Goal: Task Accomplishment & Management: Use online tool/utility

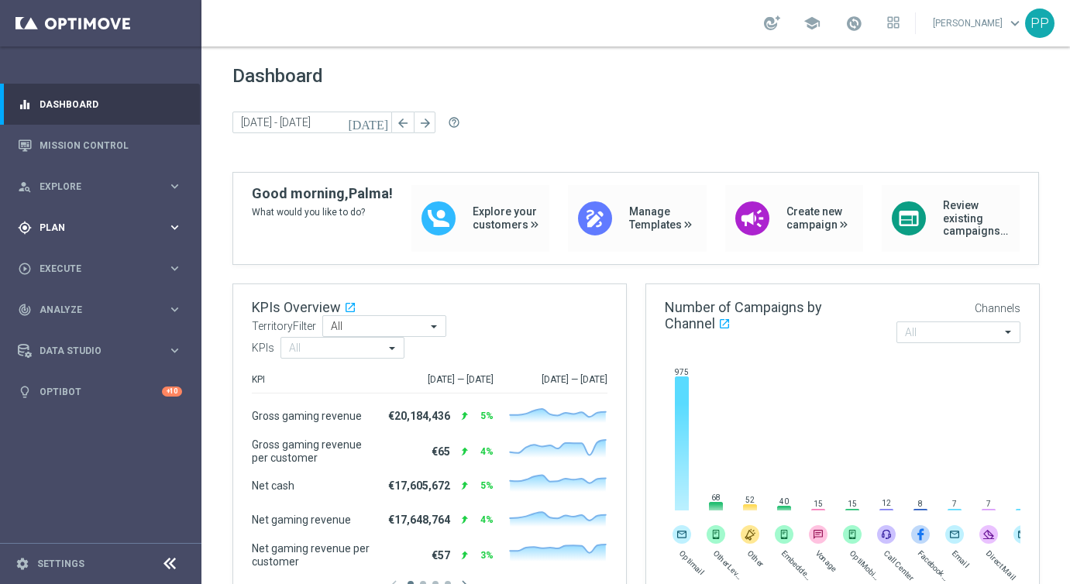
click at [46, 223] on span "Plan" at bounding box center [104, 227] width 128 height 9
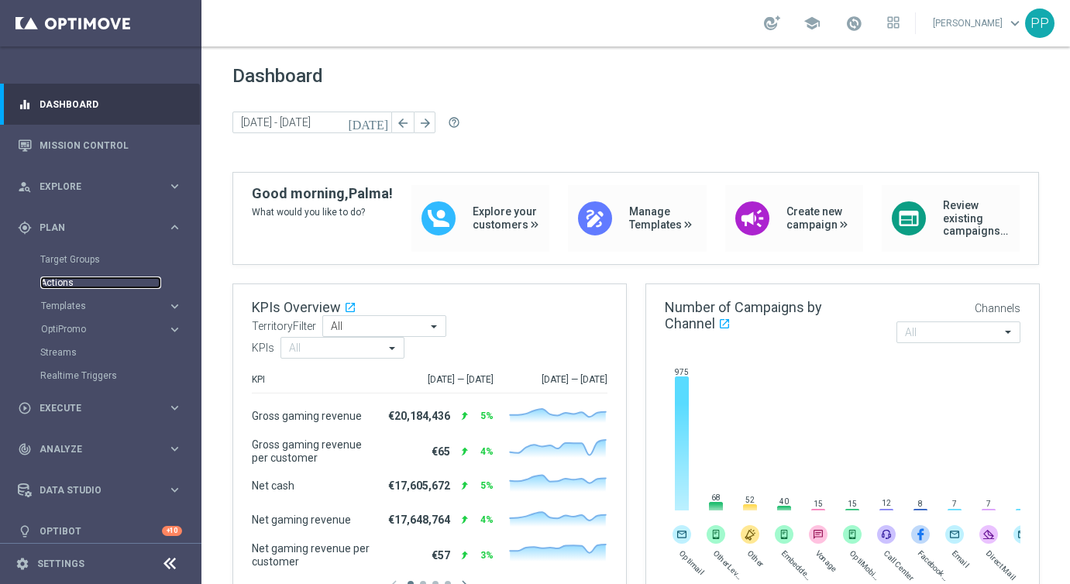
click at [52, 285] on link "Actions" at bounding box center [100, 283] width 121 height 12
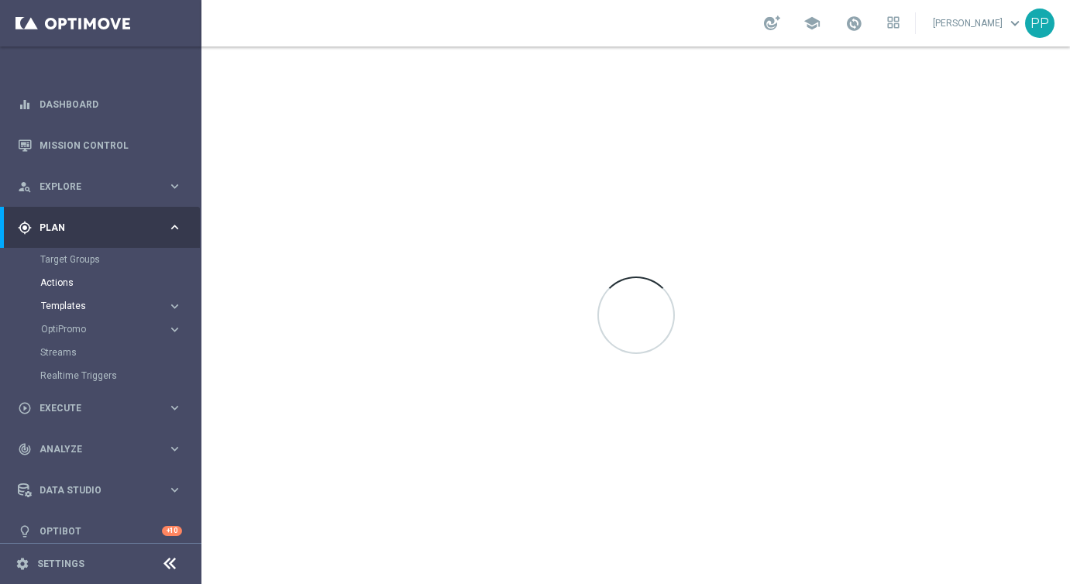
click at [56, 306] on span "Templates" at bounding box center [96, 305] width 111 height 9
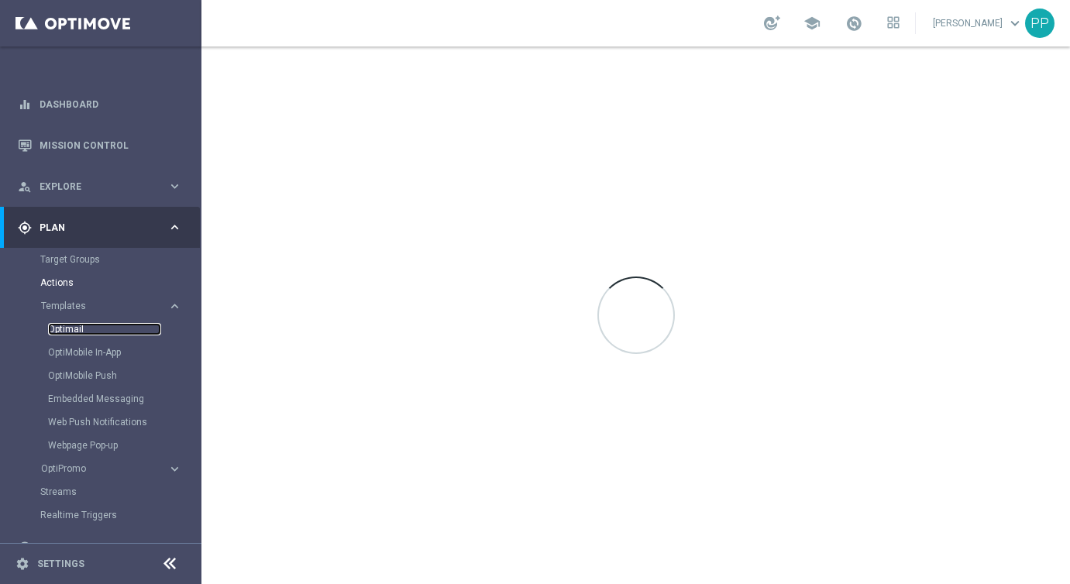
click at [59, 329] on link "Optimail" at bounding box center [104, 329] width 113 height 12
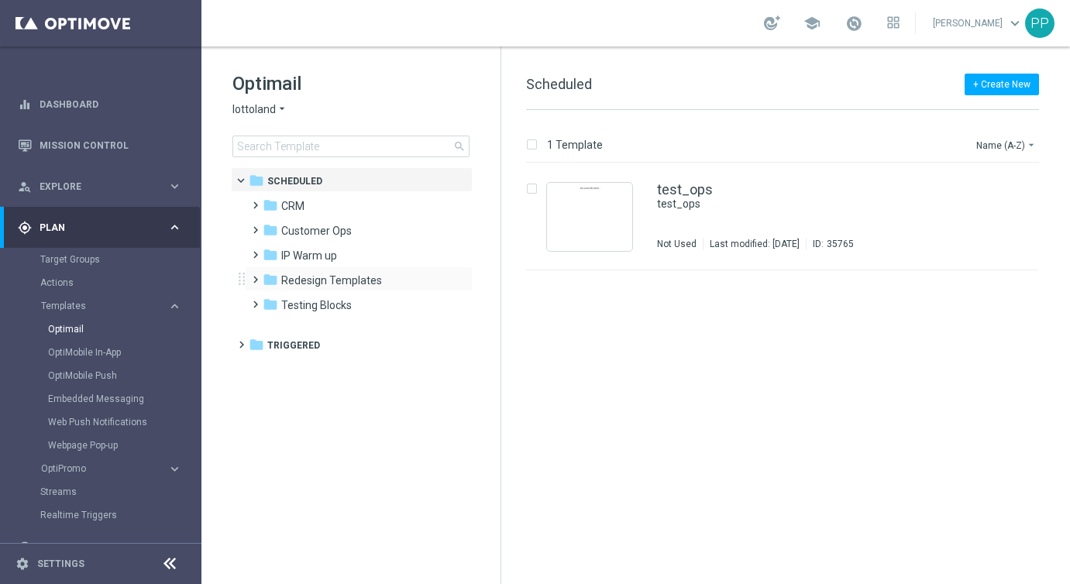
click at [254, 276] on span at bounding box center [252, 273] width 7 height 6
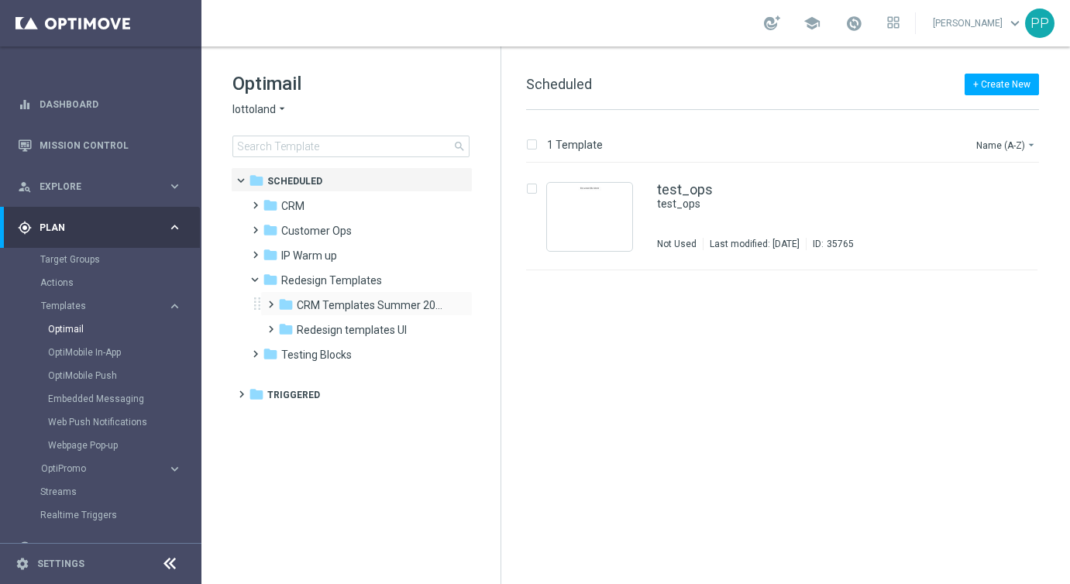
click at [270, 301] on span at bounding box center [267, 297] width 7 height 6
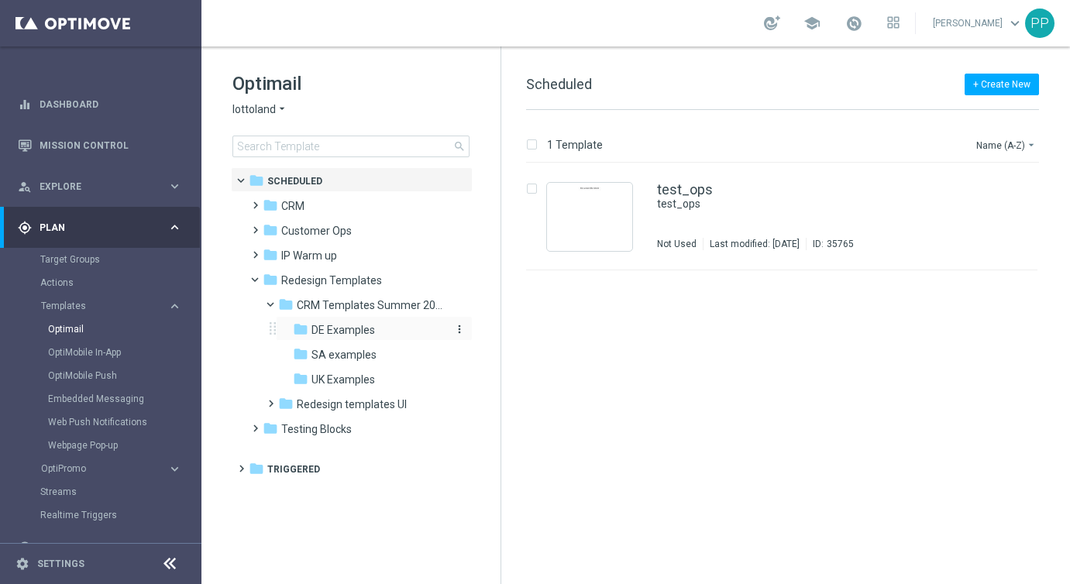
click at [326, 329] on span "DE Examples" at bounding box center [343, 330] width 64 height 14
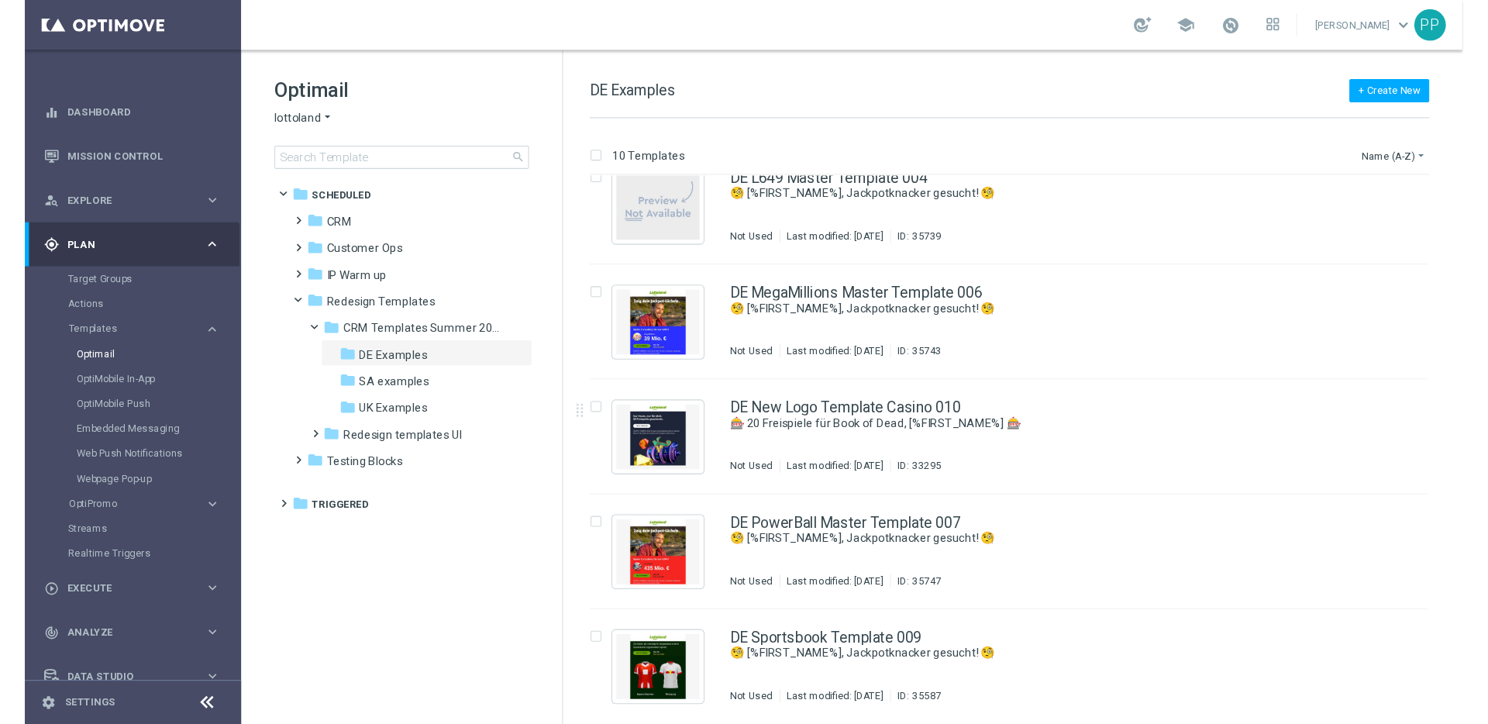
scroll to position [509, 0]
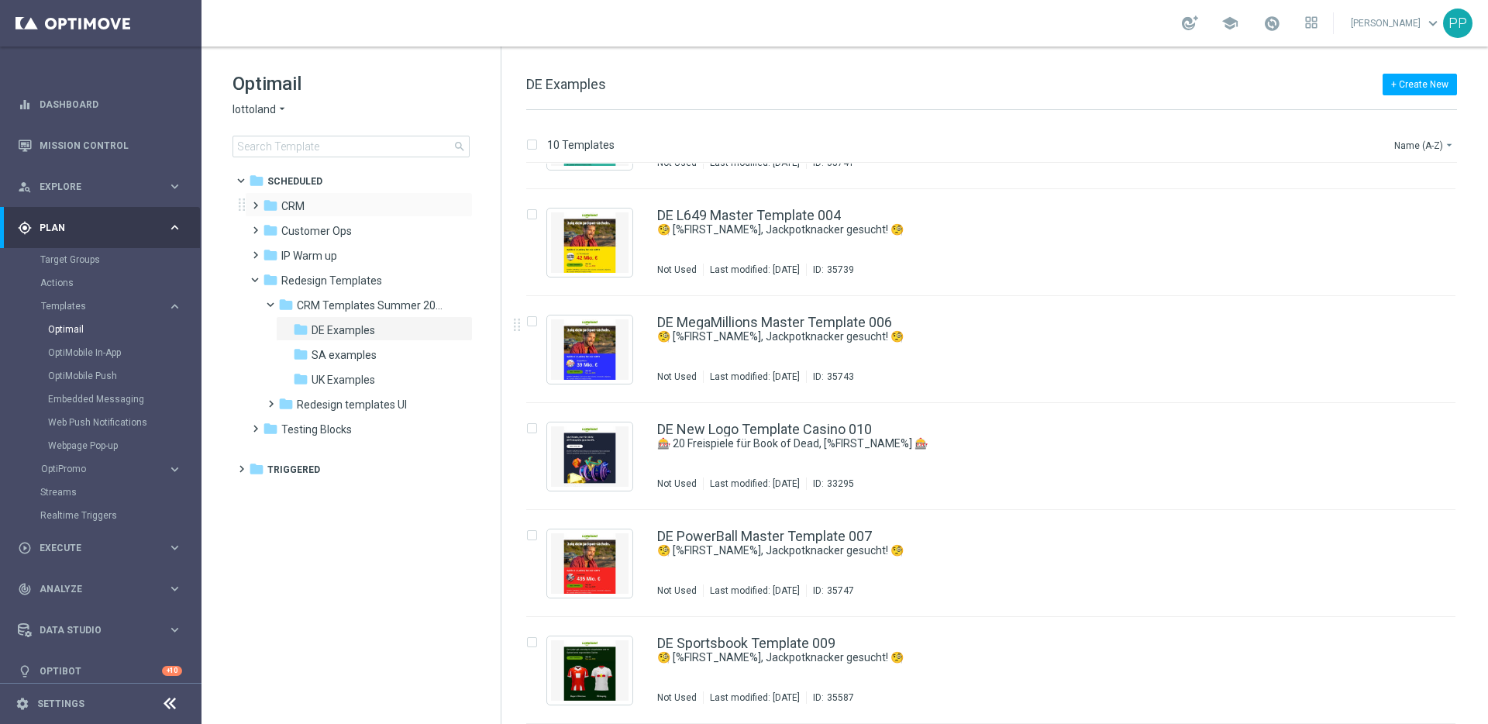
click at [256, 201] on span at bounding box center [252, 198] width 7 height 6
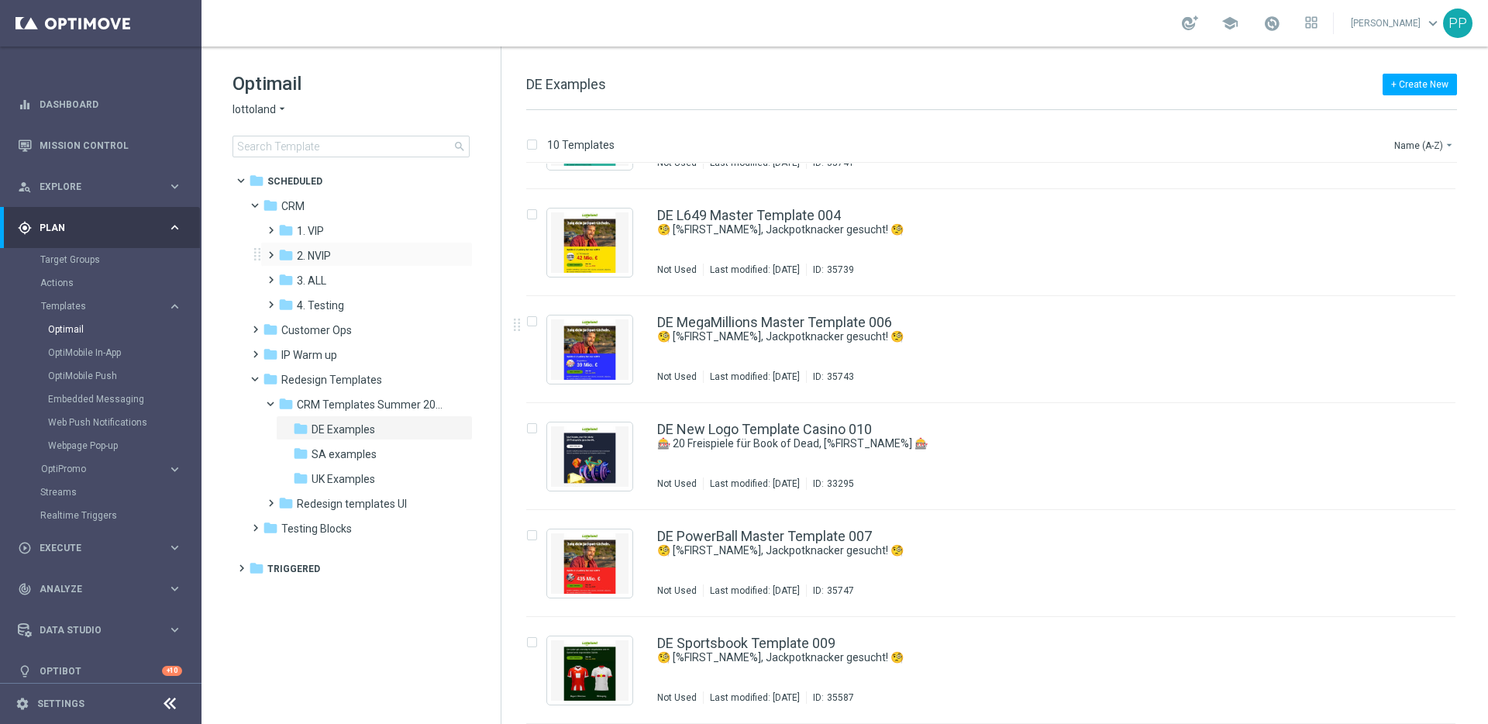
click at [271, 251] on span at bounding box center [267, 248] width 7 height 6
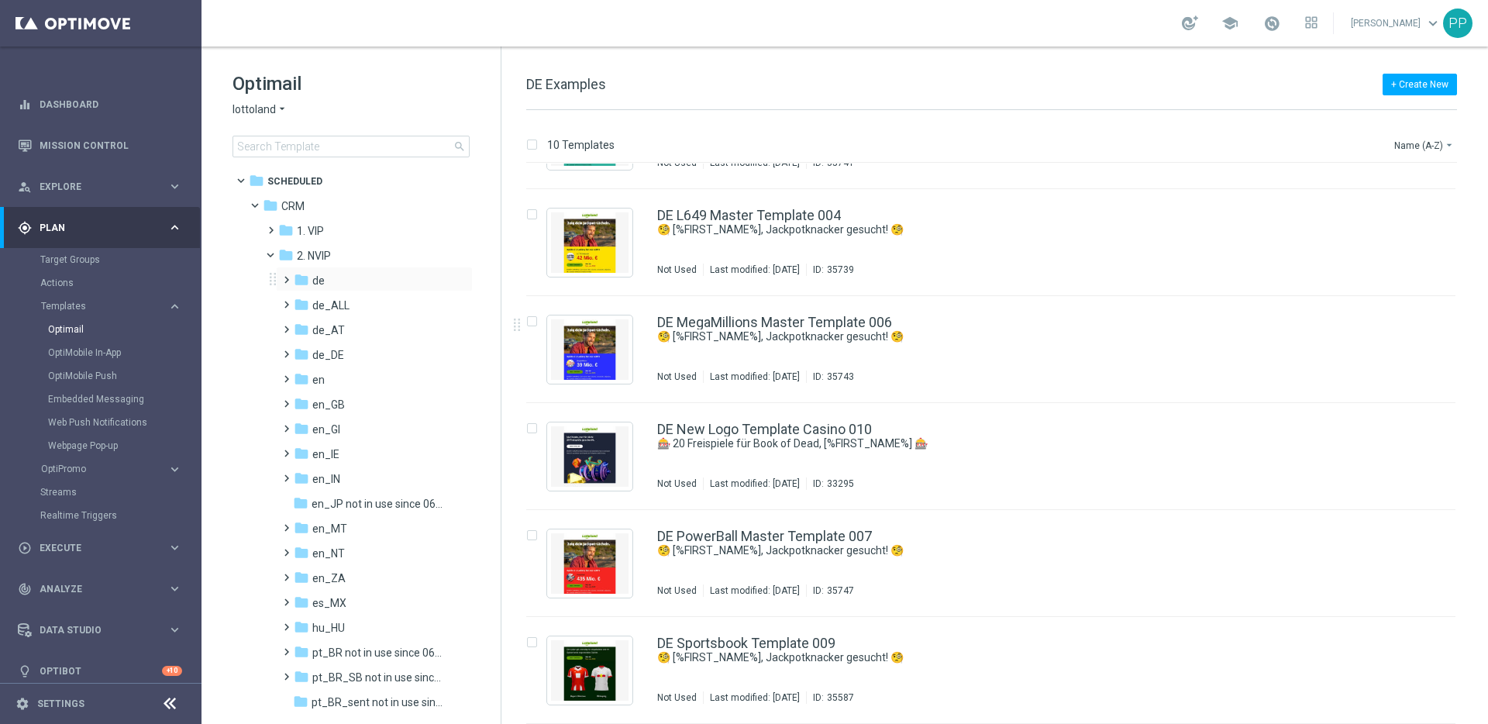
click at [284, 276] on span at bounding box center [283, 273] width 7 height 6
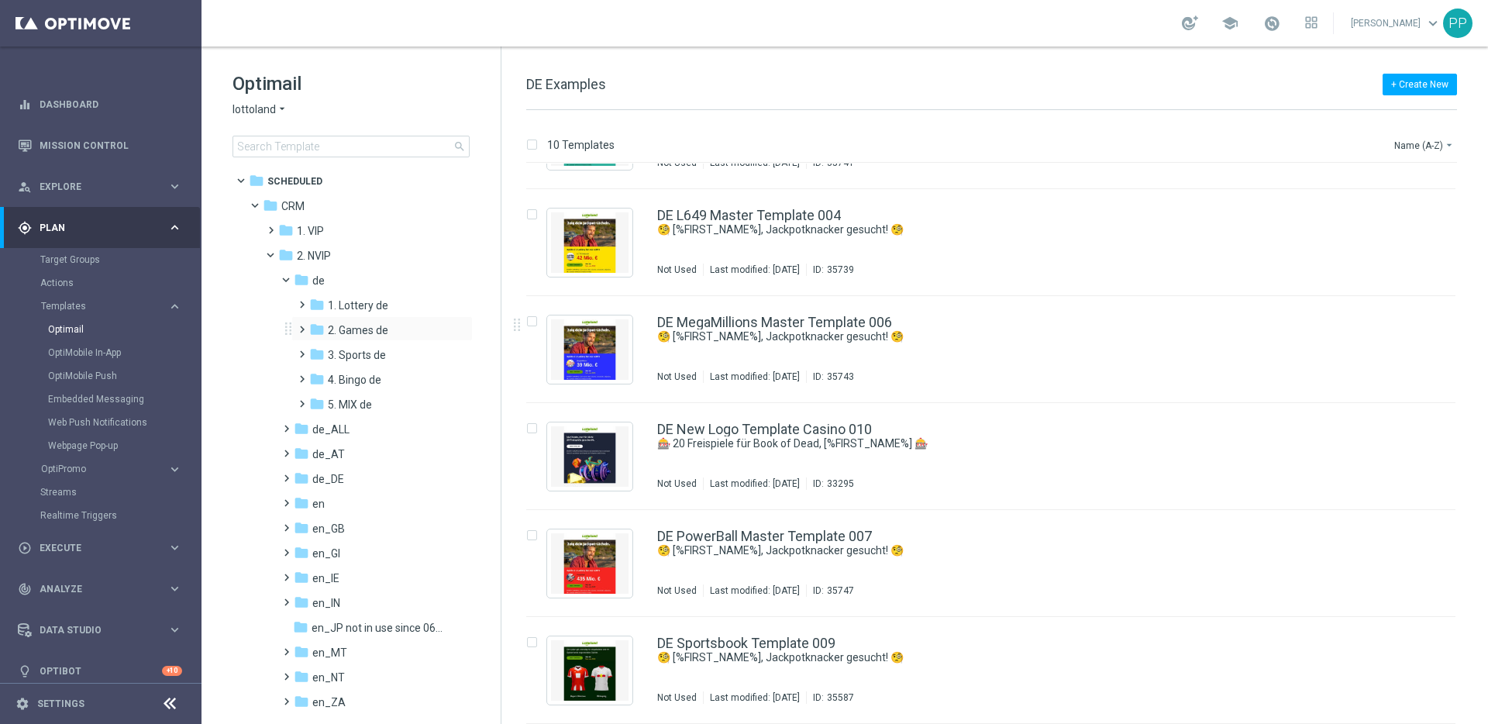
click at [299, 323] on span at bounding box center [298, 322] width 7 height 6
click at [317, 350] on span at bounding box center [314, 347] width 7 height 6
click at [382, 384] on span "ONB INT Migration" at bounding box center [401, 380] width 89 height 14
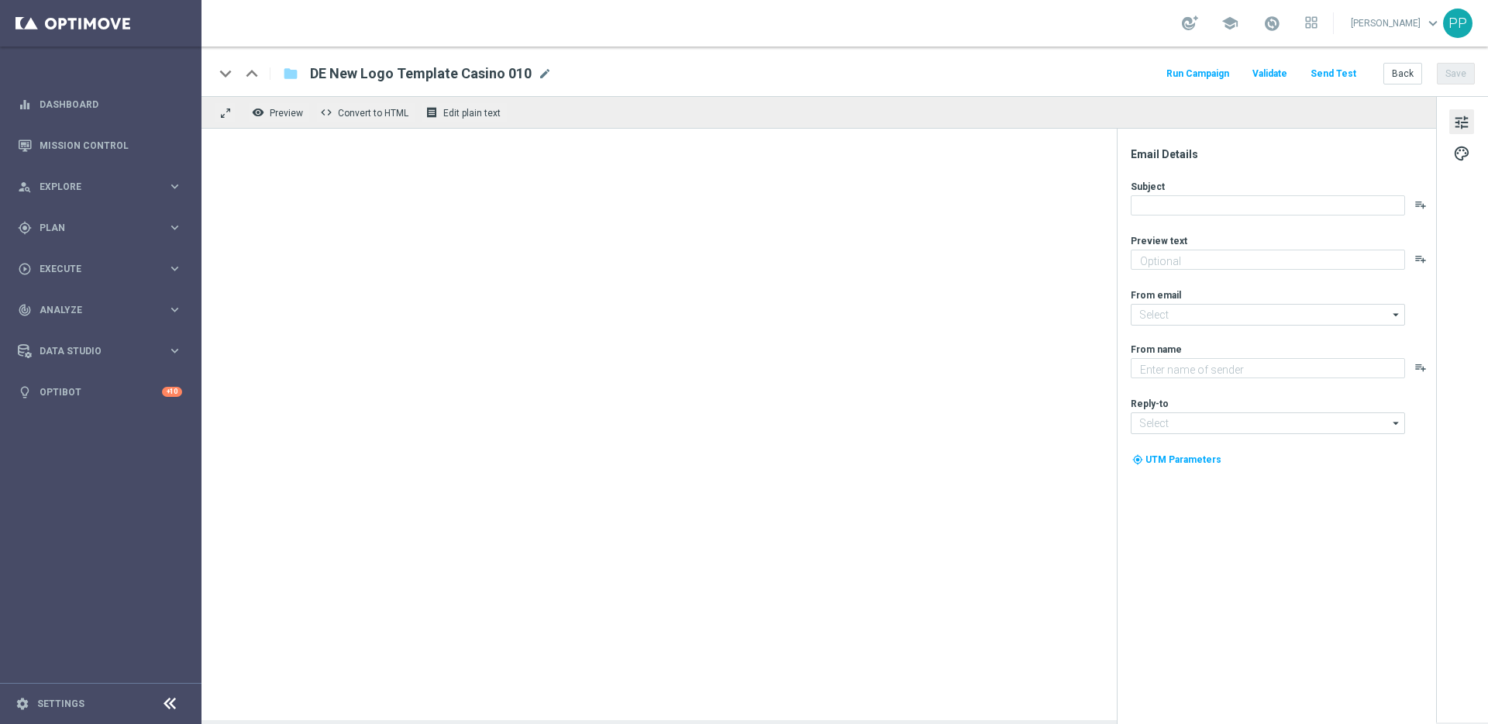
type textarea "Spiele Book of Dead heute gratis!"
type input "[EMAIL_ADDRESS][DOMAIN_NAME]"
type textarea "Lottoland"
type input "service@lottoland.com"
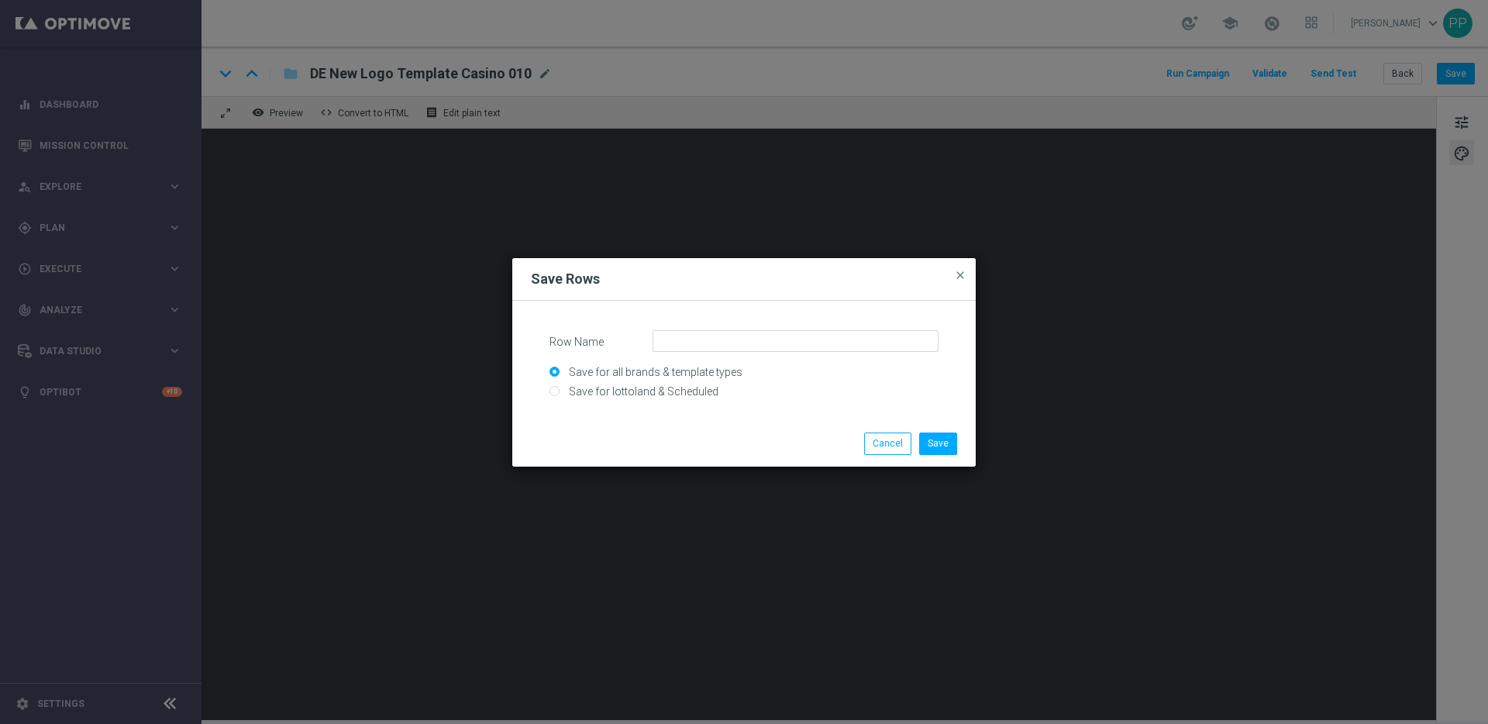
click at [653, 399] on input "Save for lottoland & Scheduled" at bounding box center [743, 398] width 389 height 22
radio input "true"
click at [696, 336] on input "Row Name" at bounding box center [795, 341] width 286 height 22
click at [753, 342] on input "DACH_NEW_BRANDLOGO" at bounding box center [795, 341] width 286 height 22
type input "DACH_NEW_BRAND_LOGO"
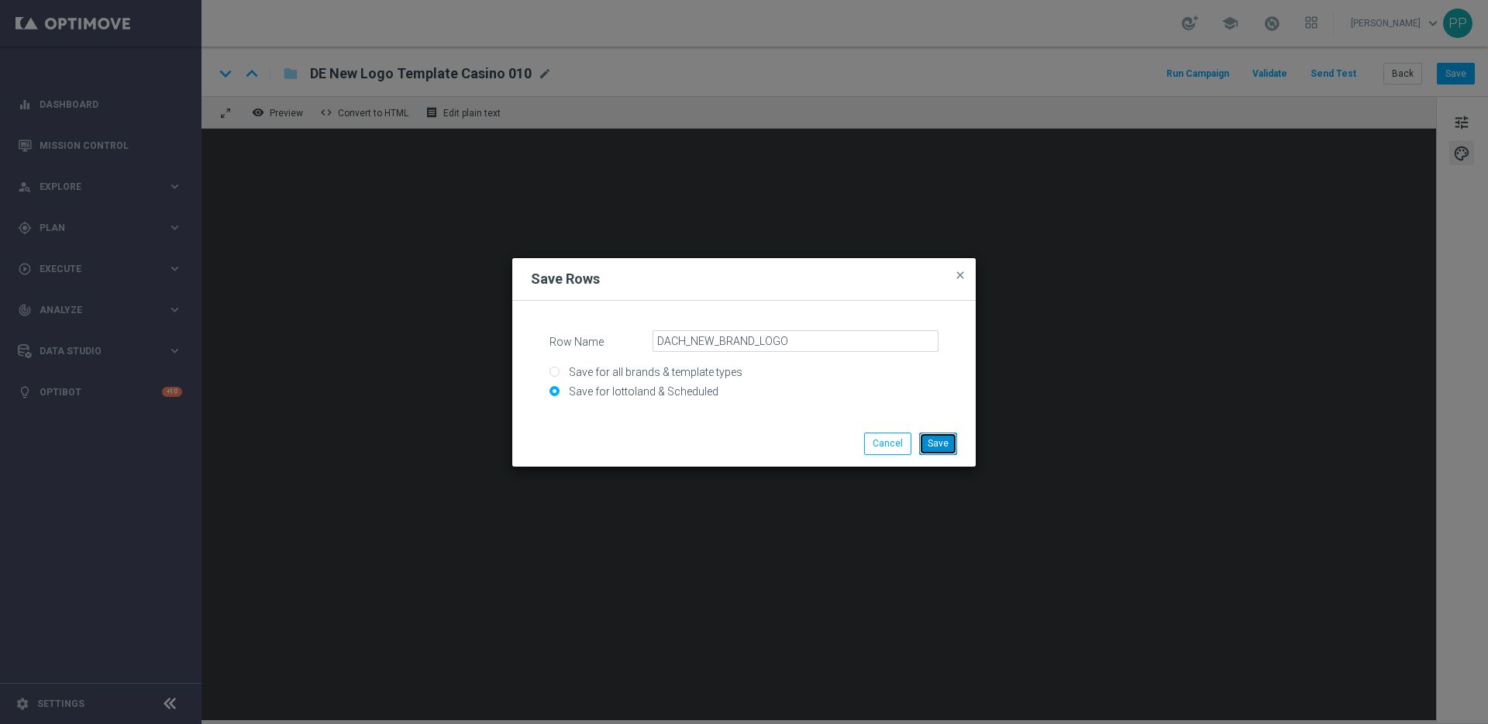
click at [939, 439] on button "Save" at bounding box center [938, 443] width 38 height 22
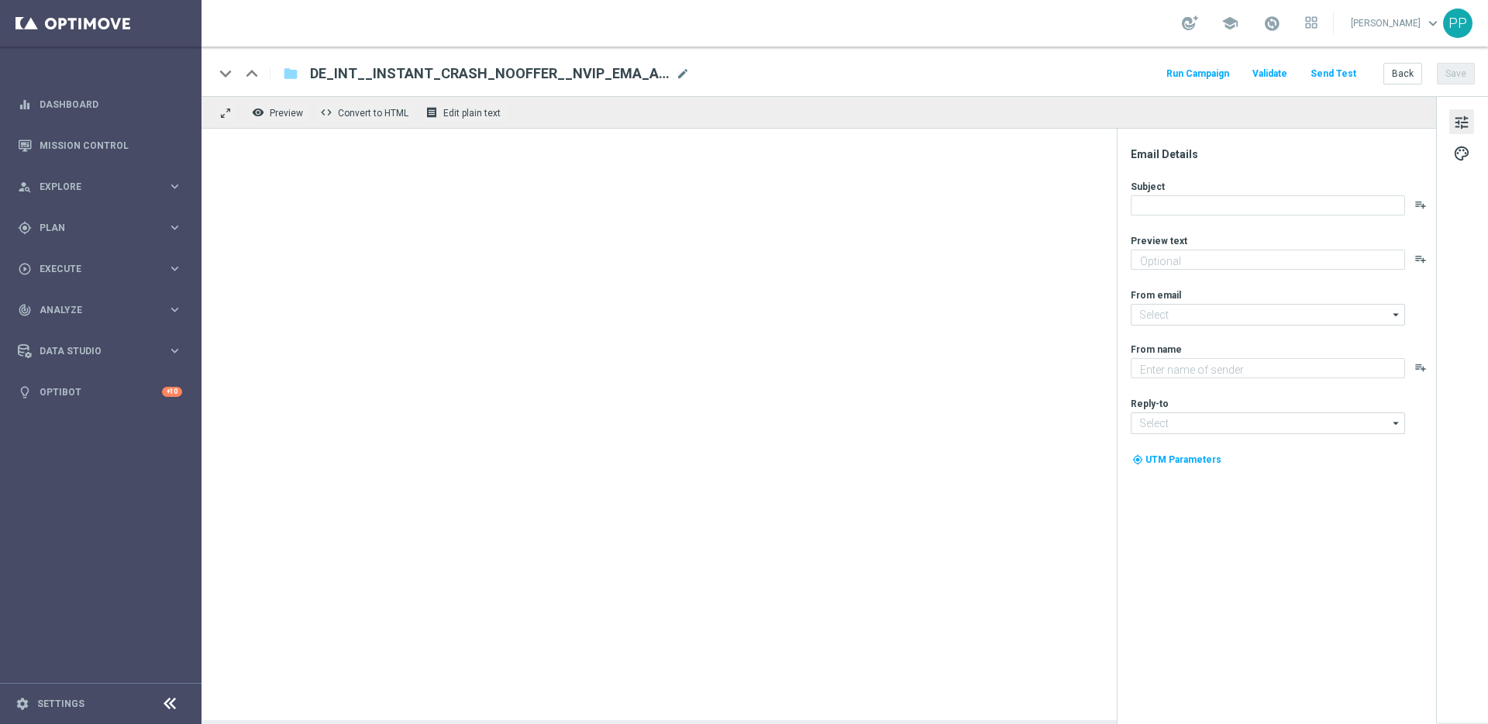
type textarea "Entdecke die neuesten Crash Games im Lottoland"
type input "mail@crm.lottoland.com"
type textarea "Lottoland"
type input "[EMAIL_ADDRESS][DOMAIN_NAME]"
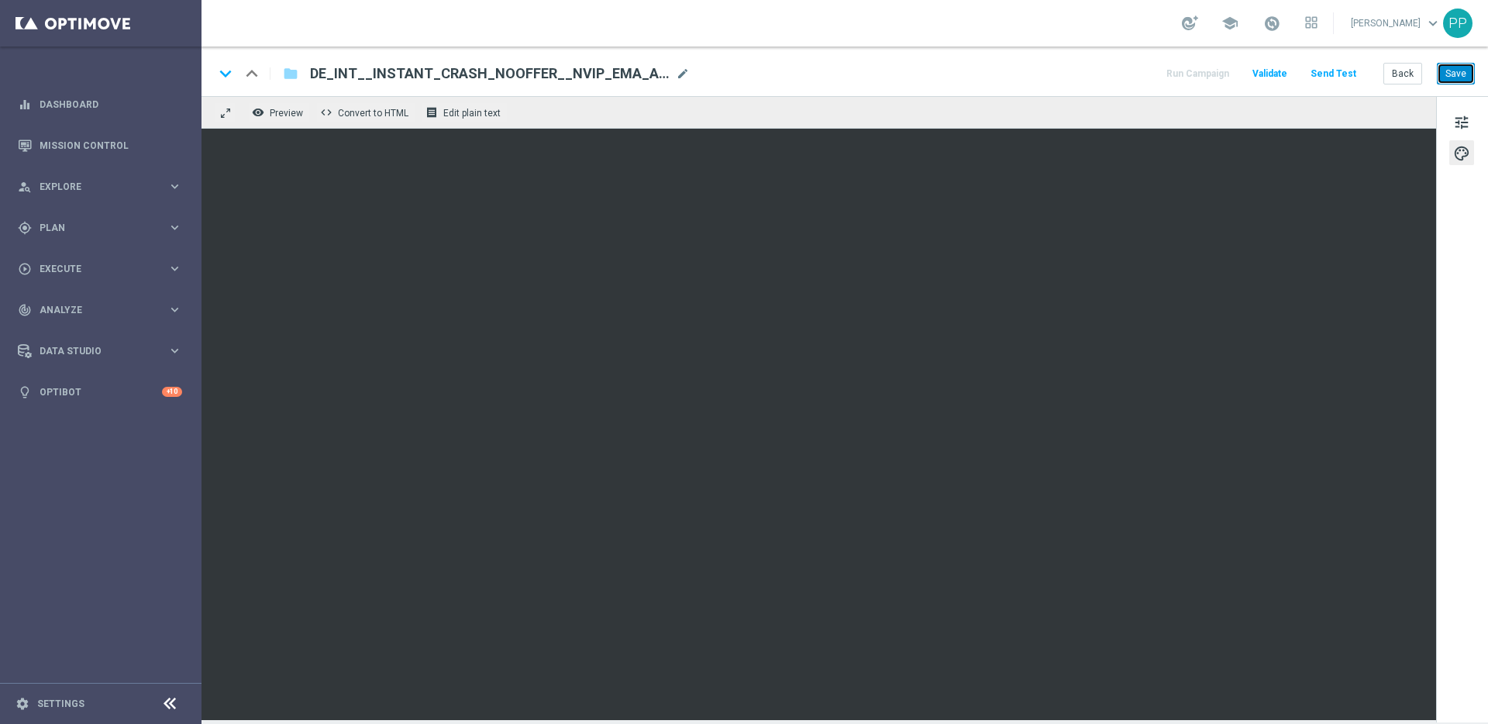
click at [1447, 73] on button "Save" at bounding box center [1456, 74] width 38 height 22
click at [1464, 73] on button "Save" at bounding box center [1456, 74] width 38 height 22
click at [1458, 73] on button "Save" at bounding box center [1456, 74] width 38 height 22
click at [1457, 70] on button "Save" at bounding box center [1456, 74] width 38 height 22
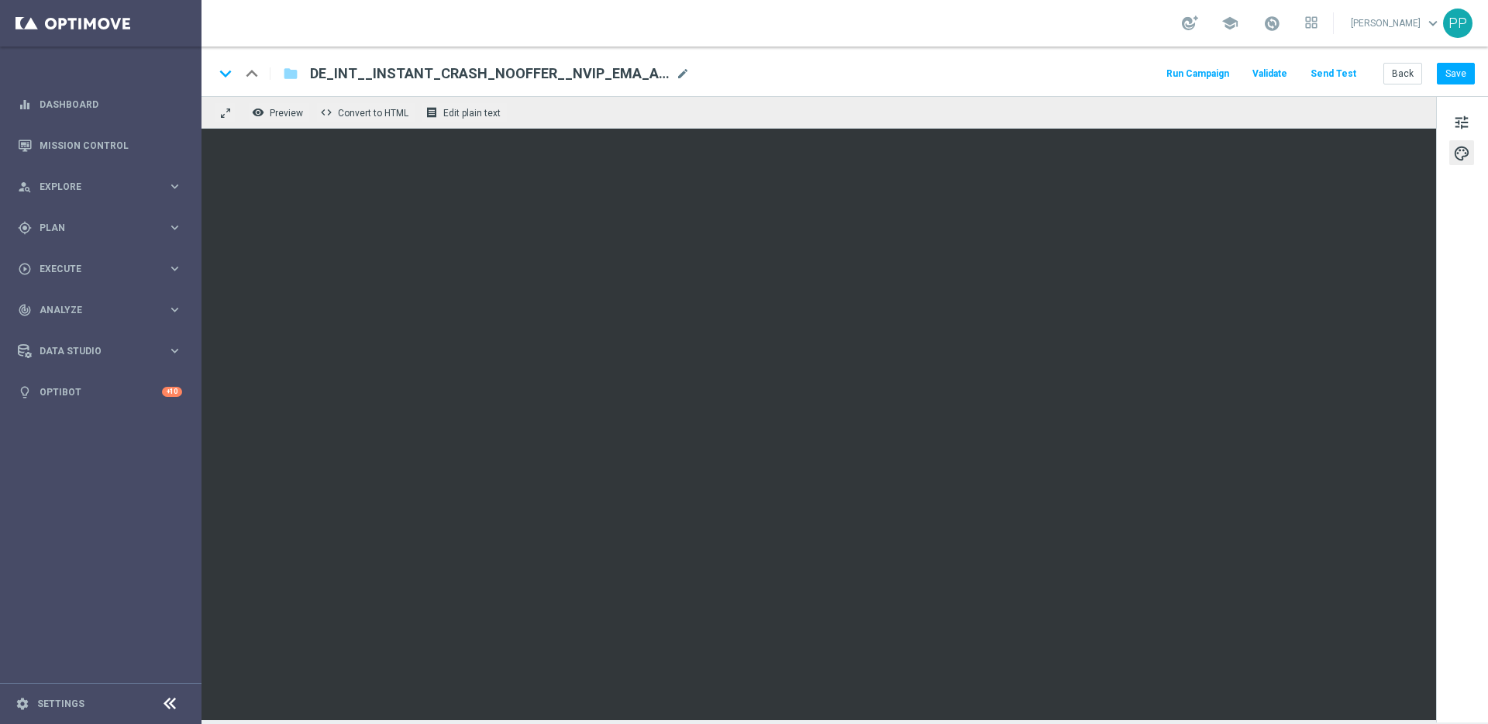
click at [1454, 61] on div "keyboard_arrow_down keyboard_arrow_up folder DE_INT__INSTANT_CRASH_NOOFFER__NVI…" at bounding box center [844, 71] width 1286 height 50
click at [1455, 77] on button "Save" at bounding box center [1456, 74] width 38 height 22
click at [1464, 81] on button "Save" at bounding box center [1456, 74] width 38 height 22
click at [1459, 74] on button "Save" at bounding box center [1456, 74] width 38 height 22
click at [1453, 77] on button "Save" at bounding box center [1456, 74] width 38 height 22
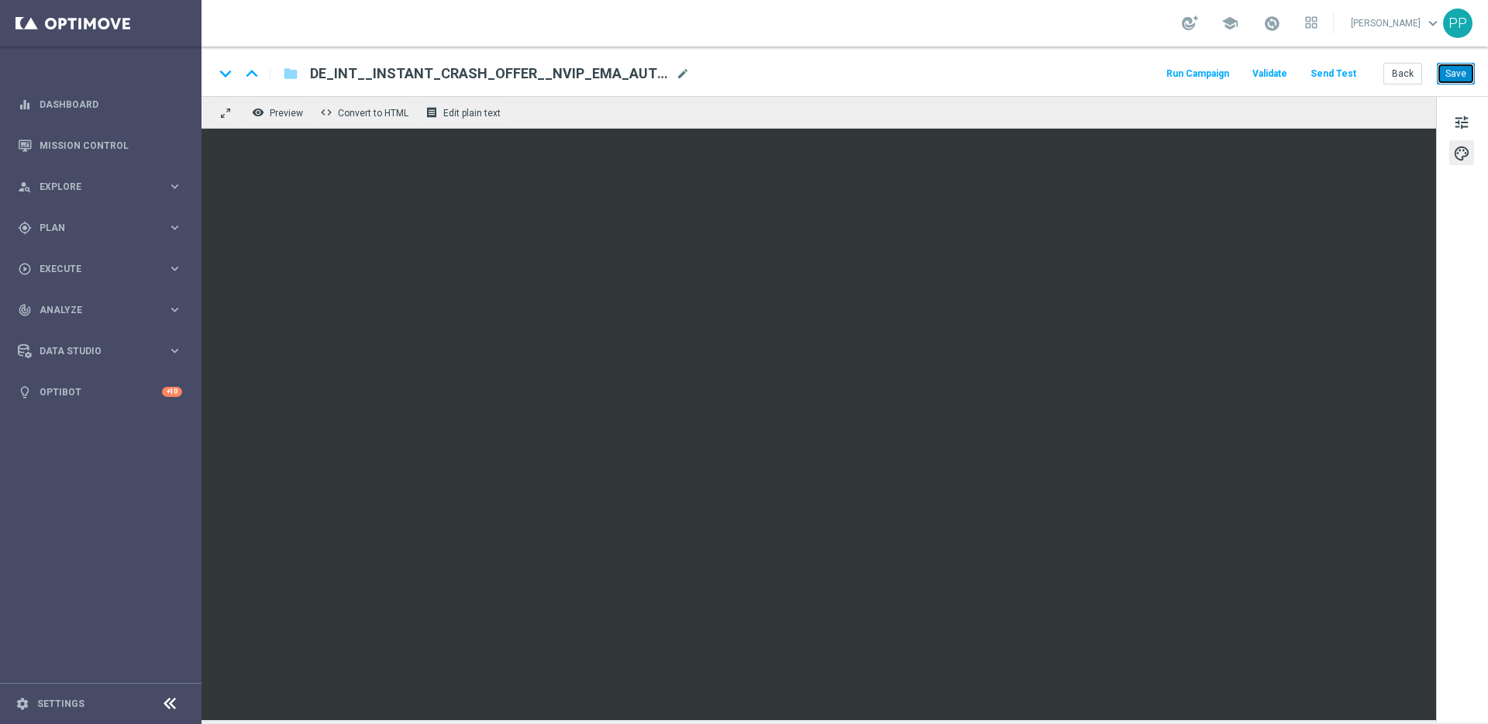
click at [1455, 74] on button "Save" at bounding box center [1456, 74] width 38 height 22
click at [1454, 73] on button "Save" at bounding box center [1456, 74] width 38 height 22
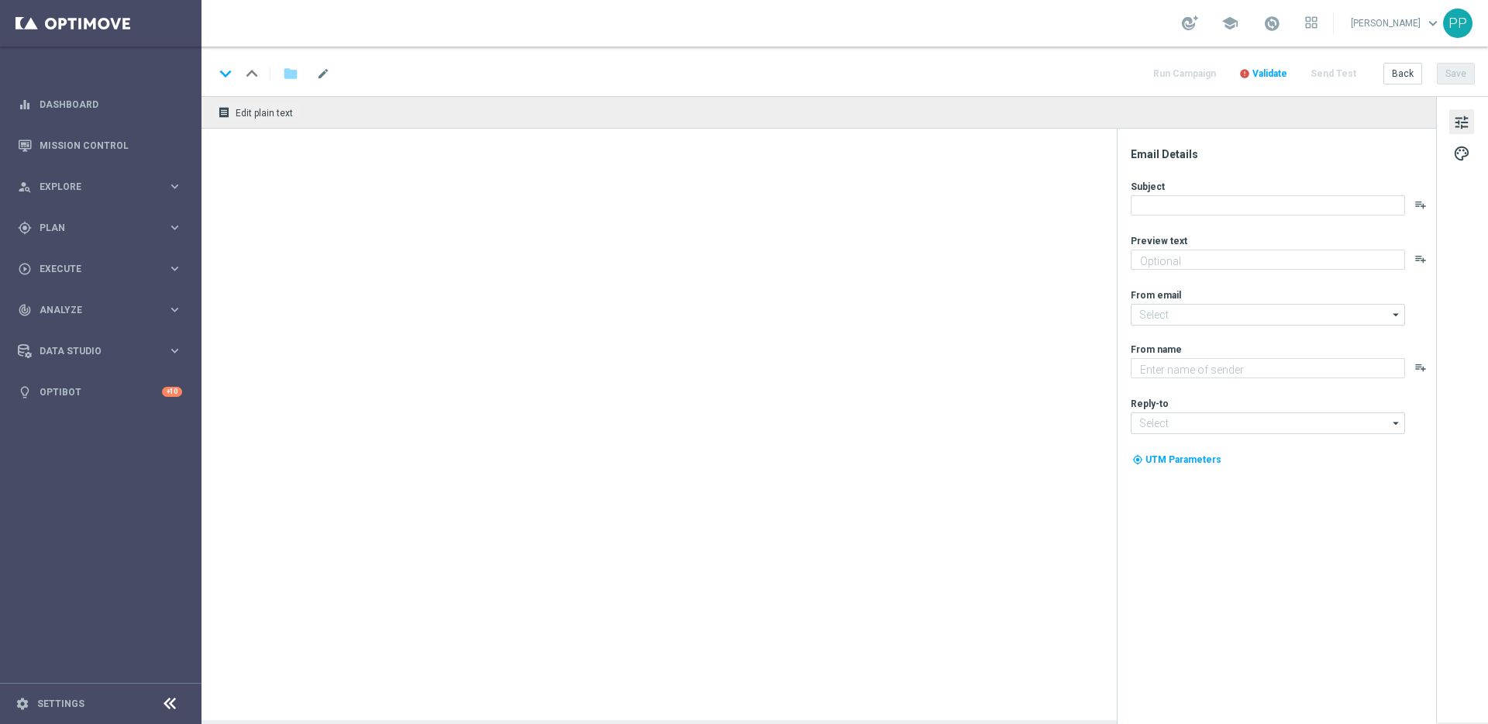
type textarea "Jackpot Overdrive – garantierter Gewinner täglich vor 23:00 Uhr"
type input "[EMAIL_ADDRESS][DOMAIN_NAME]"
type textarea "Lottoland"
type input "[EMAIL_ADDRESS][DOMAIN_NAME]"
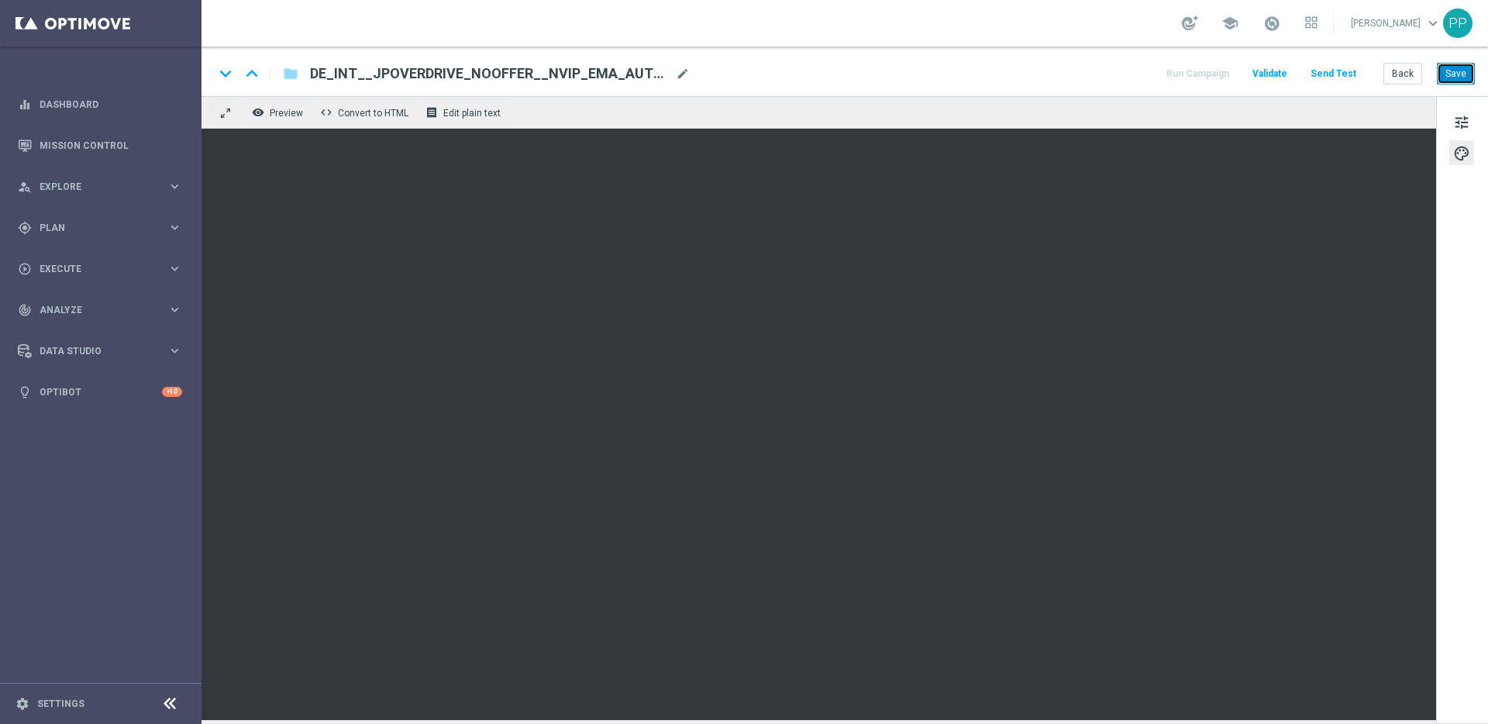
click at [1463, 74] on button "Save" at bounding box center [1456, 74] width 38 height 22
click at [1457, 77] on button "Save" at bounding box center [1456, 74] width 38 height 22
click at [1334, 75] on button "Send Test" at bounding box center [1333, 74] width 50 height 21
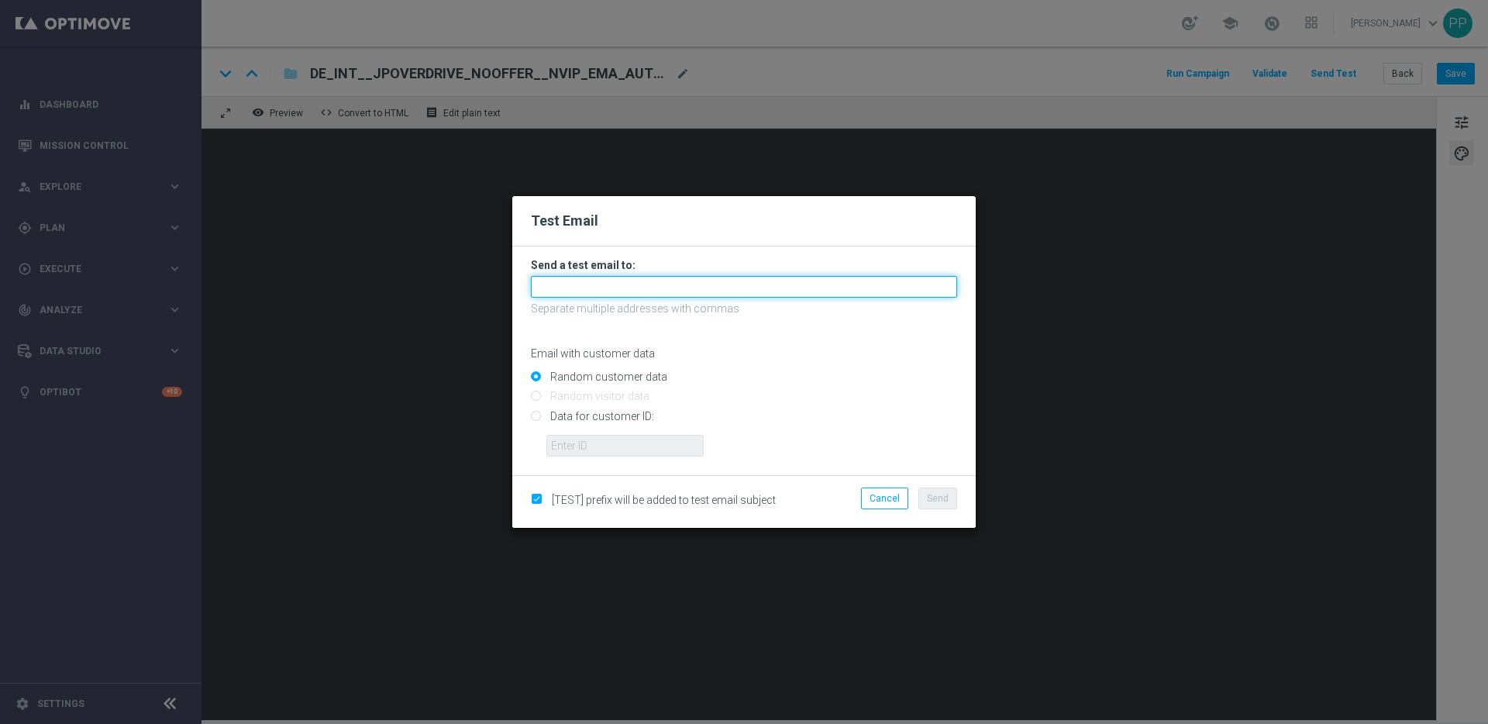
click at [548, 287] on input "text" at bounding box center [744, 287] width 426 height 22
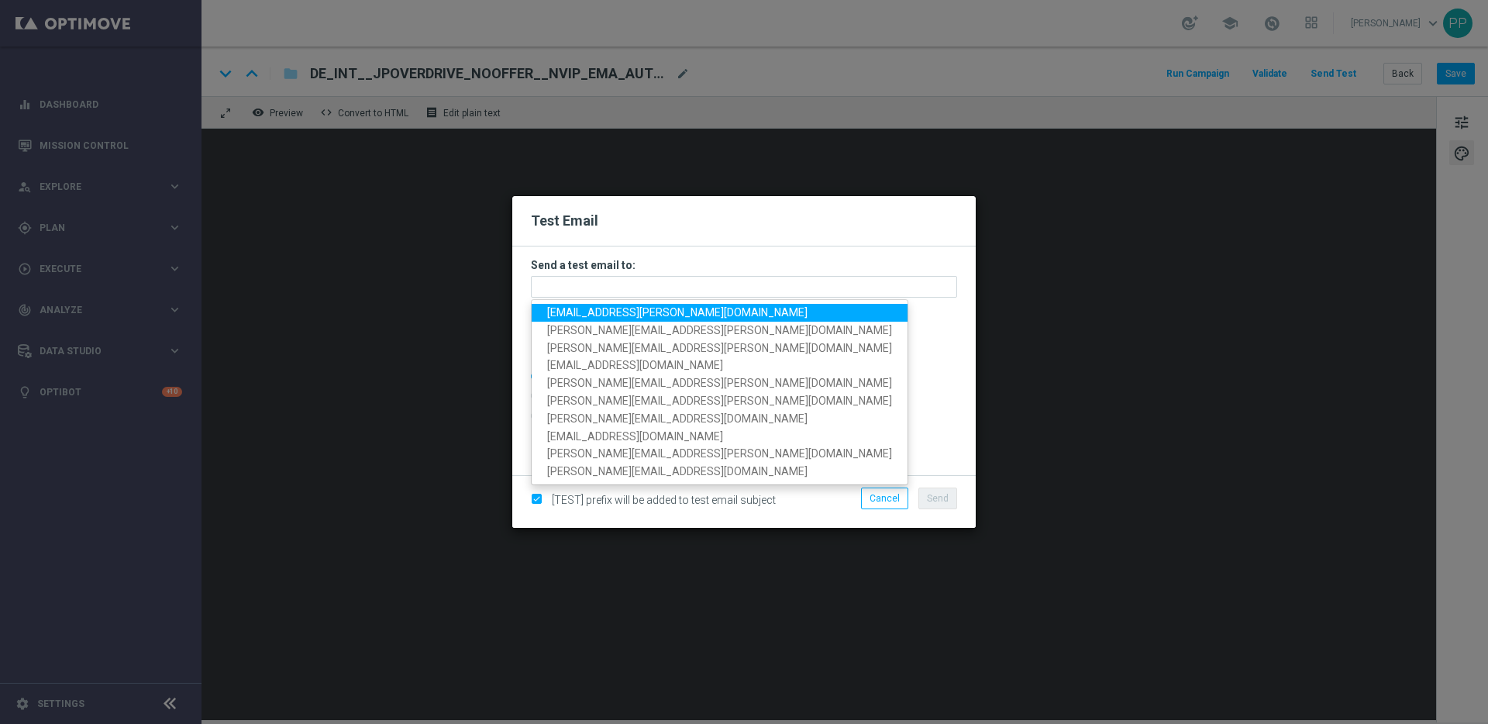
click at [558, 313] on span "palma.prieto@lottoland.com" at bounding box center [677, 312] width 260 height 12
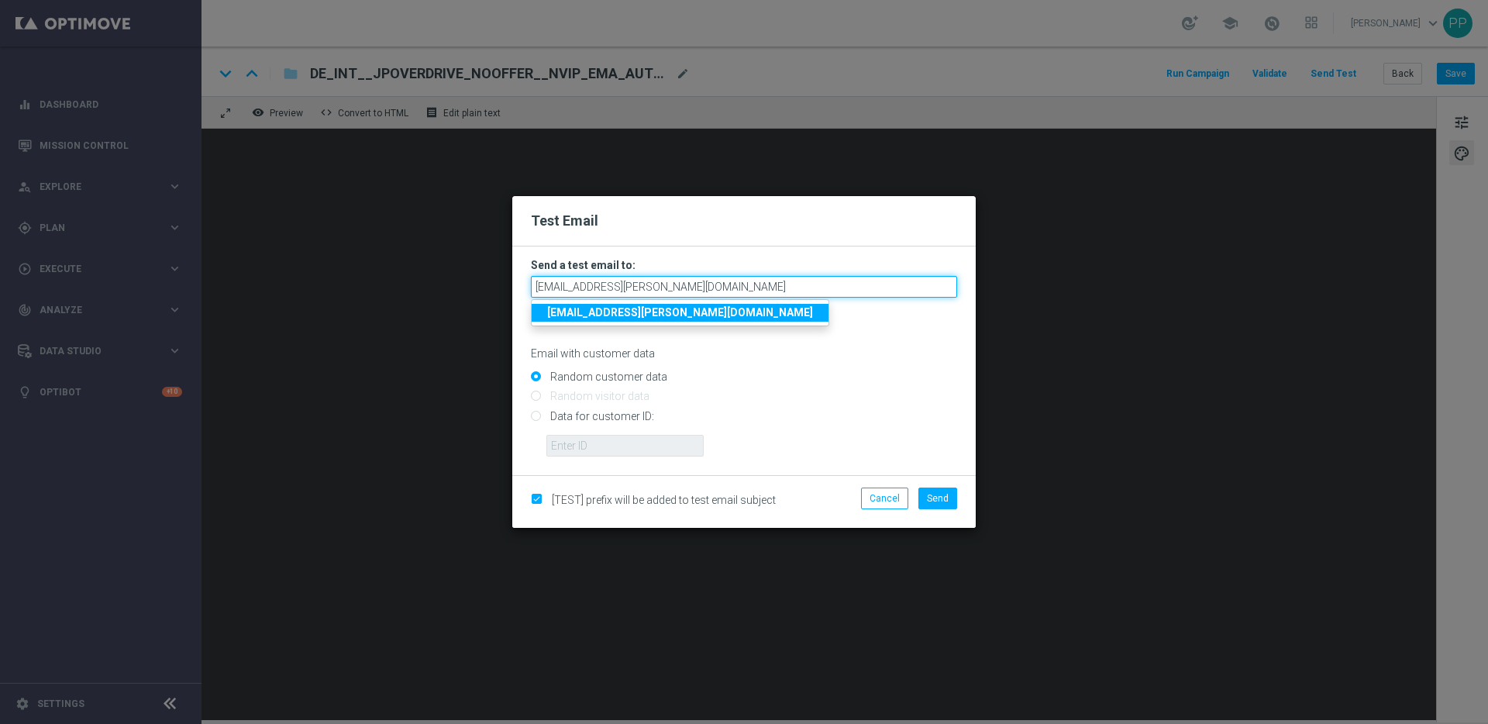
click at [718, 289] on input "palma.prieto@lottoland.com" at bounding box center [744, 287] width 426 height 22
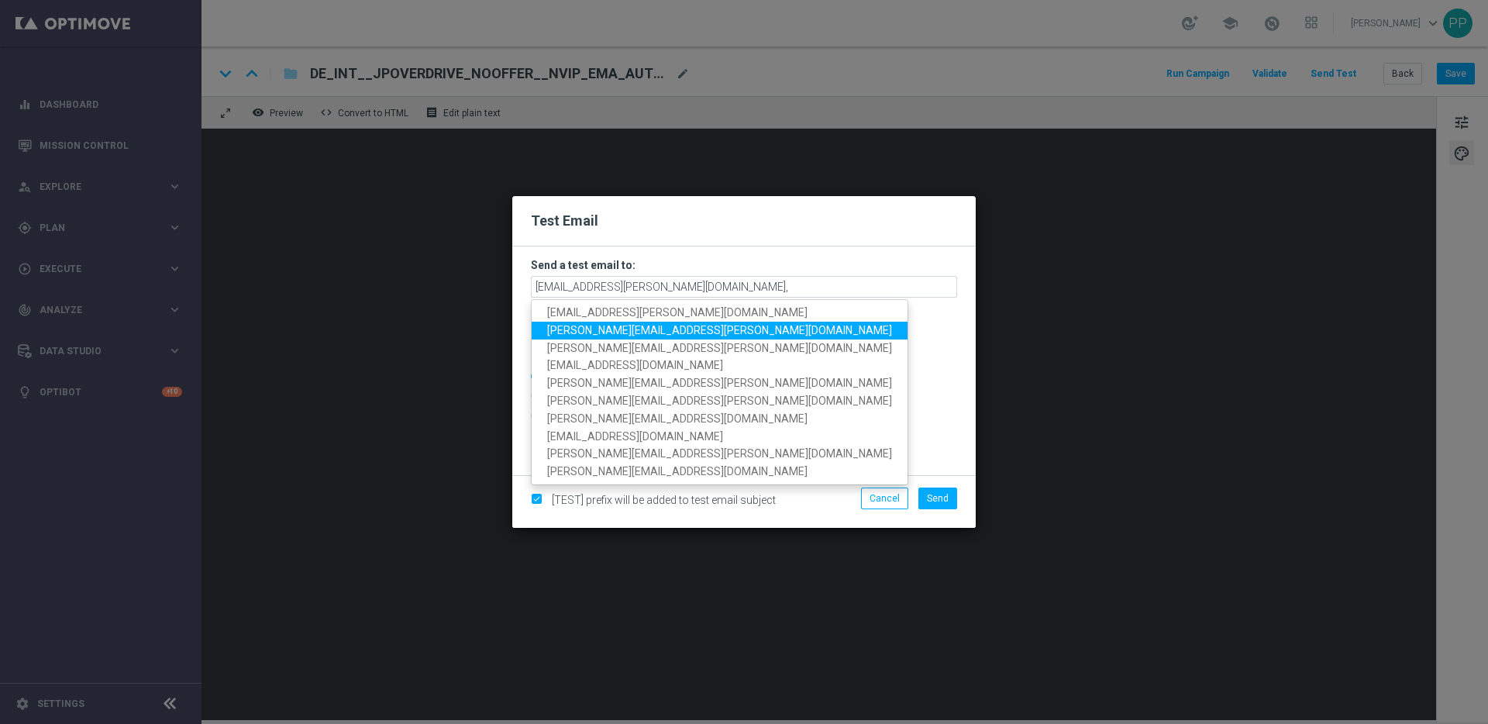
click at [610, 329] on span "paul.foreman@lottoland.com" at bounding box center [719, 330] width 345 height 12
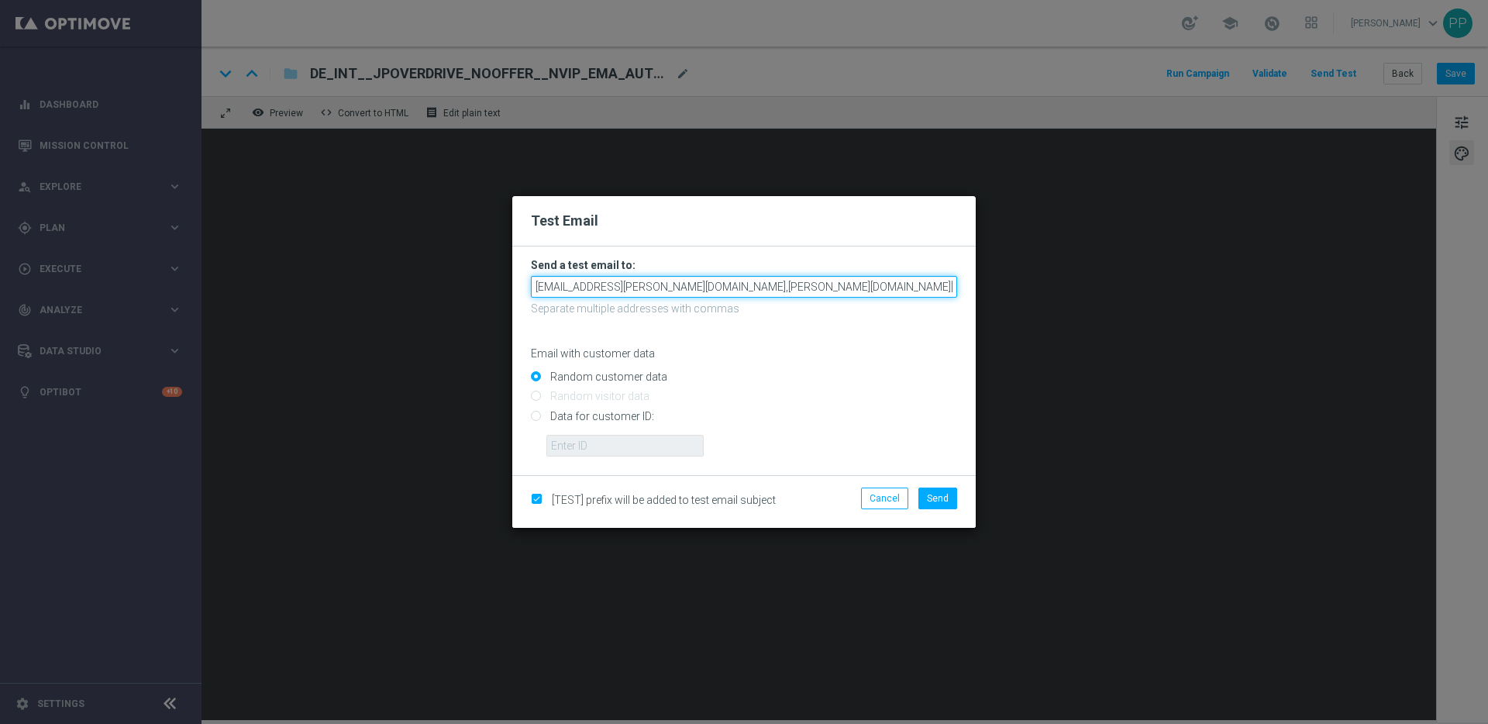
click at [843, 289] on input "palma.prieto@lottoland.com,paul.foreman@lottoland.com" at bounding box center [744, 287] width 426 height 22
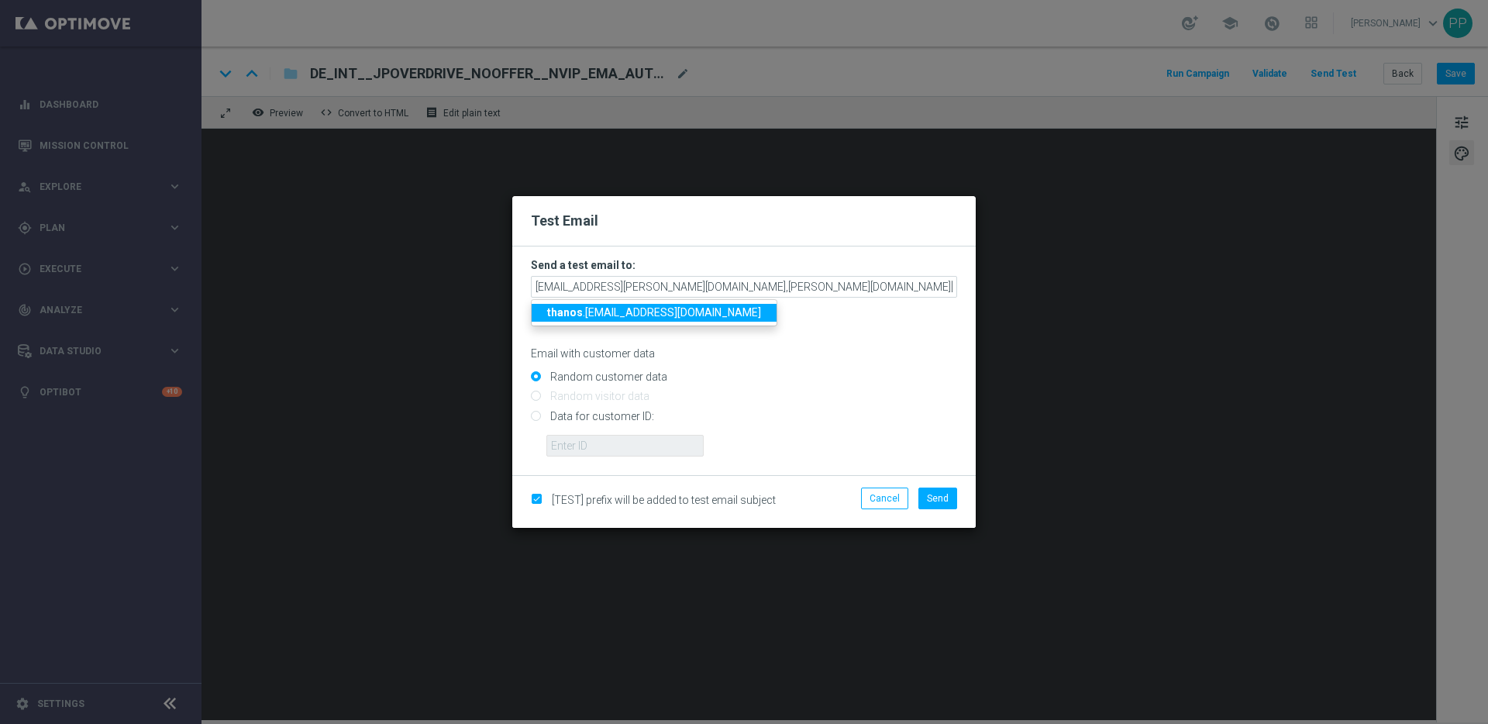
click at [676, 309] on span "thanos .karavasilis@lottoland.com" at bounding box center [654, 312] width 214 height 12
type input "palma.prieto@lottoland.com,paul.foreman@lottoland.com,thanos.karavasilis@lottol…"
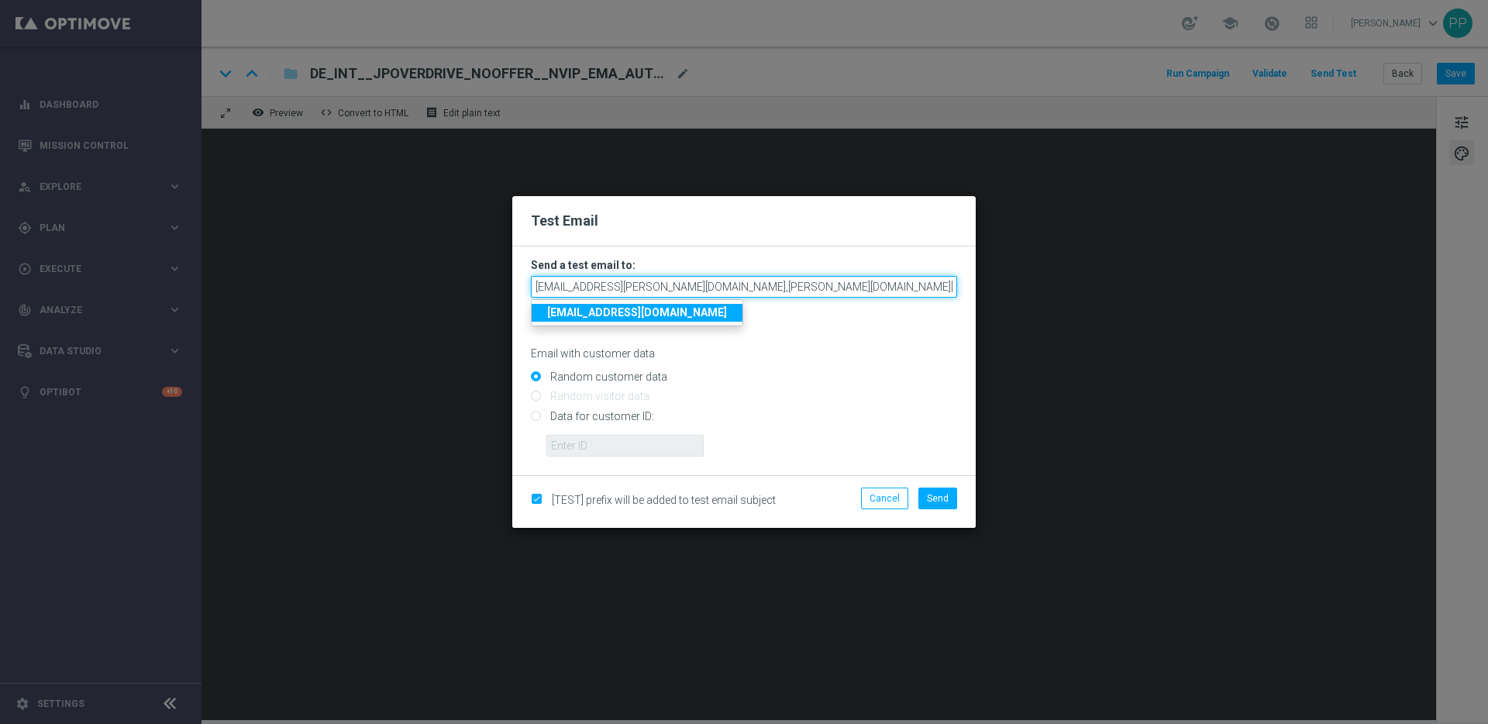
scroll to position [0, 21]
drag, startPoint x: 907, startPoint y: 284, endPoint x: 969, endPoint y: 286, distance: 62.0
click at [969, 286] on form "Send a test email to: palma.prieto@lottoland.com,paul.foreman@lottoland.com,tha…" at bounding box center [743, 360] width 463 height 229
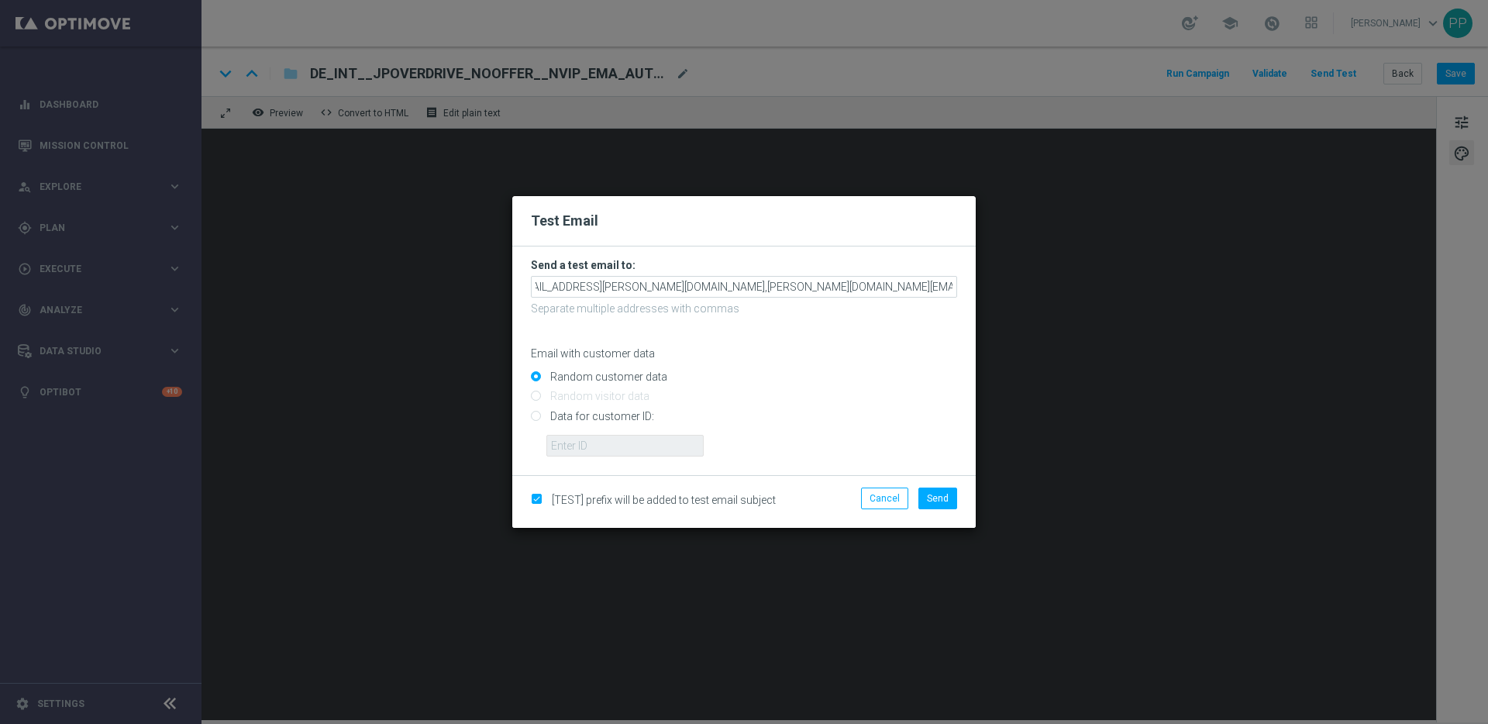
scroll to position [0, 0]
click at [856, 341] on div "Email with customer data" at bounding box center [744, 339] width 426 height 41
click at [945, 497] on span "Send" at bounding box center [938, 498] width 22 height 11
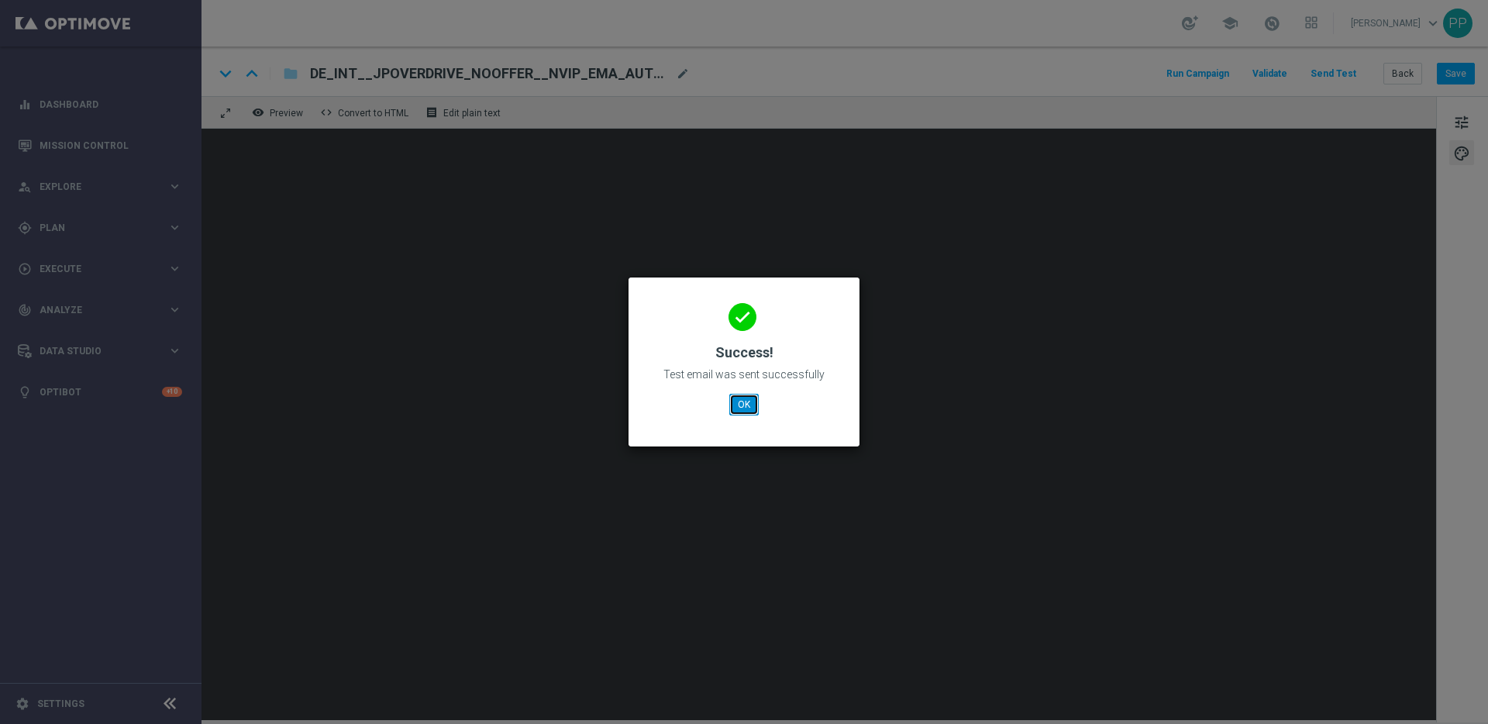
click at [745, 394] on button "OK" at bounding box center [743, 405] width 29 height 22
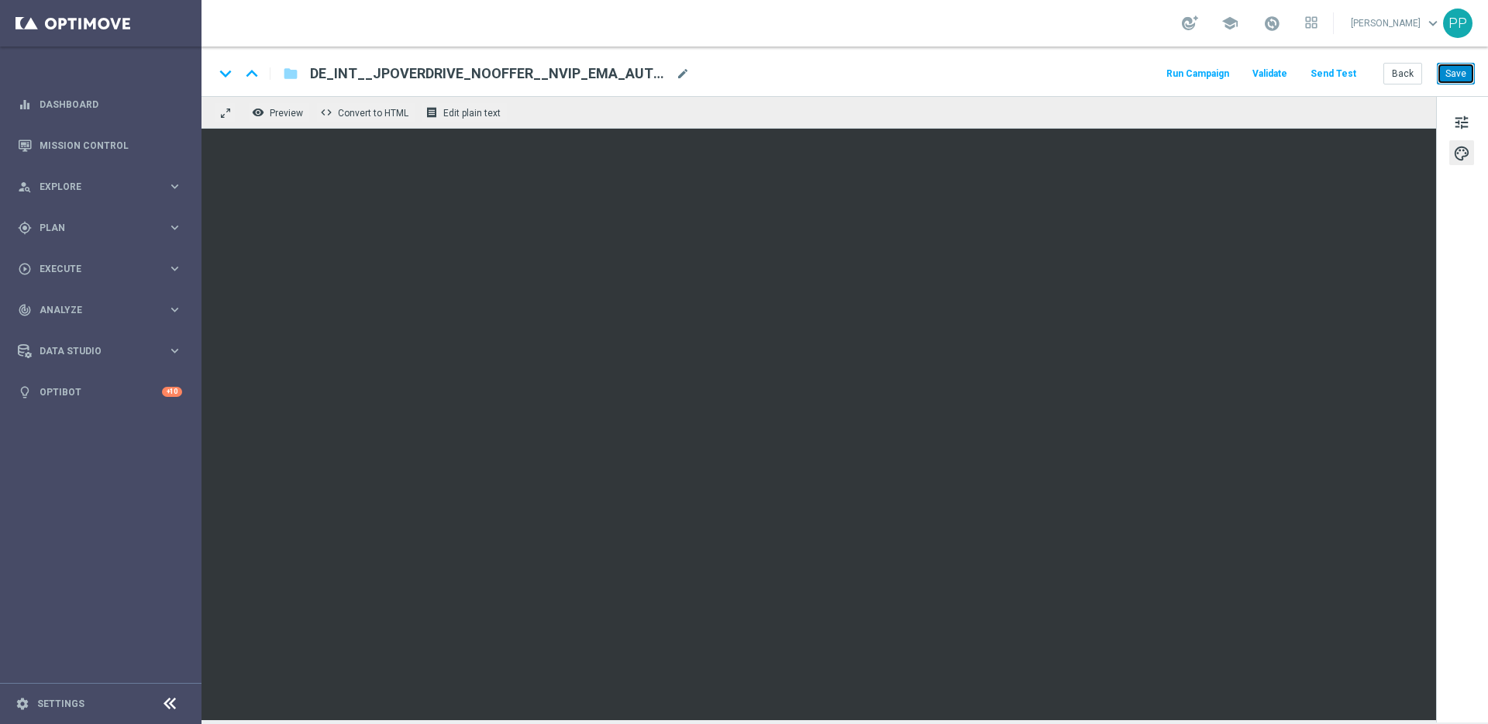
click at [1453, 79] on button "Save" at bounding box center [1456, 74] width 38 height 22
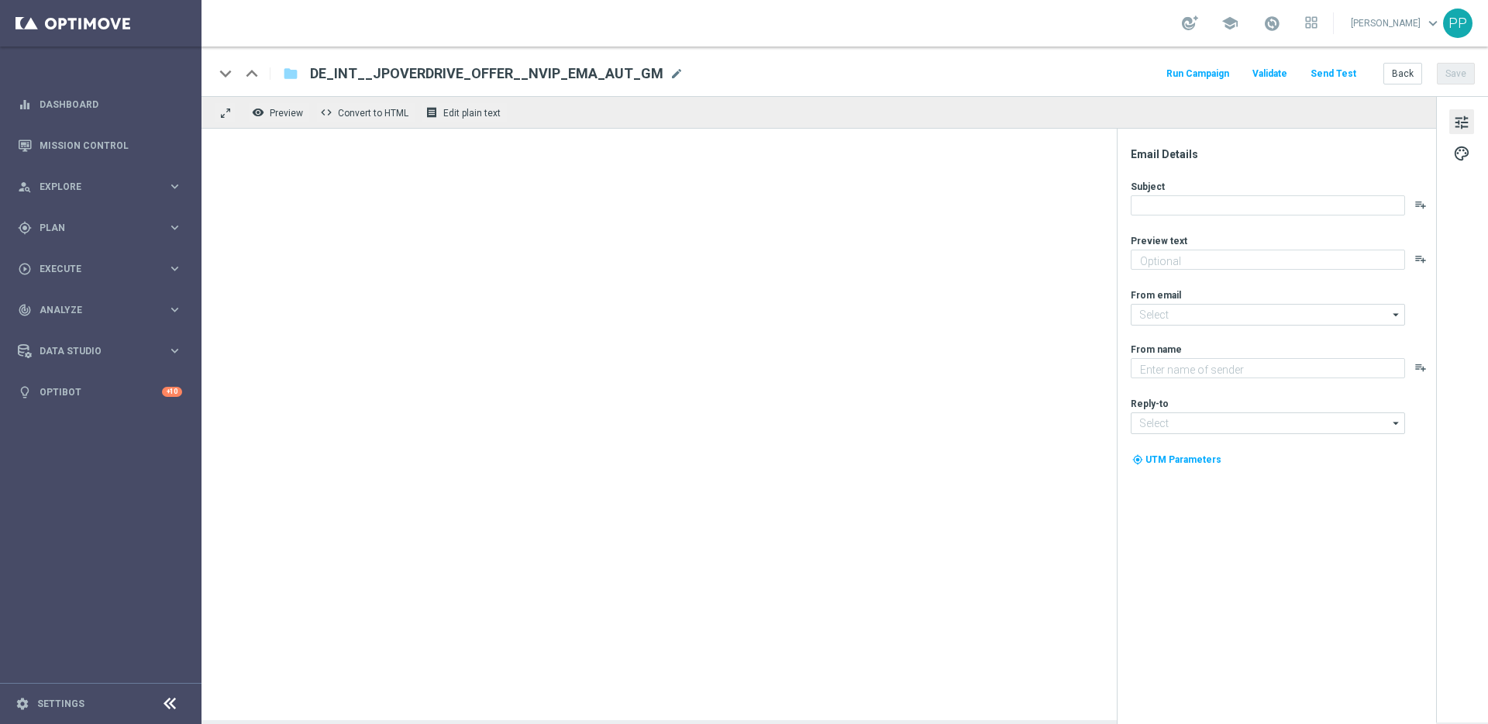
type textarea "Jackpot Overdrive – garantierter Gewinner täglich vor 23:00 Uhr"
type input "[EMAIL_ADDRESS][DOMAIN_NAME]"
type textarea "Lottoland"
type input "[EMAIL_ADDRESS][DOMAIN_NAME]"
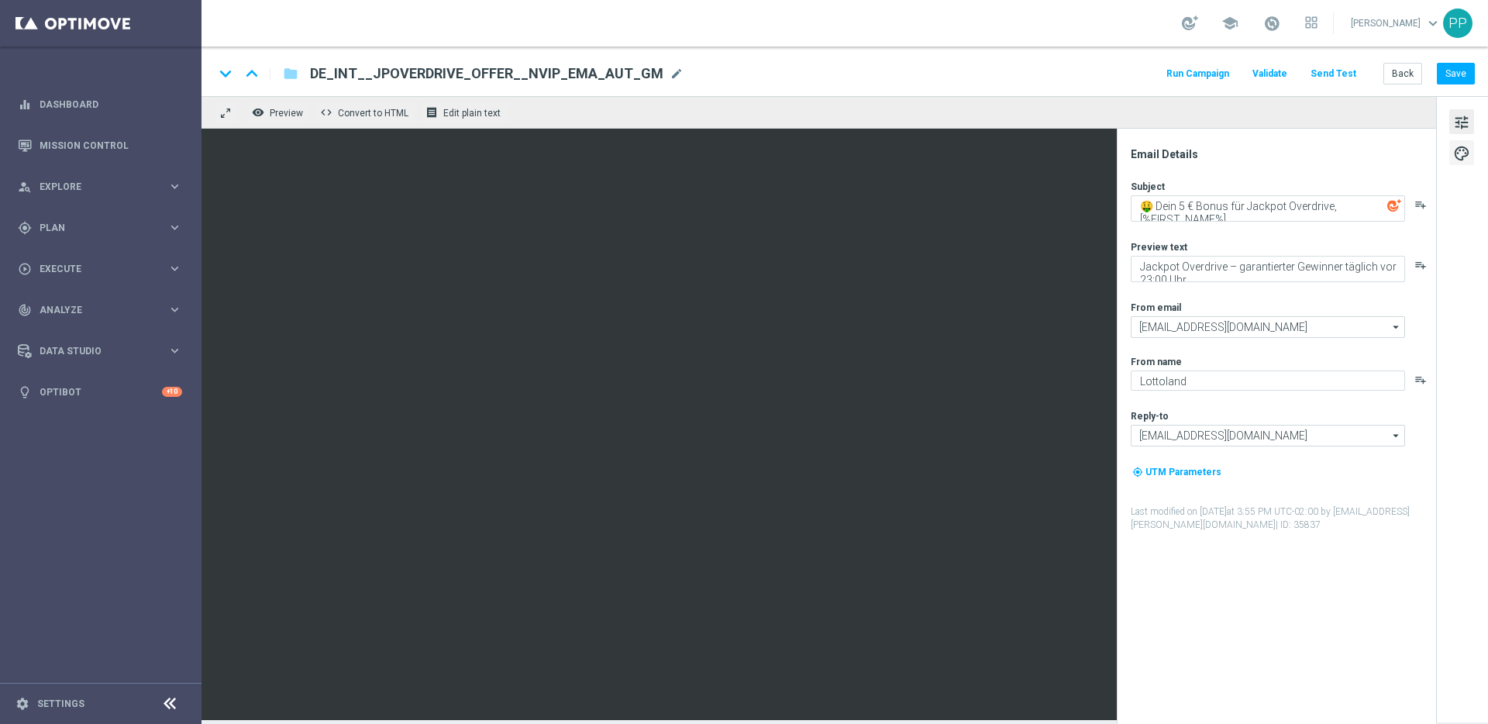
click at [1468, 156] on span "palette" at bounding box center [1461, 153] width 17 height 20
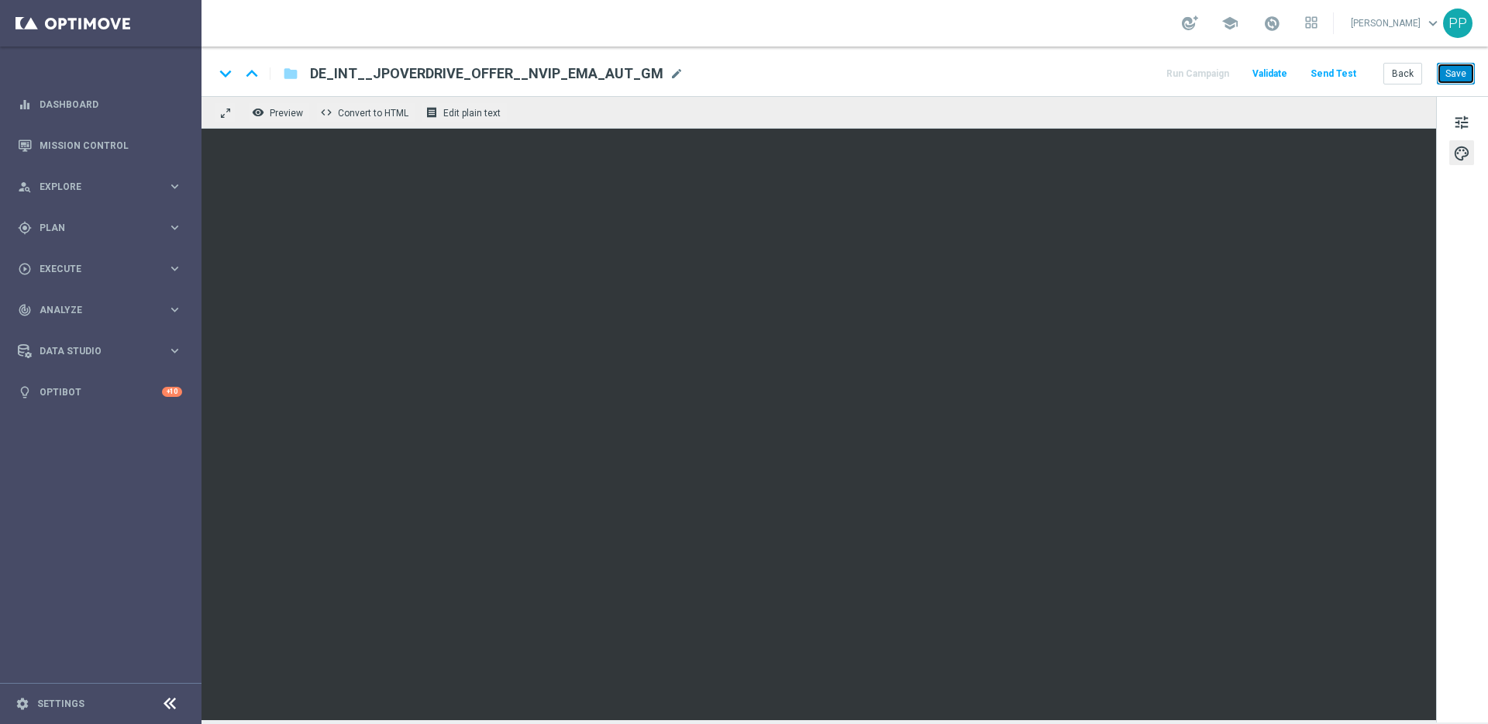
click at [1454, 71] on button "Save" at bounding box center [1456, 74] width 38 height 22
click at [1461, 74] on button "Save" at bounding box center [1456, 74] width 38 height 22
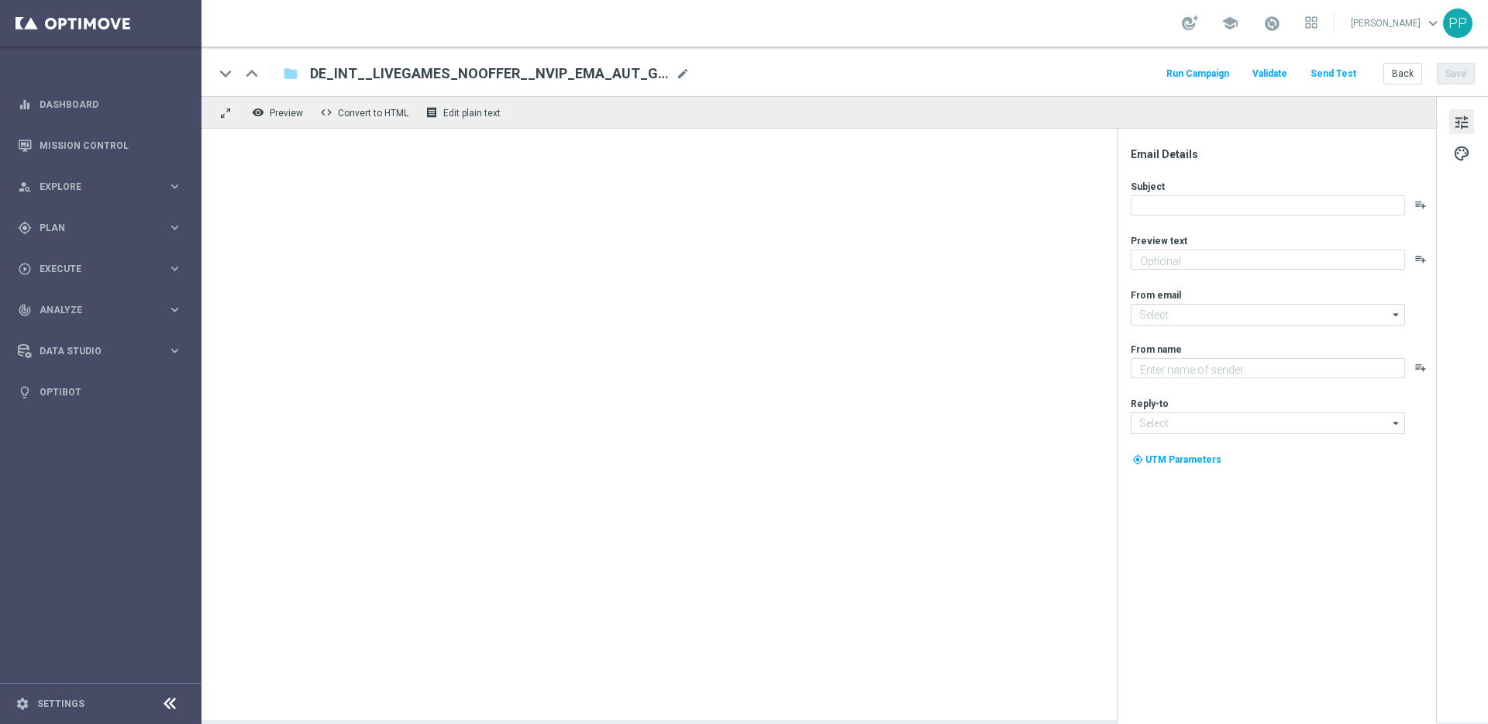
type textarea "Hier spielst du LIVE mit echten Dealern – und echten Gewinnen"
type input "[EMAIL_ADDRESS][DOMAIN_NAME]"
type textarea "Lottoland"
type input "[EMAIL_ADDRESS][DOMAIN_NAME]"
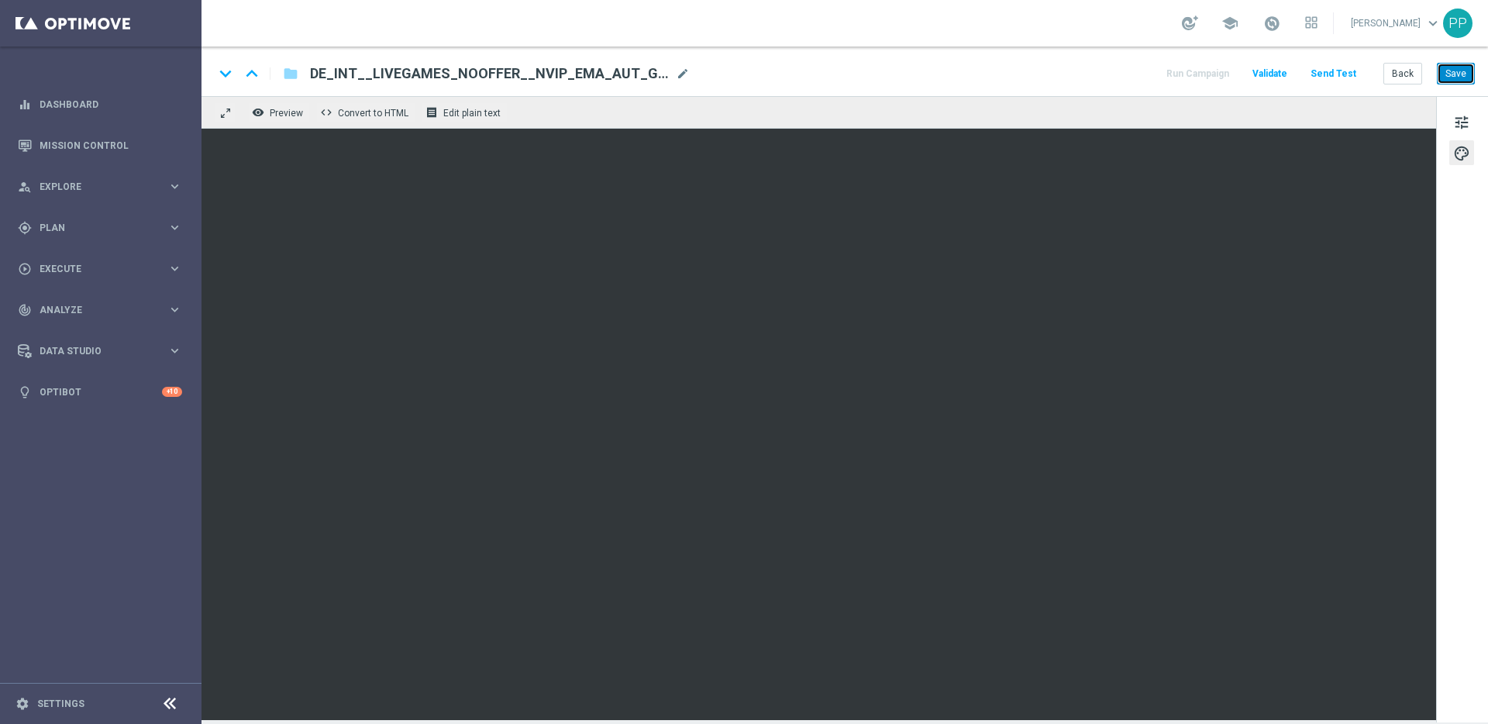
click at [1442, 74] on button "Save" at bounding box center [1456, 74] width 38 height 22
click at [1447, 74] on button "Save" at bounding box center [1456, 74] width 38 height 22
click at [1344, 77] on button "Send Test" at bounding box center [1333, 74] width 50 height 21
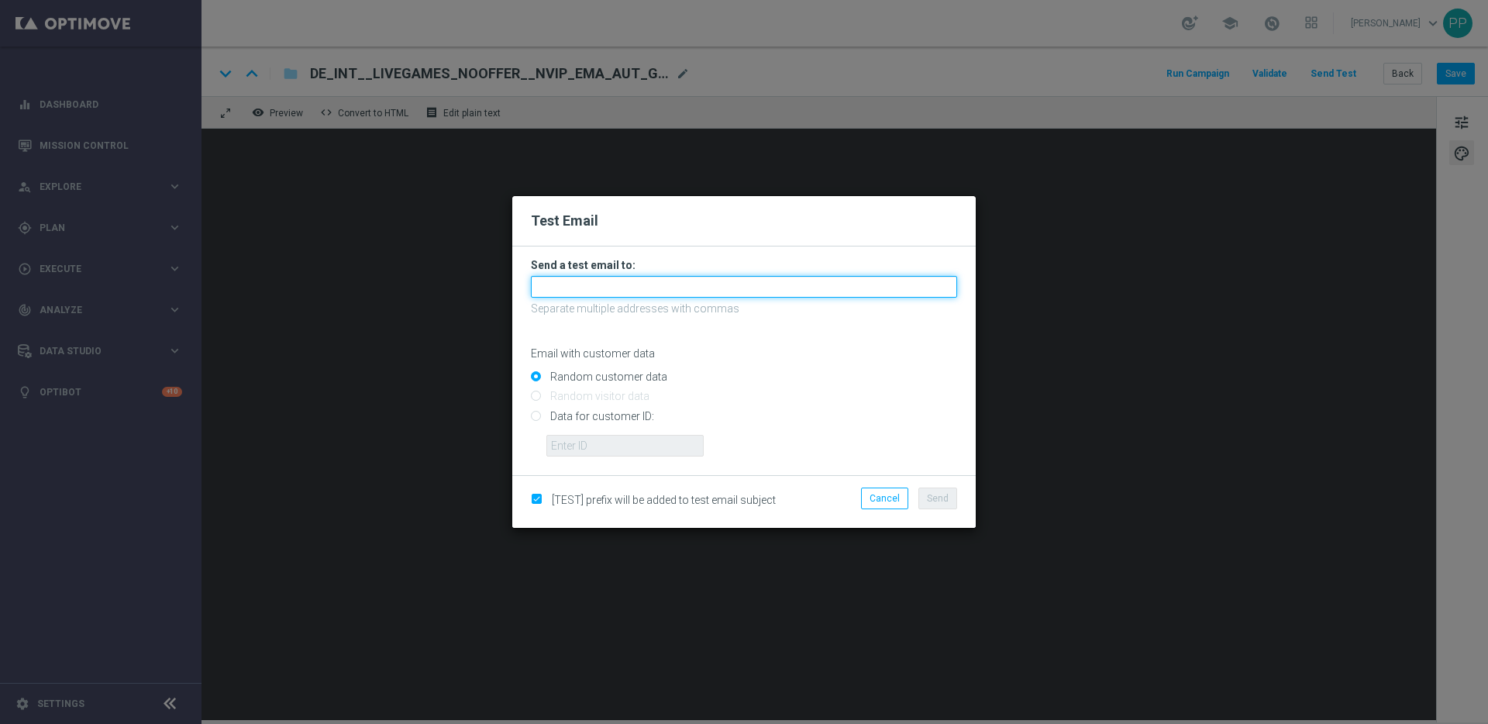
click at [666, 289] on input "text" at bounding box center [744, 287] width 426 height 22
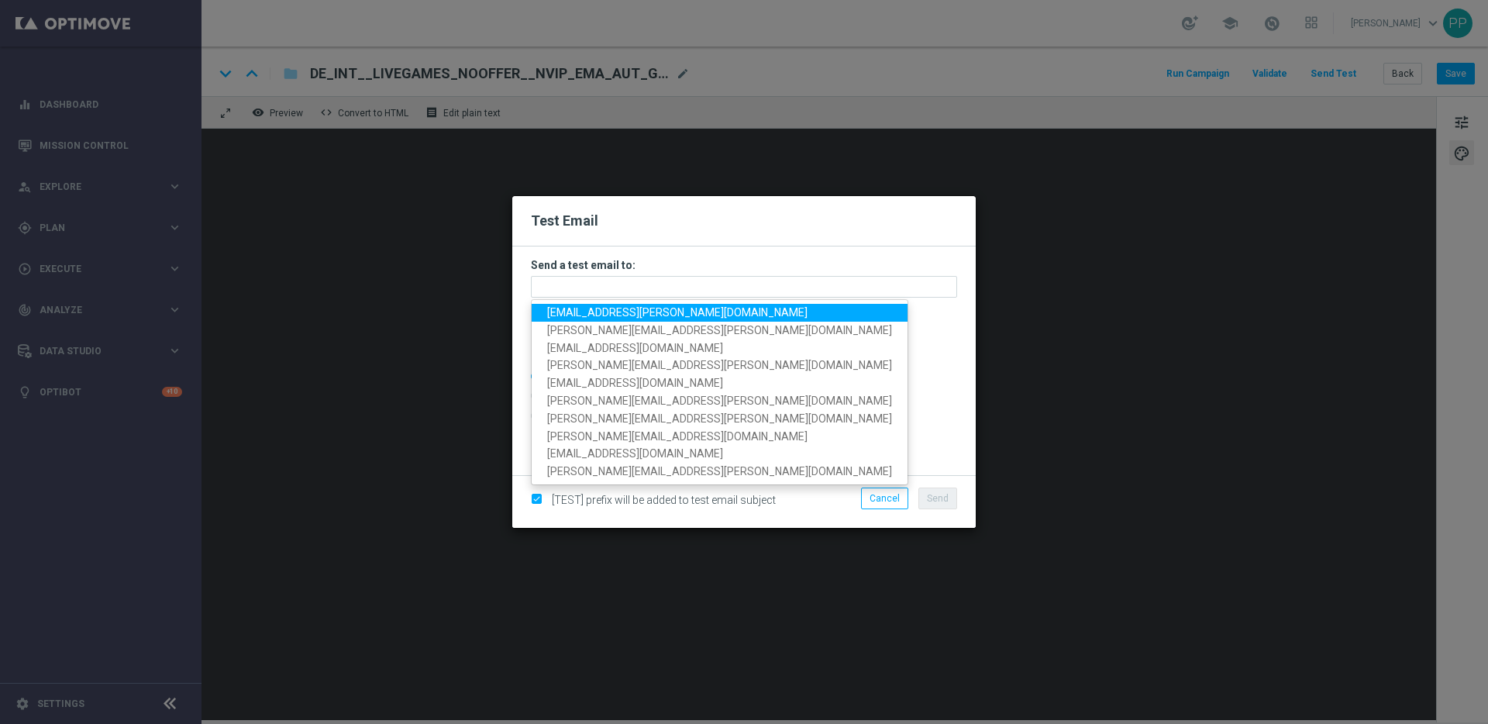
click at [622, 309] on span "palma.prieto@lottoland.com" at bounding box center [677, 312] width 260 height 12
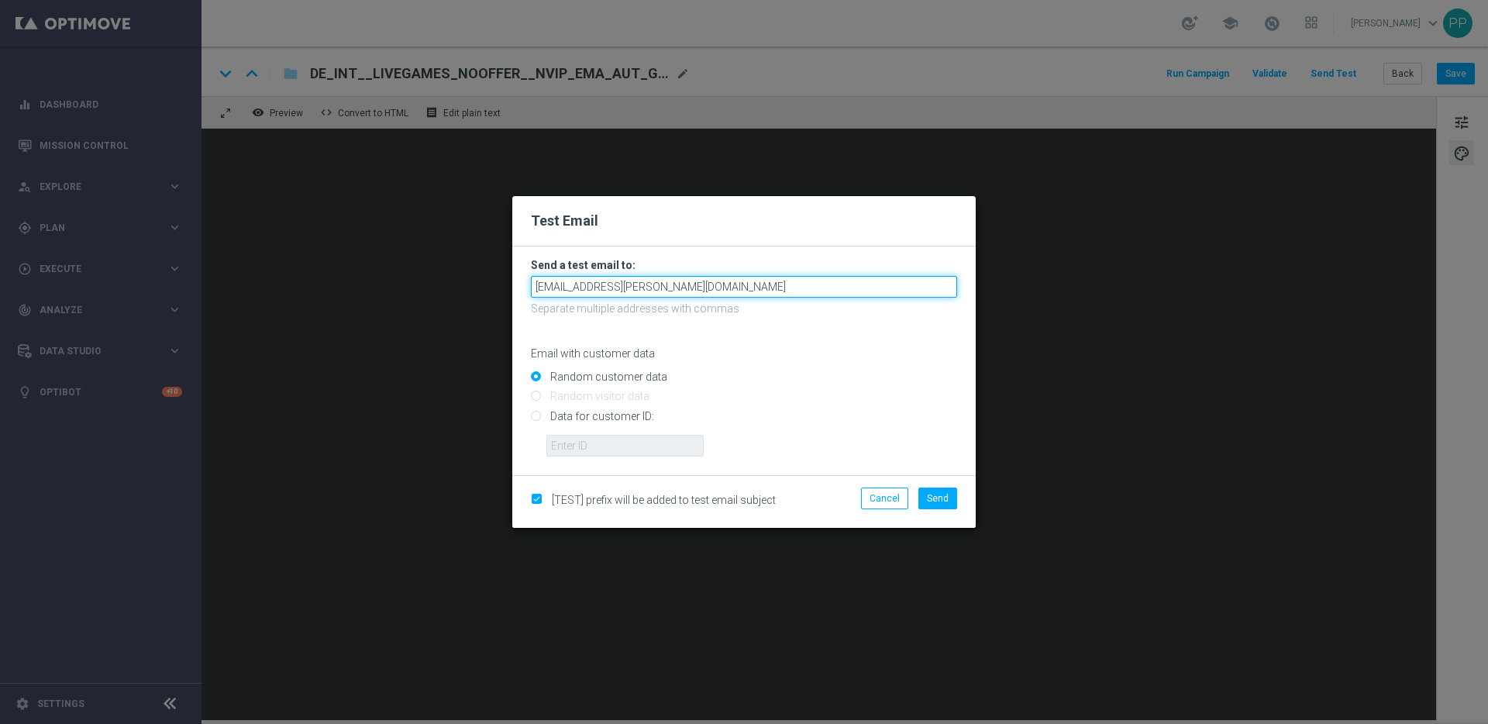
click at [689, 283] on input "palma.prieto@lottoland.com" at bounding box center [744, 287] width 426 height 22
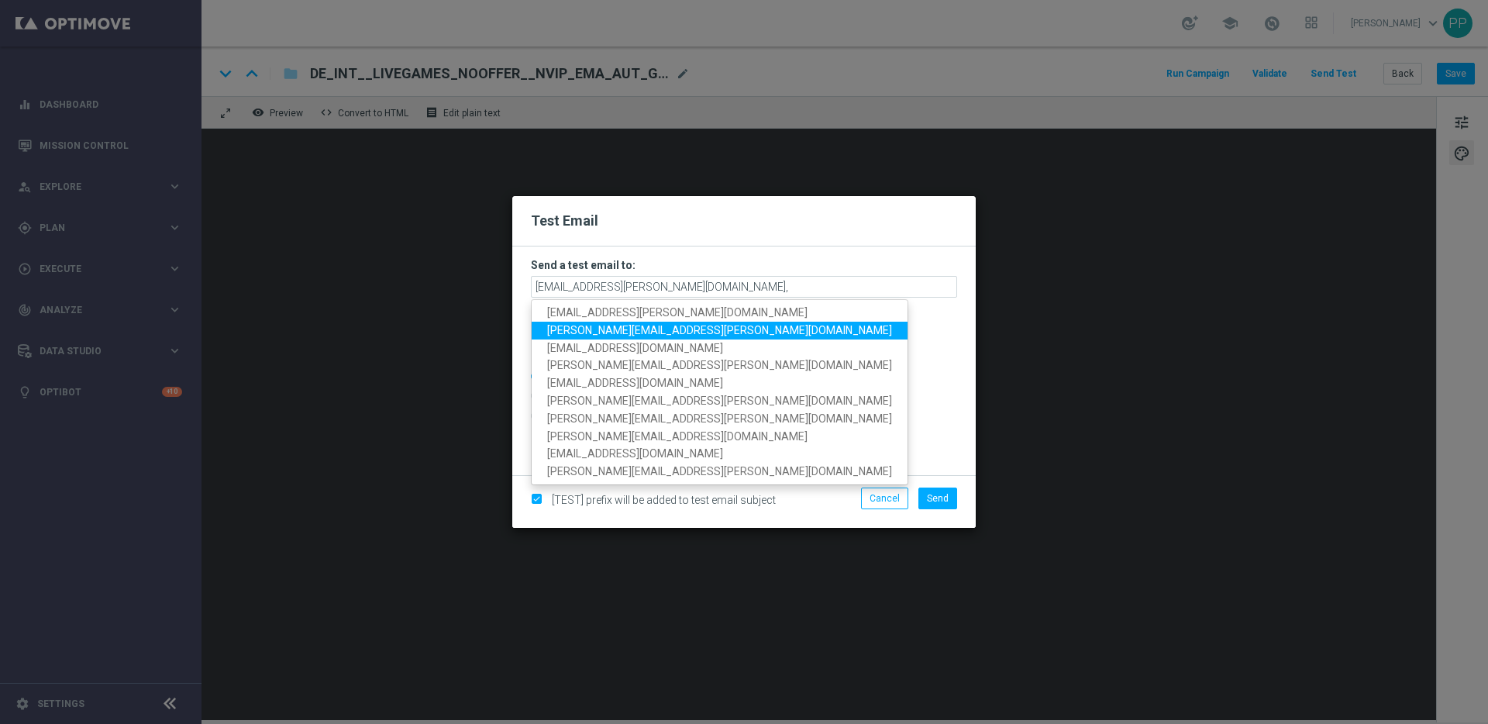
click at [649, 328] on span "paul.foreman@lottoland.com" at bounding box center [719, 330] width 345 height 12
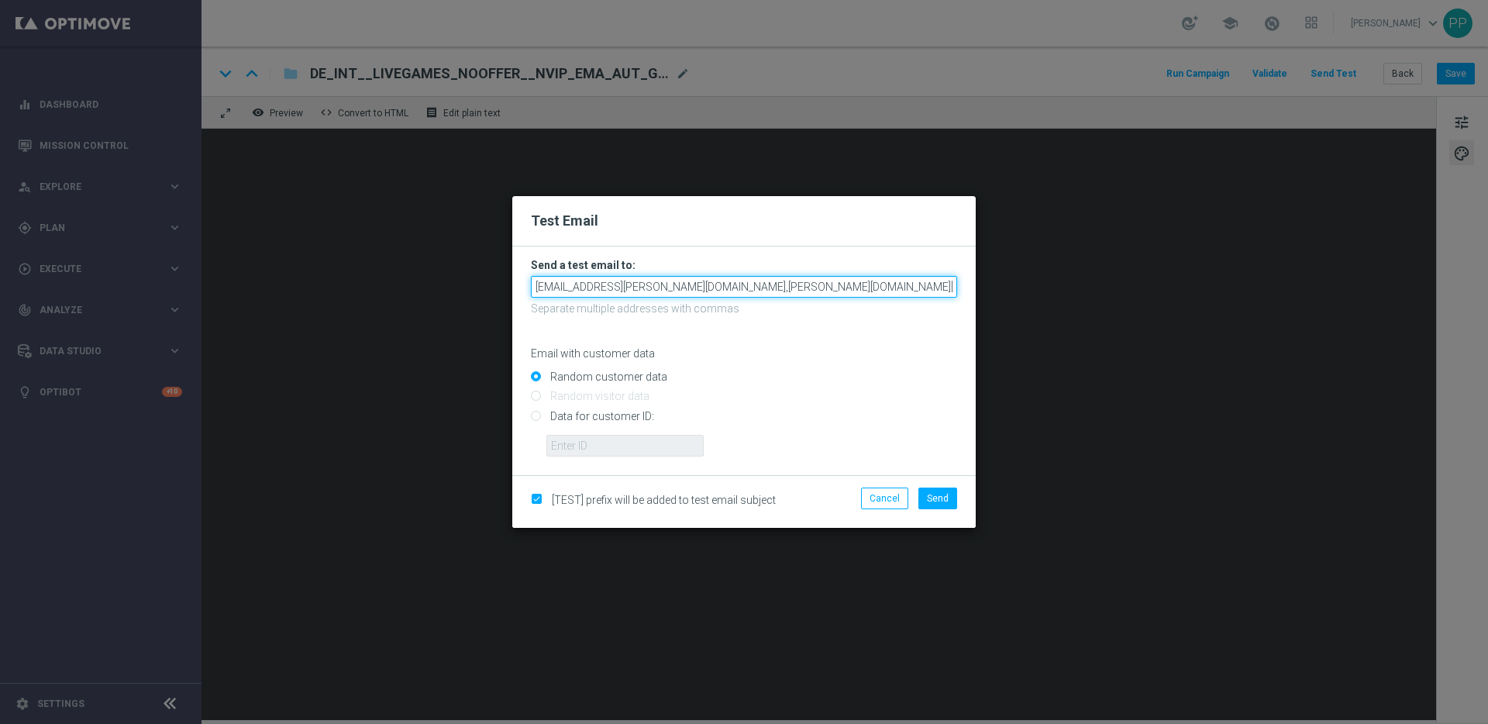
click at [820, 284] on input "palma.prieto@lottoland.com,paul.foreman@lottoland.com" at bounding box center [744, 287] width 426 height 22
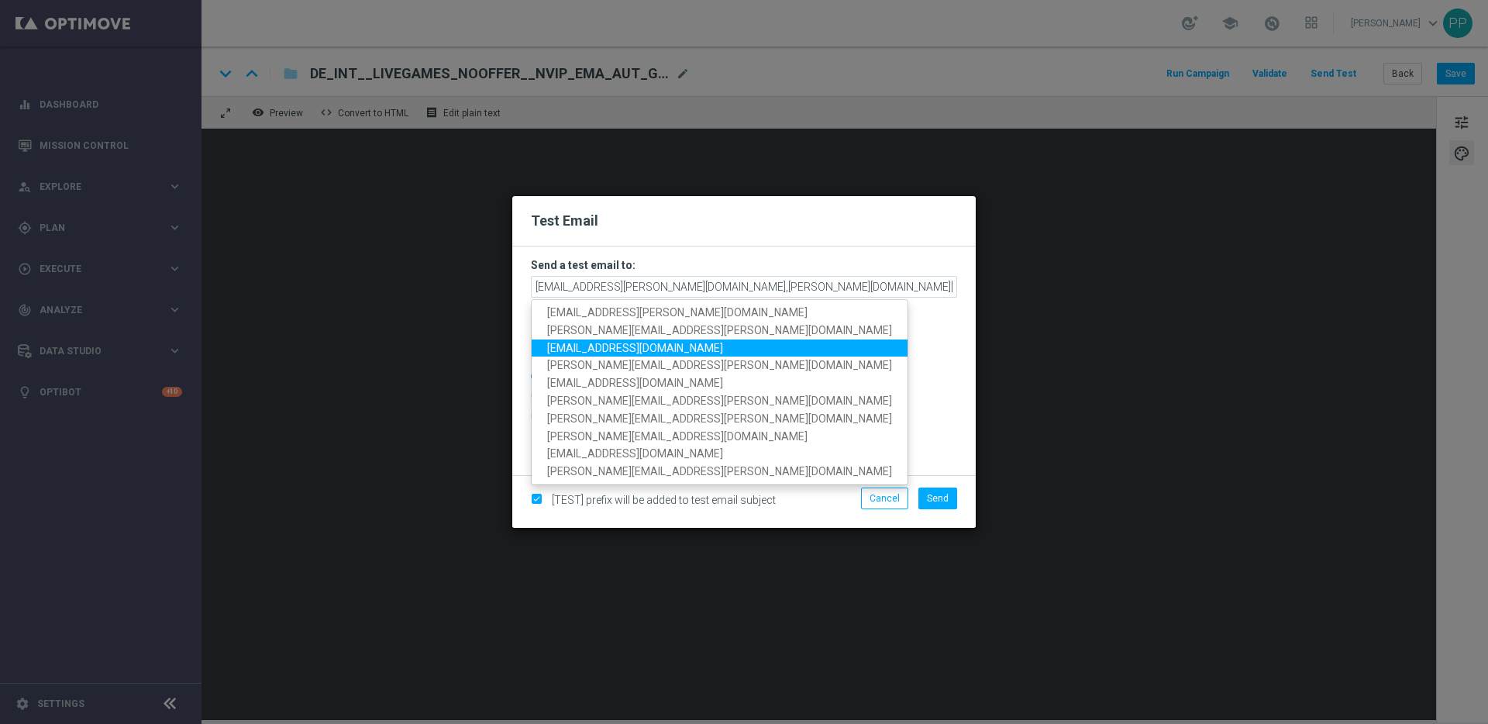
click at [654, 341] on span "thanos.karavasilis@lottoland.com" at bounding box center [635, 347] width 176 height 12
type input "palma.prieto@lottoland.com,paul.foreman@lottoland.com,thanos.karavasilis@lottol…"
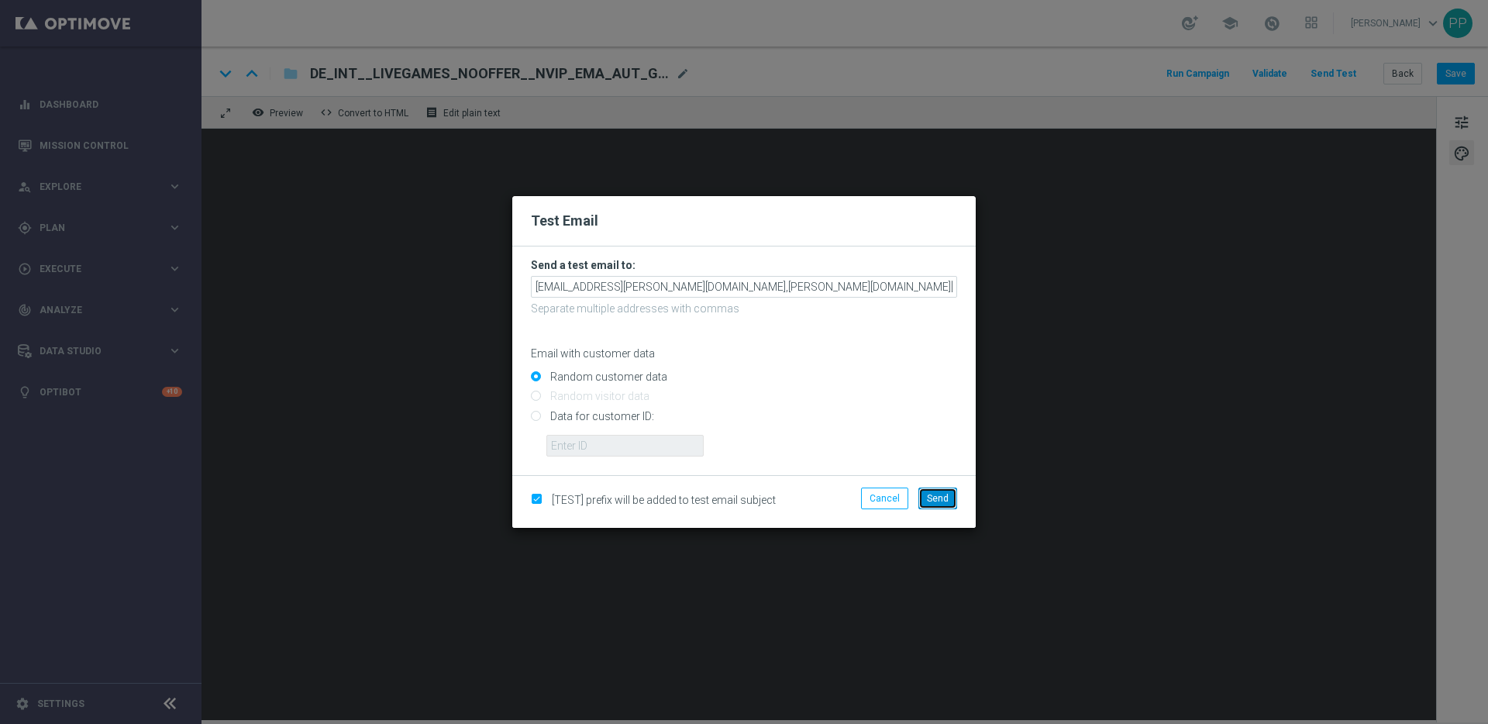
click at [941, 490] on button "Send" at bounding box center [937, 498] width 39 height 22
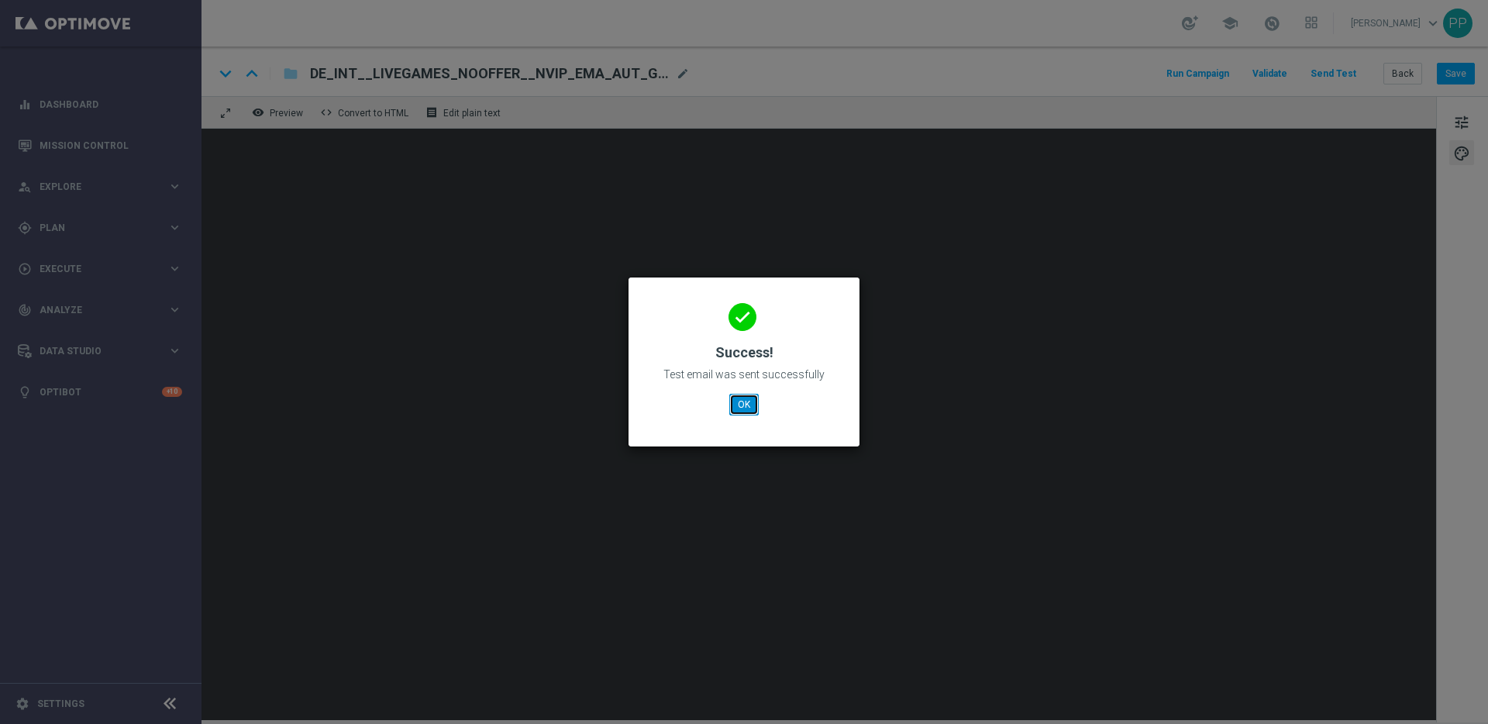
click at [738, 405] on button "OK" at bounding box center [743, 405] width 29 height 22
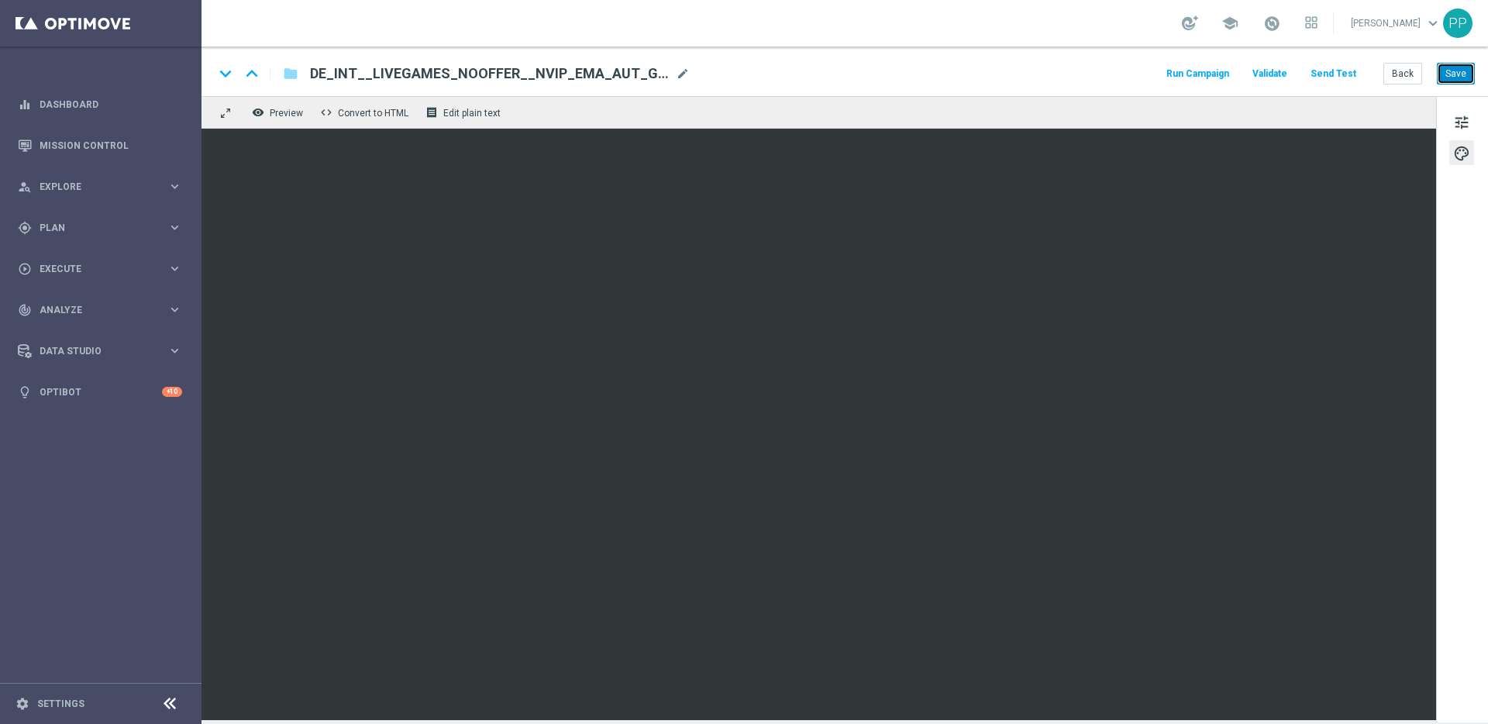
click at [1448, 75] on button "Save" at bounding box center [1456, 74] width 38 height 22
click at [1458, 73] on button "Save" at bounding box center [1456, 74] width 38 height 22
click at [1455, 77] on button "Save" at bounding box center [1456, 74] width 38 height 22
click at [1455, 75] on button "Save" at bounding box center [1456, 74] width 38 height 22
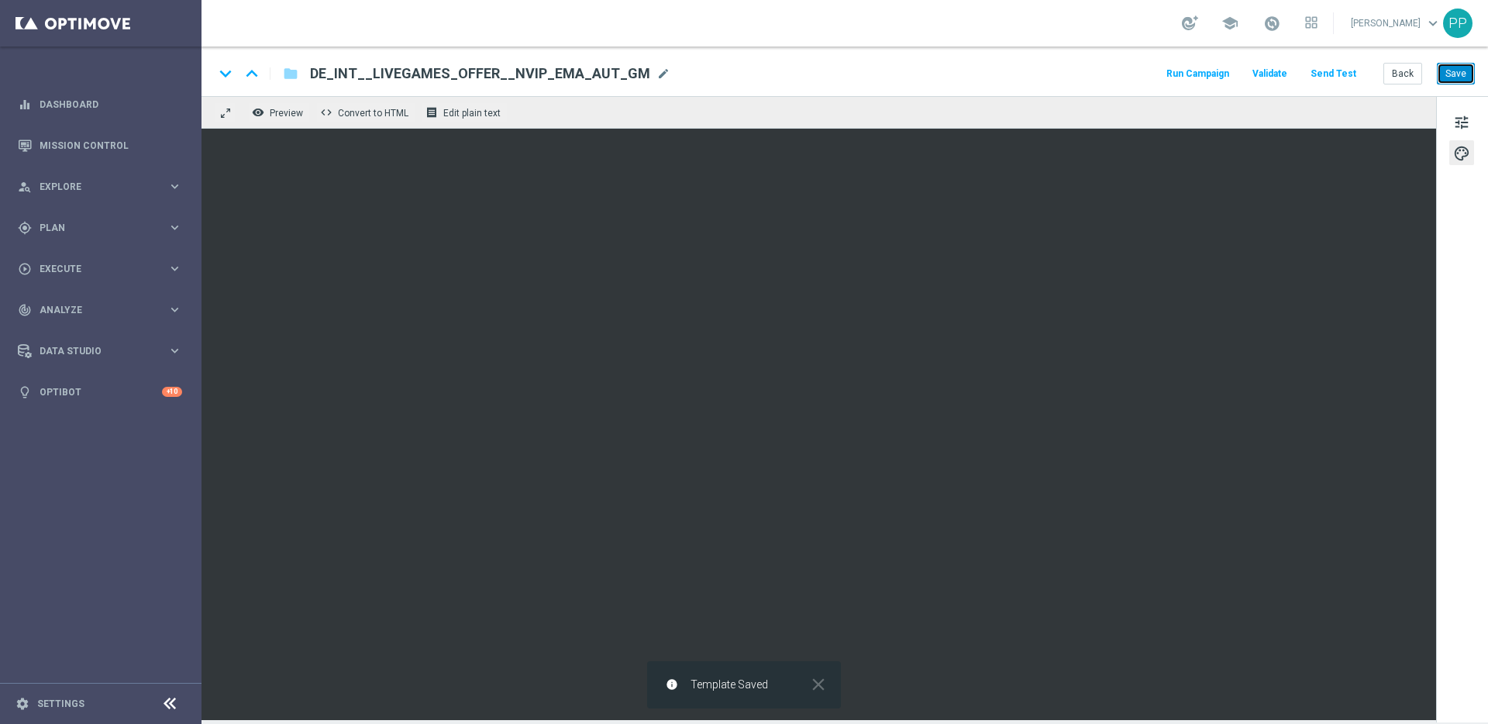
click at [1455, 75] on button "Save" at bounding box center [1456, 74] width 38 height 22
click at [1455, 74] on button "Save" at bounding box center [1456, 74] width 38 height 22
click at [1464, 72] on button "Save" at bounding box center [1456, 74] width 38 height 22
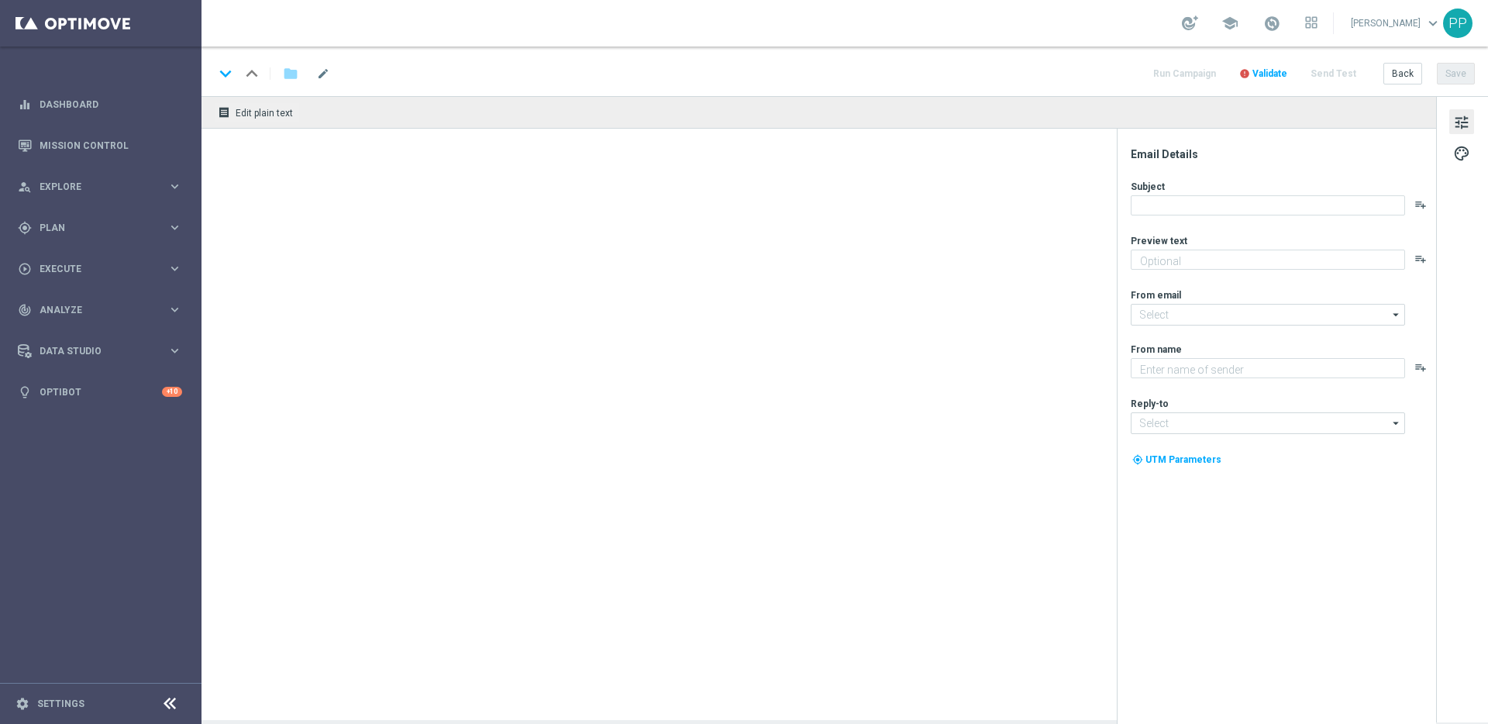
type textarea "Entdecke die besten Novomatic-Spiele im Lottoland"
type input "[EMAIL_ADDRESS][DOMAIN_NAME]"
type textarea "Lottoland"
type input "[EMAIL_ADDRESS][DOMAIN_NAME]"
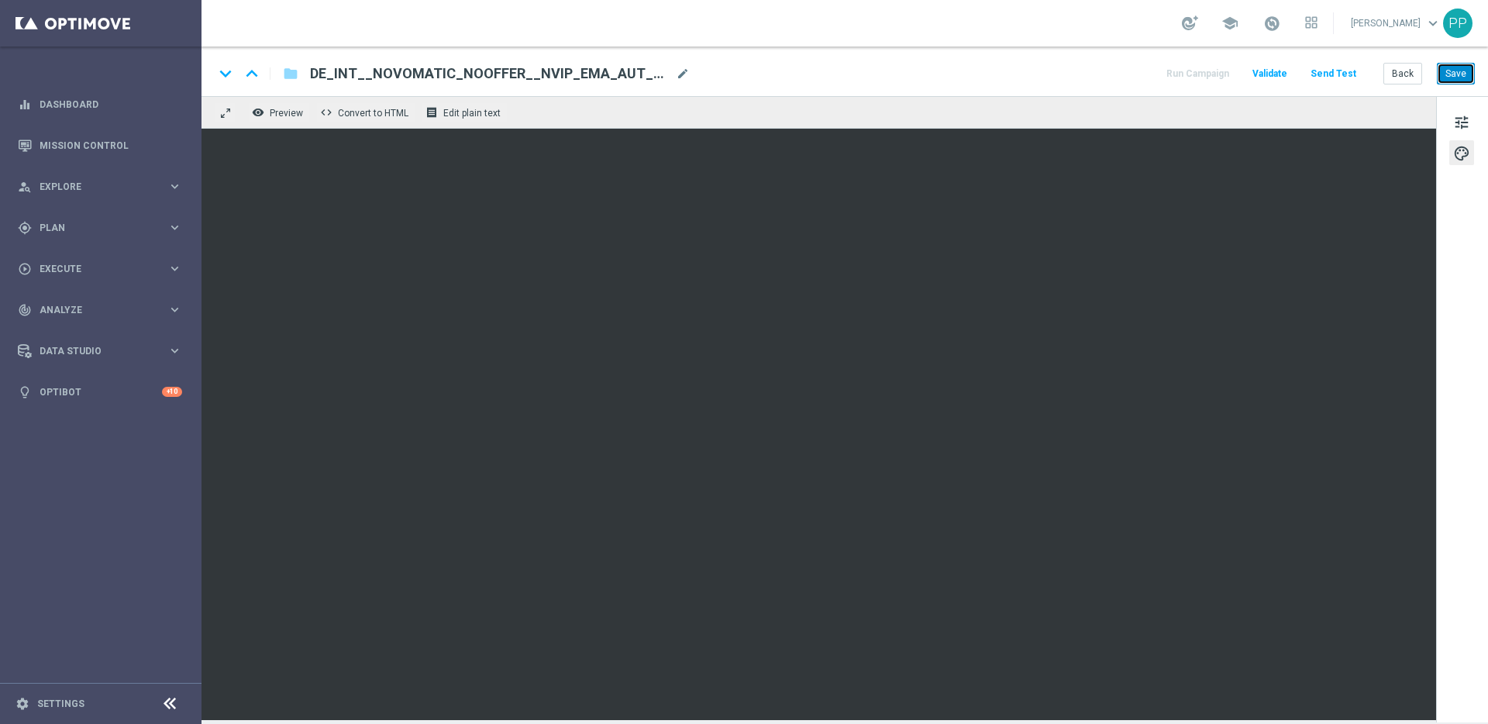
click at [1444, 79] on button "Save" at bounding box center [1456, 74] width 38 height 22
click at [1445, 79] on button "Save" at bounding box center [1456, 74] width 38 height 22
click at [1444, 79] on button "Save" at bounding box center [1456, 74] width 38 height 22
click at [1451, 74] on button "Save" at bounding box center [1456, 74] width 38 height 22
click at [1461, 73] on button "Save" at bounding box center [1456, 74] width 38 height 22
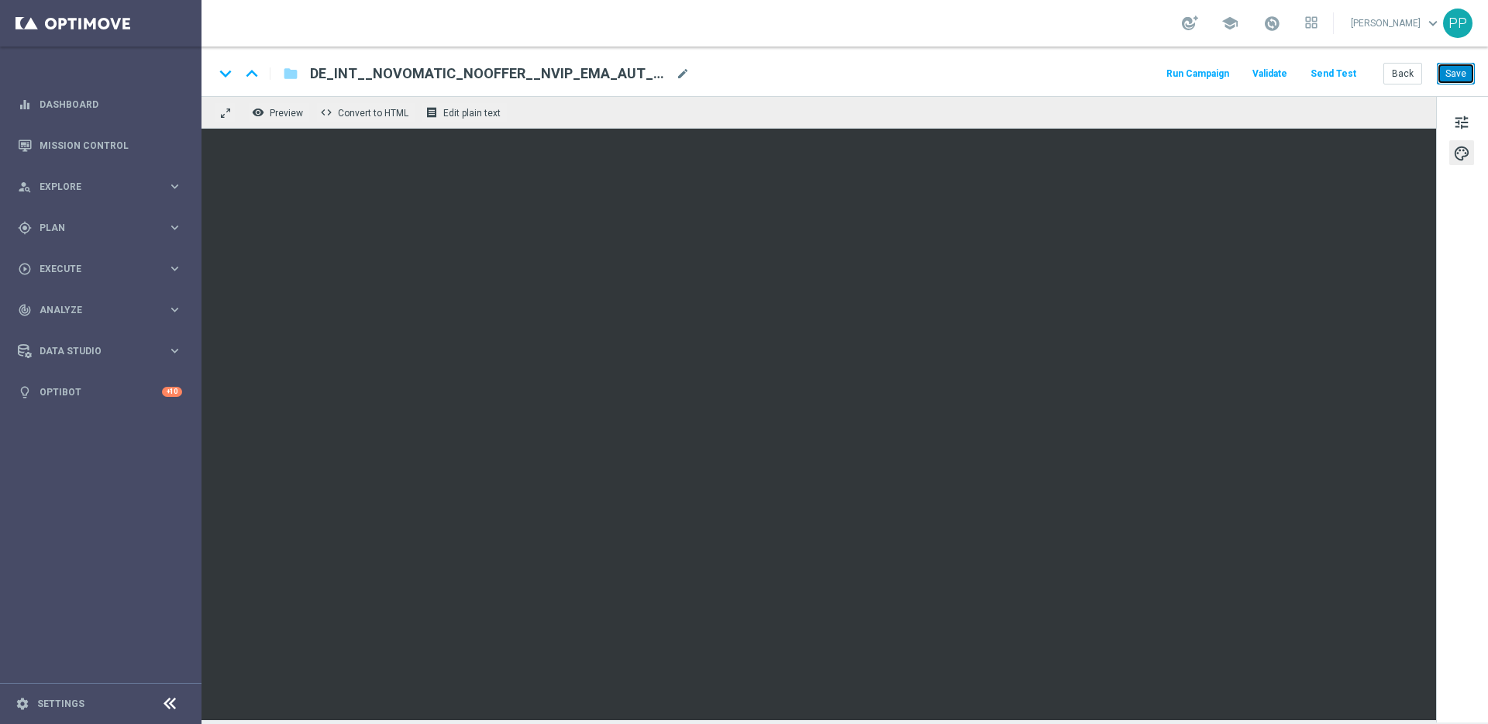
click at [1457, 69] on button "Save" at bounding box center [1456, 74] width 38 height 22
click at [1450, 78] on button "Save" at bounding box center [1456, 74] width 38 height 22
click at [1455, 64] on button "Save" at bounding box center [1456, 74] width 38 height 22
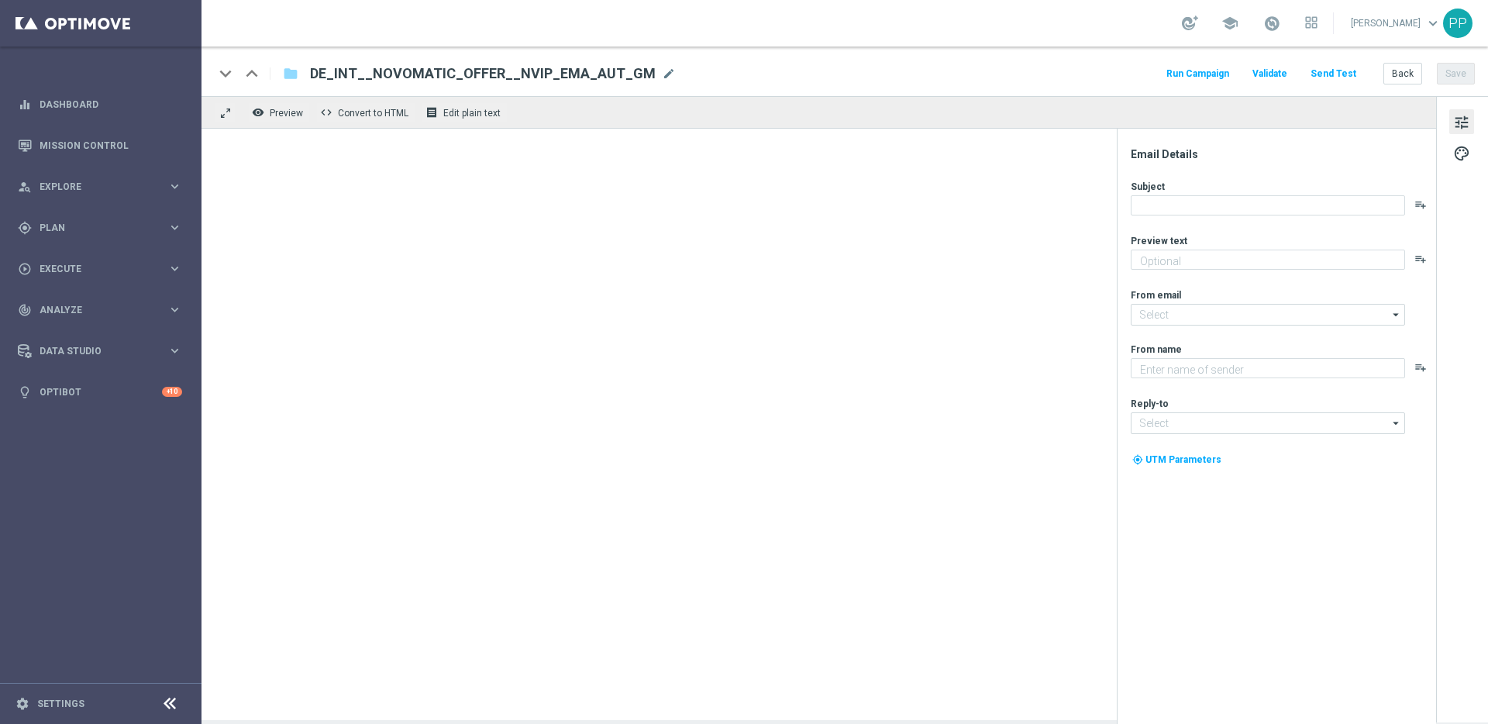
type textarea "Jetzt im Lottoland: Entdecke die besten Novomatic-Spiele"
type input "[EMAIL_ADDRESS][DOMAIN_NAME]"
type textarea "Lottoland"
type input "[EMAIL_ADDRESS][DOMAIN_NAME]"
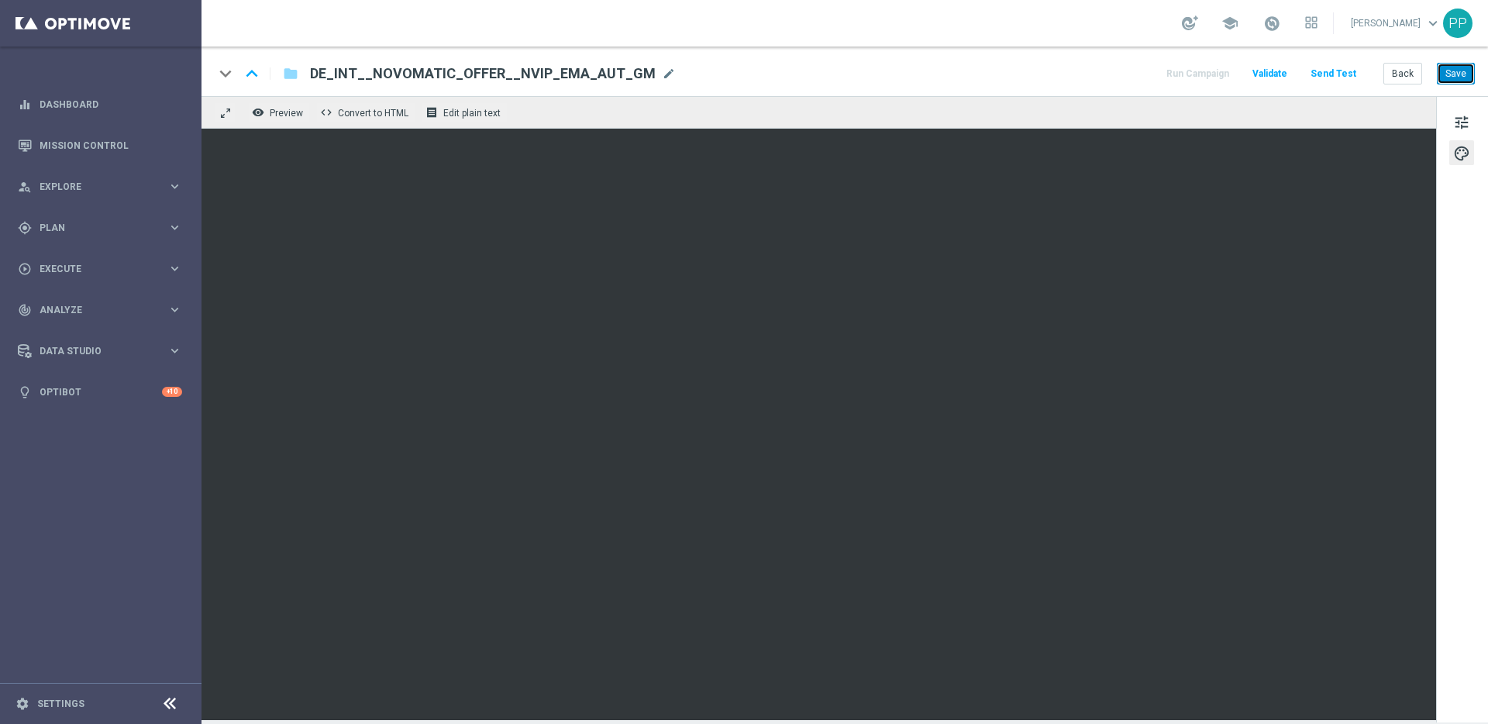
click at [1455, 71] on button "Save" at bounding box center [1456, 74] width 38 height 22
click at [1326, 71] on button "Send Test" at bounding box center [1333, 74] width 50 height 21
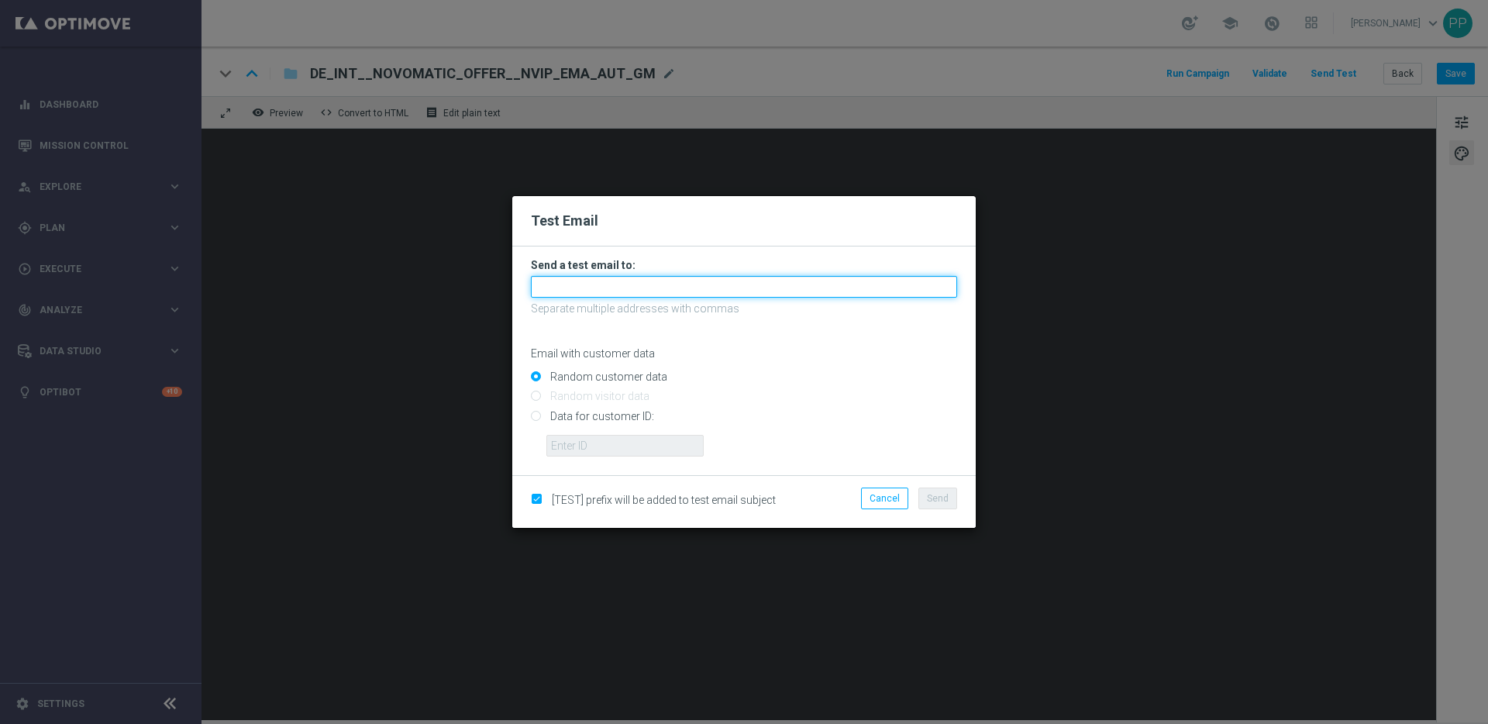
click at [624, 288] on input "text" at bounding box center [744, 287] width 426 height 22
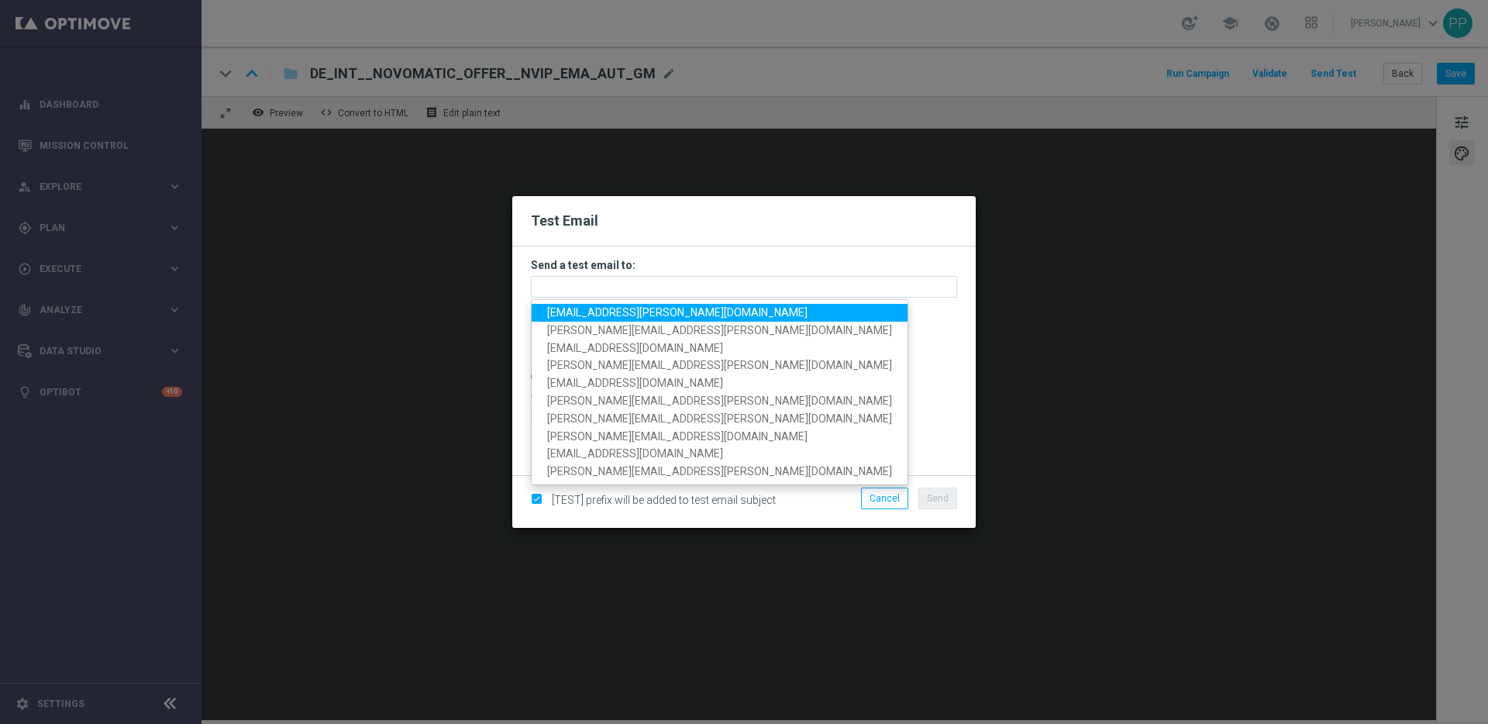
click at [588, 316] on span "palma.prieto@lottoland.com" at bounding box center [677, 312] width 260 height 12
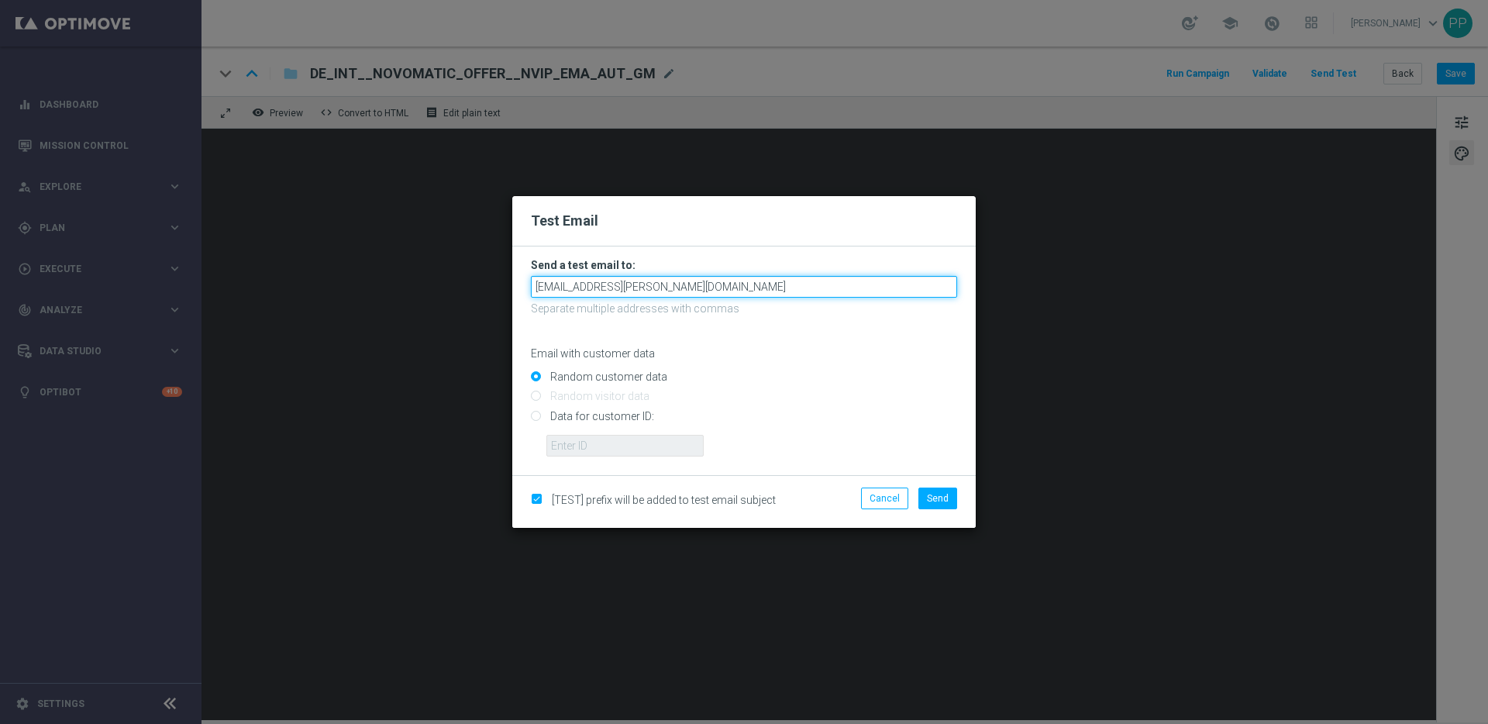
click at [697, 286] on input "palma.prieto@lottoland.com" at bounding box center [744, 287] width 426 height 22
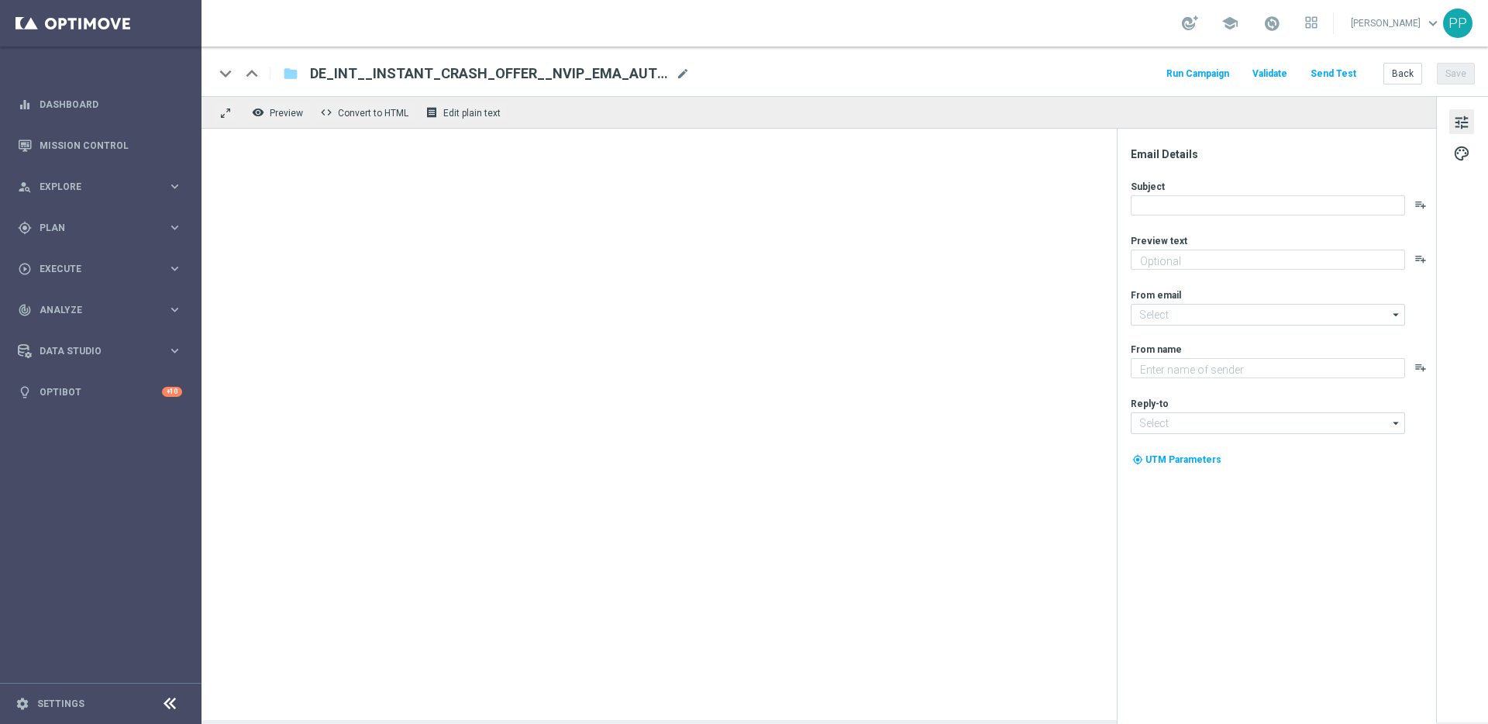
type textarea "Entdecke die neuesten Crash Games im Lottoland"
type input "[EMAIL_ADDRESS][DOMAIN_NAME]"
type textarea "Lottoland"
type input "[EMAIL_ADDRESS][DOMAIN_NAME]"
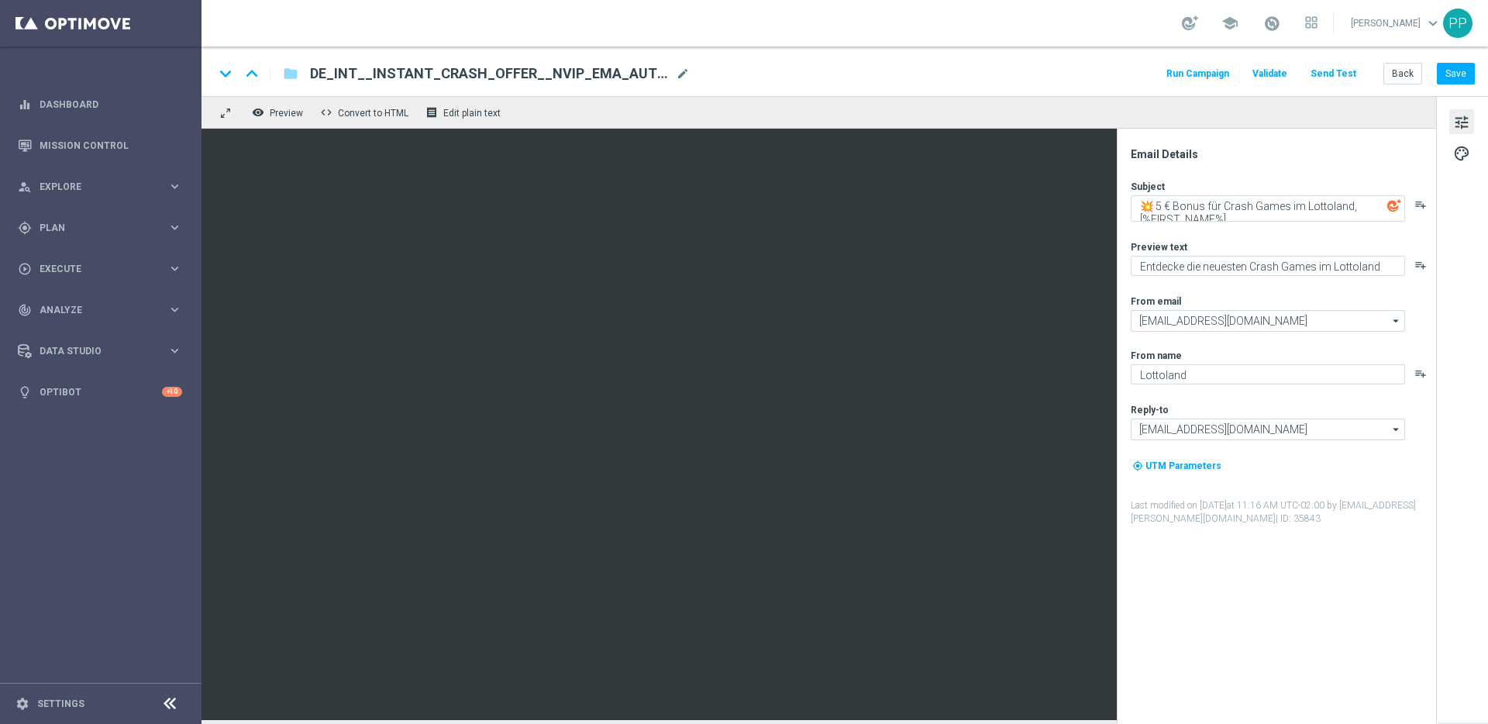
click at [1336, 67] on button "Send Test" at bounding box center [1333, 74] width 50 height 21
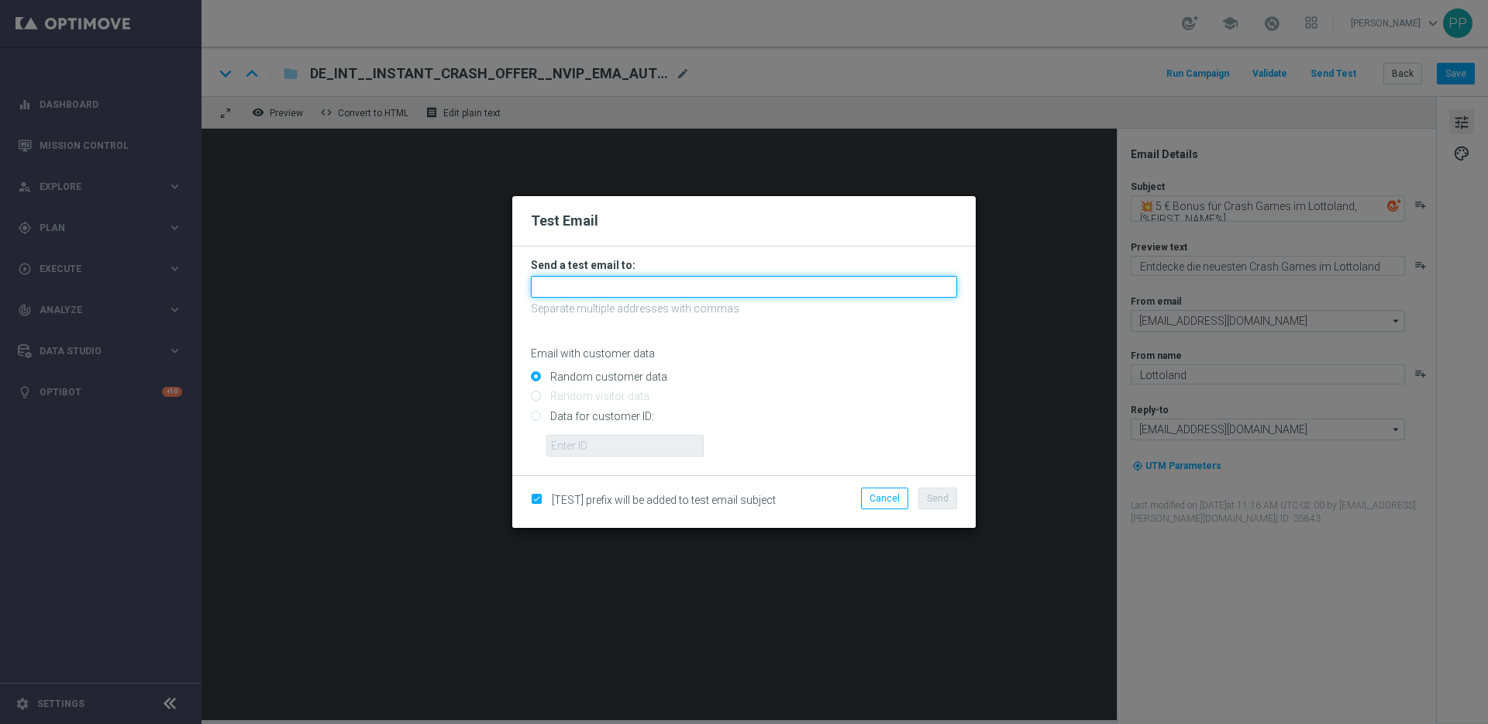
click at [593, 282] on input "text" at bounding box center [744, 287] width 426 height 22
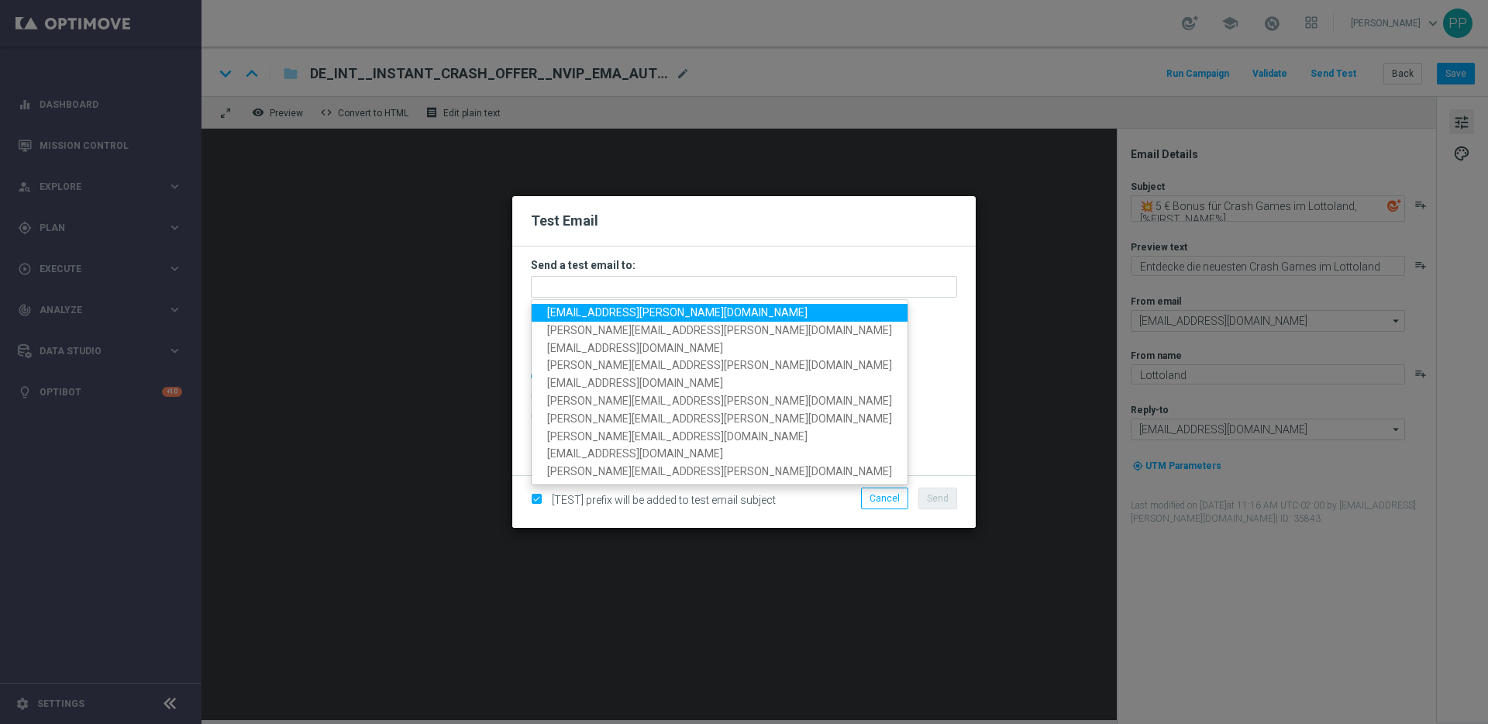
click at [580, 312] on span "palma.prieto@lottoland.com" at bounding box center [677, 312] width 260 height 12
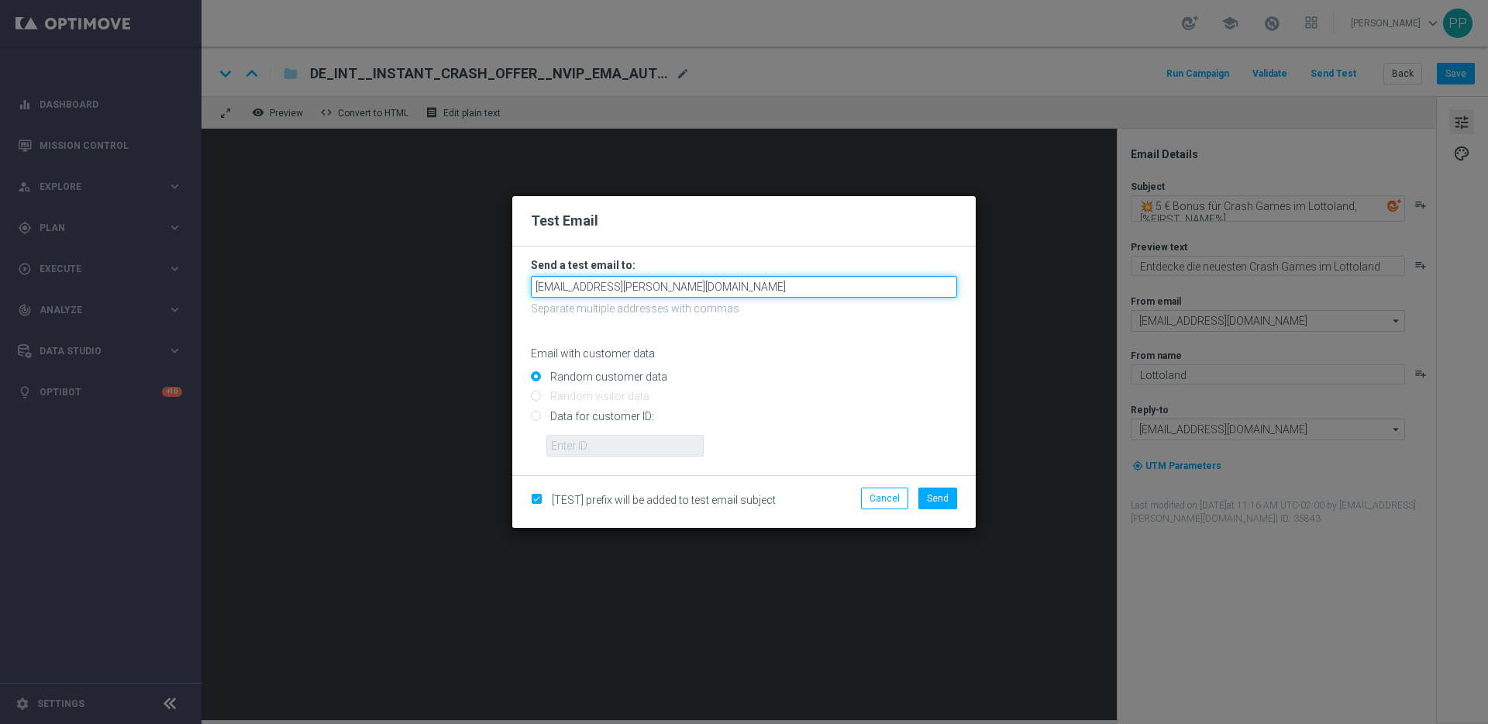
click at [687, 280] on input "palma.prieto@lottoland.com" at bounding box center [744, 287] width 426 height 22
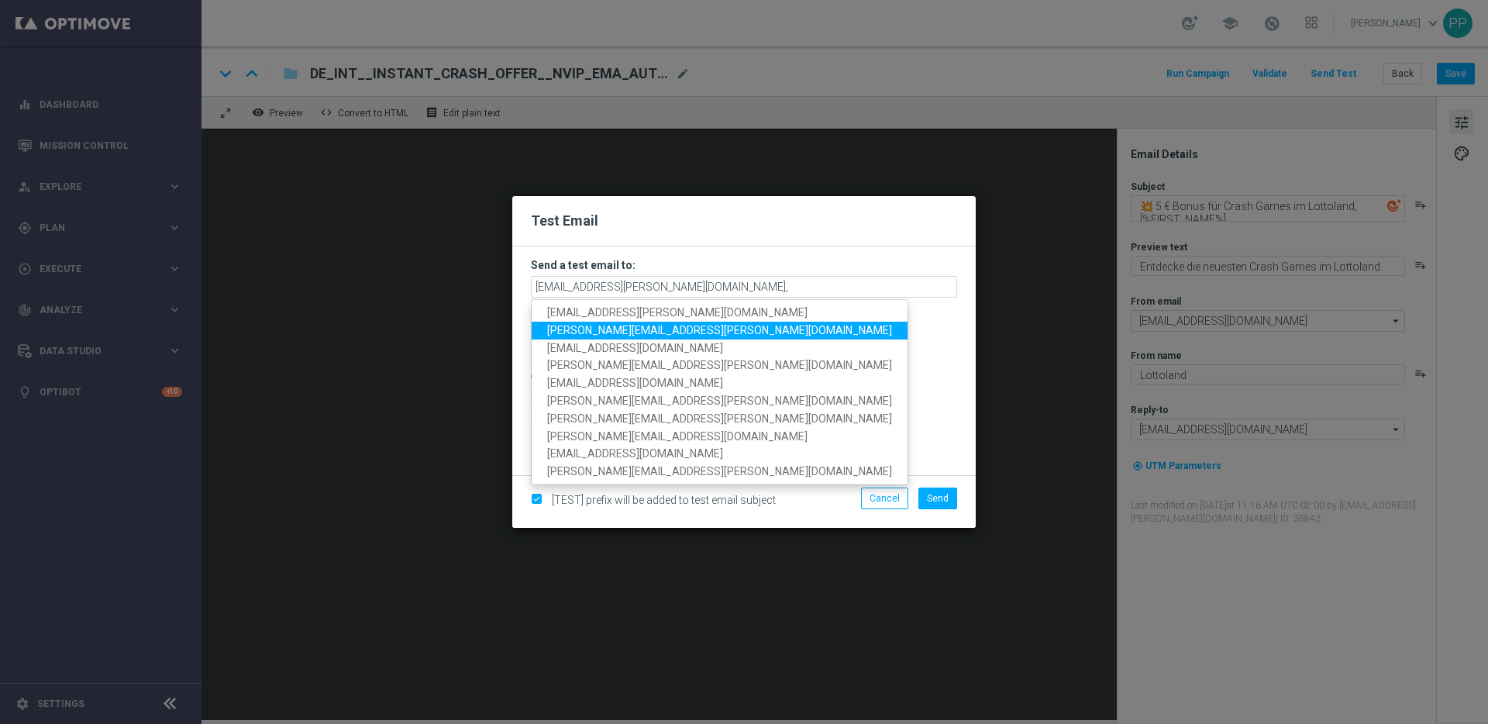
click at [663, 324] on span "paul.foreman@lottoland.com" at bounding box center [719, 330] width 345 height 12
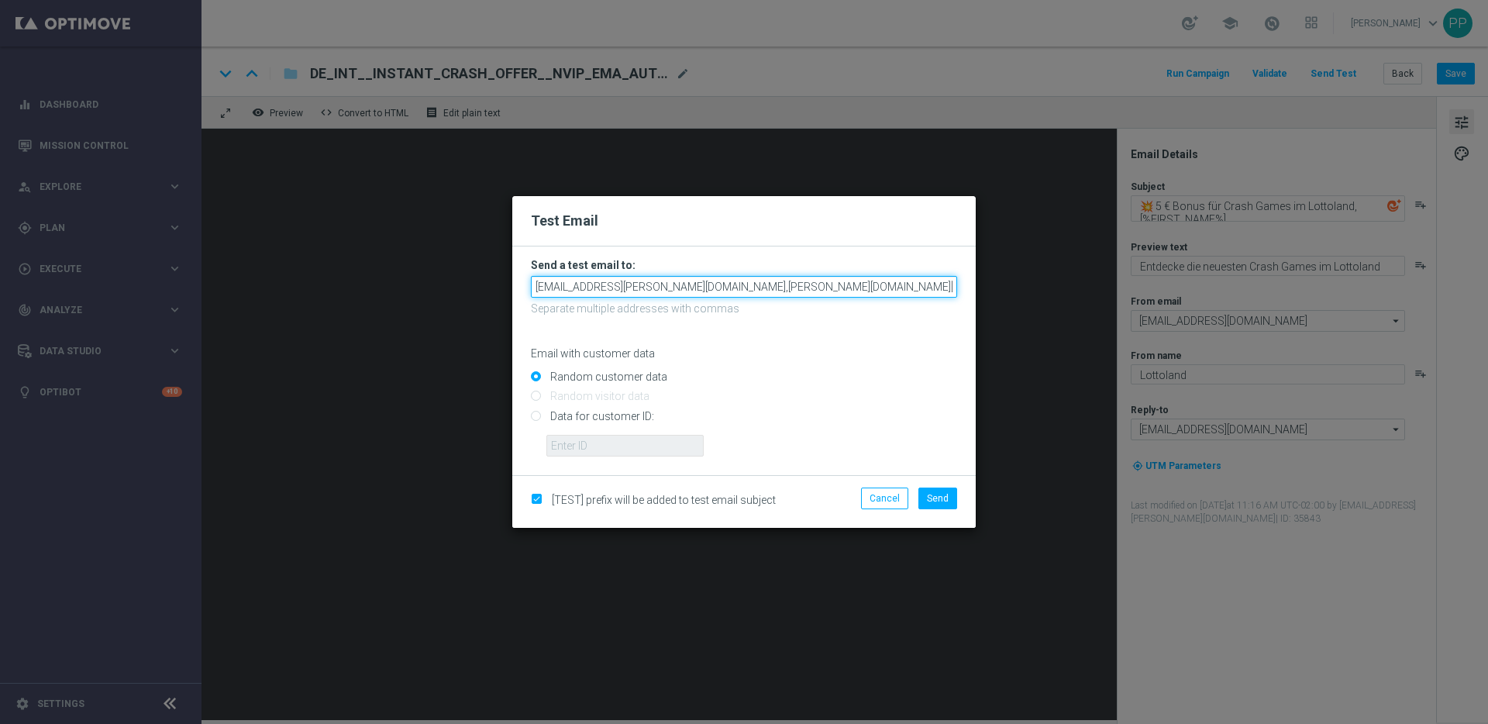
click at [828, 288] on input "palma.prieto@lottoland.com,paul.foreman@lottoland.com" at bounding box center [744, 287] width 426 height 22
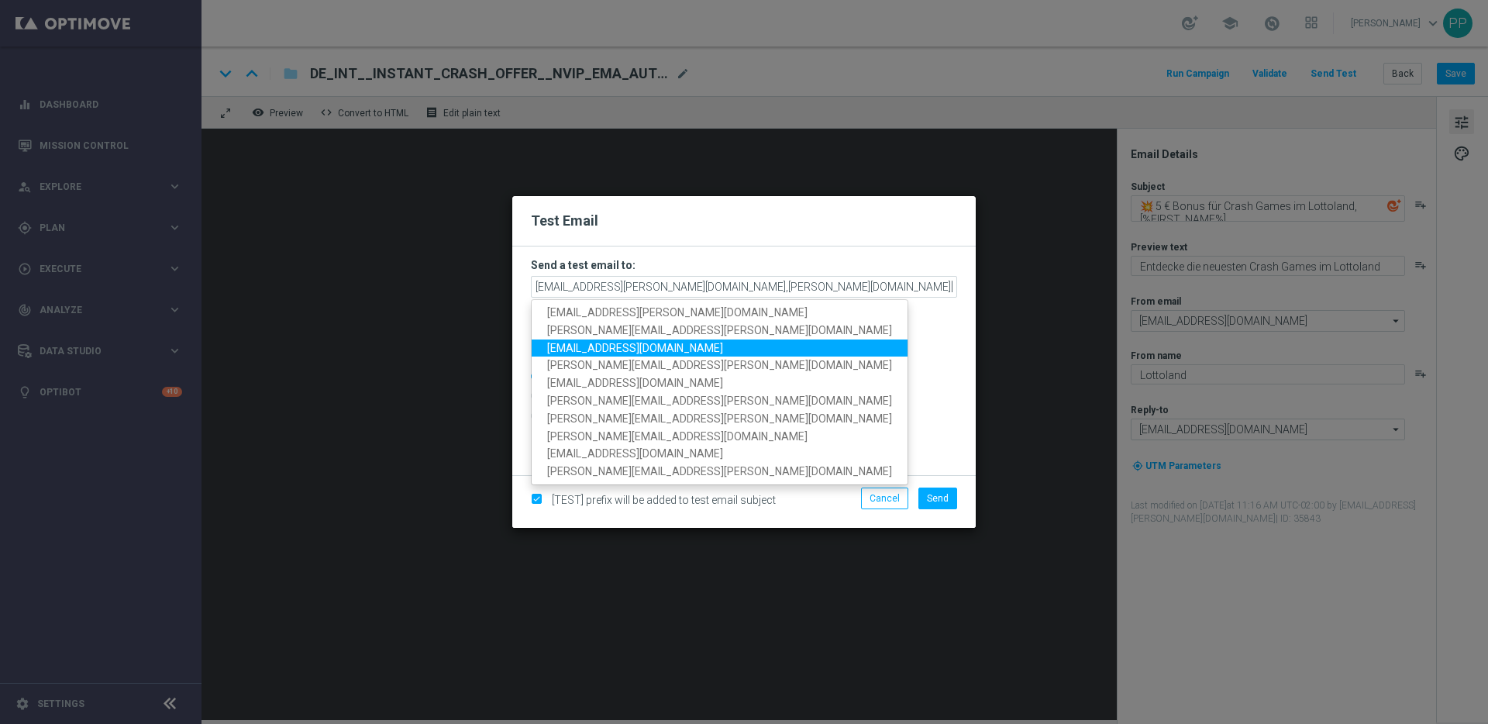
click at [718, 344] on link "thanos.karavasilis@lottoland.com" at bounding box center [720, 348] width 376 height 18
type input "palma.prieto@lottoland.com,paul.foreman@lottoland.com,thanos.karavasilis@lottol…"
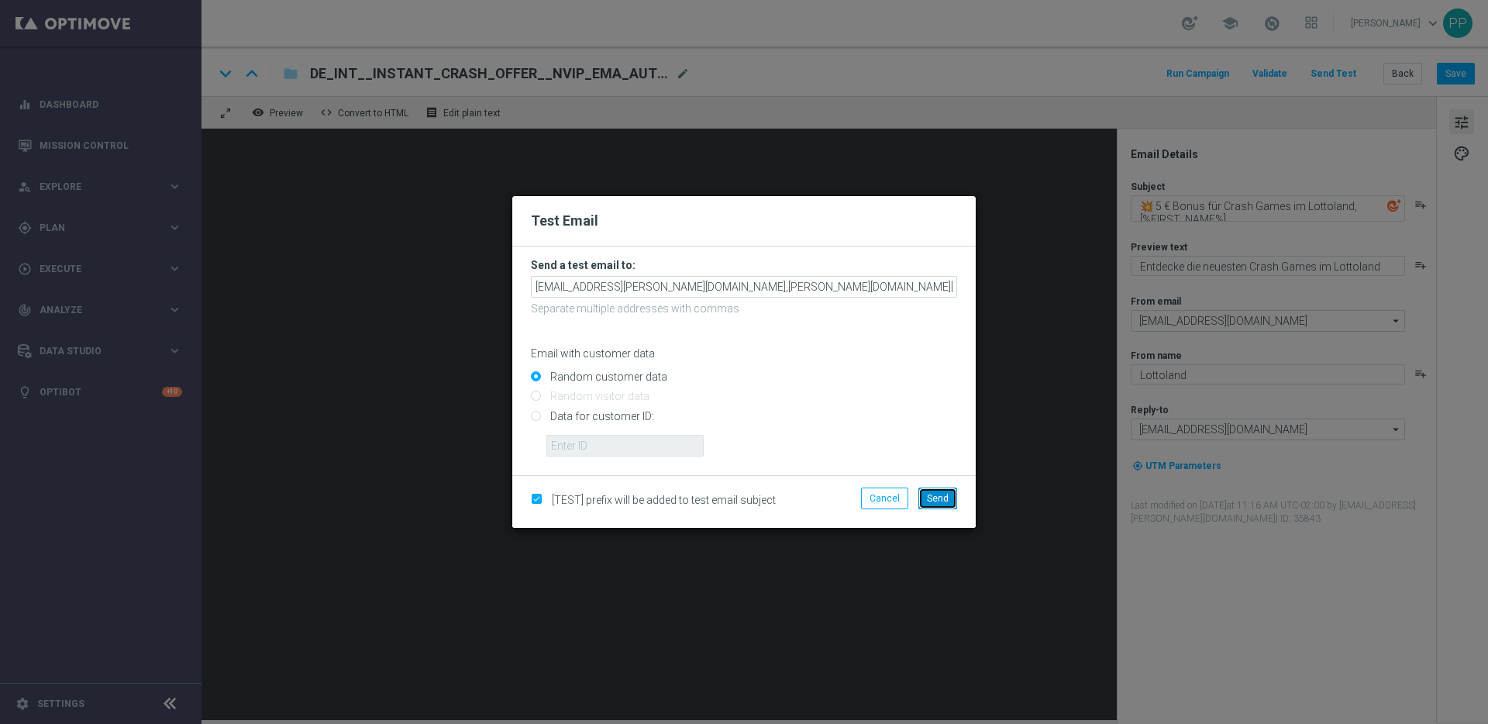
click at [927, 504] on button "Send" at bounding box center [937, 498] width 39 height 22
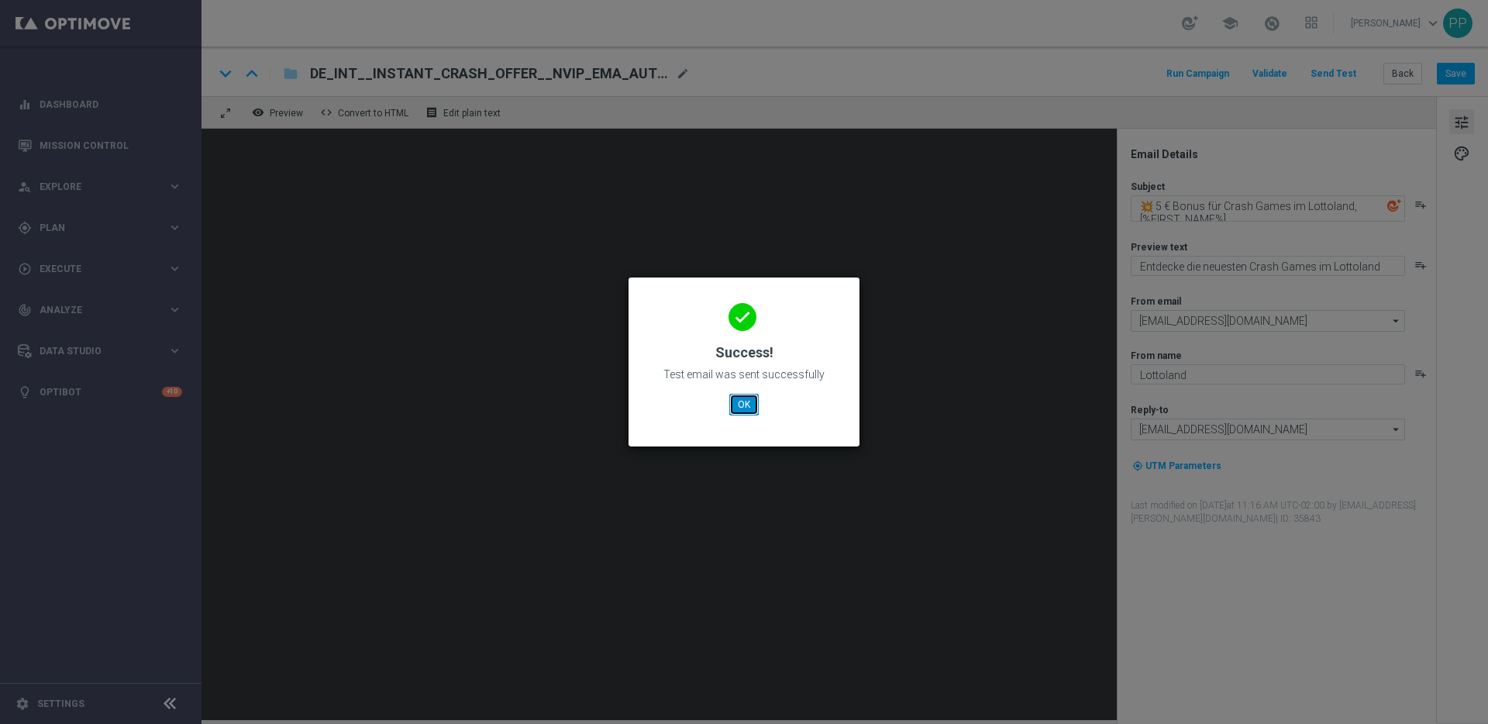
click at [741, 407] on button "OK" at bounding box center [743, 405] width 29 height 22
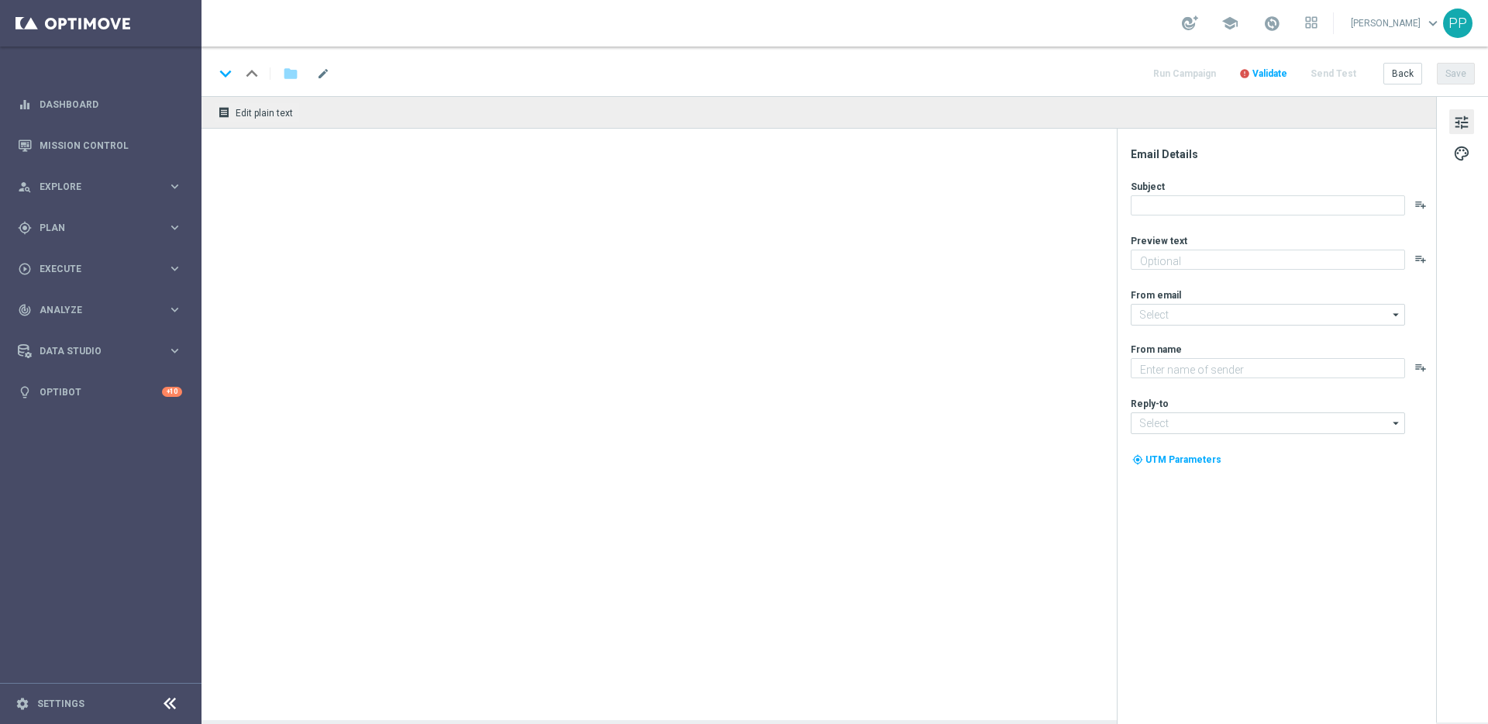
type textarea "Jackpot Overdrive – garantierter Gewinner täglich vor 23:00 Uhr"
type textarea "Lottoland"
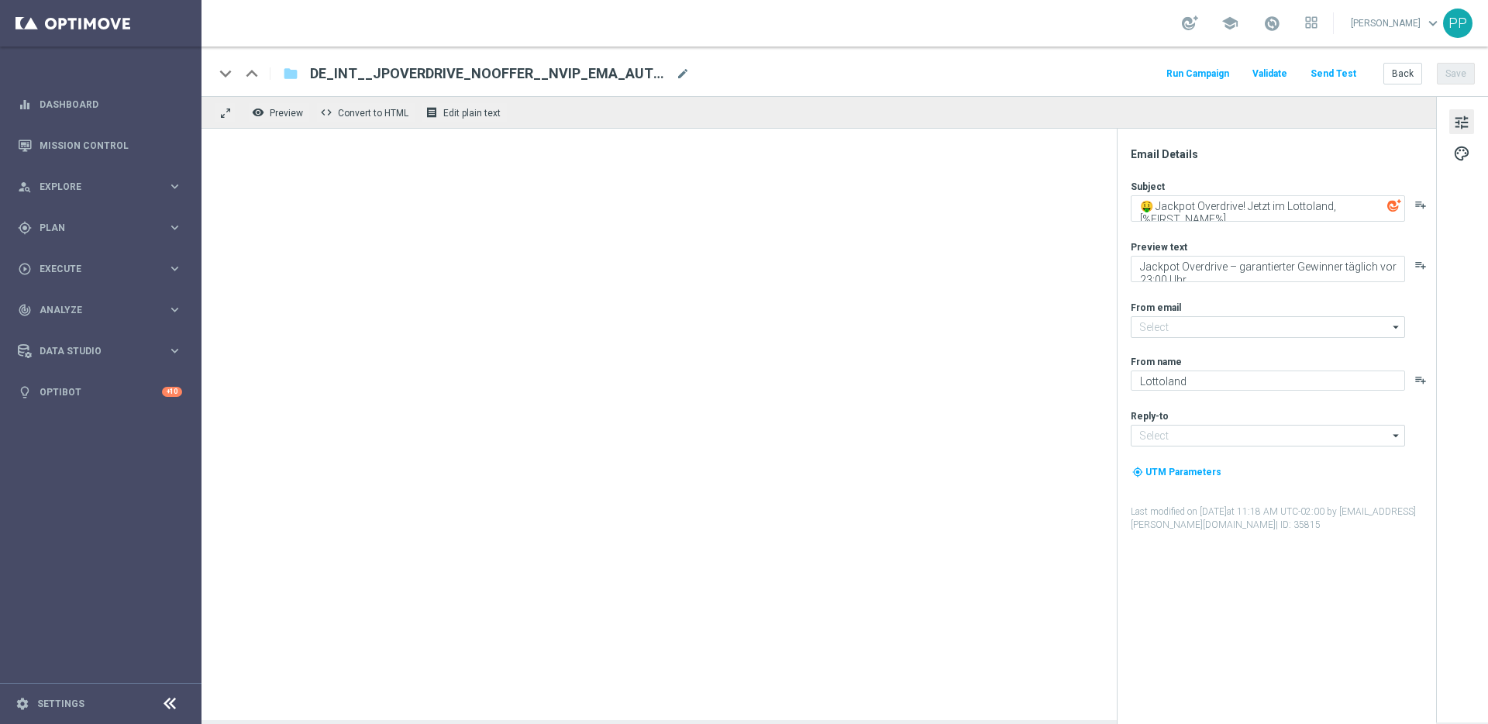
type input "[EMAIL_ADDRESS][DOMAIN_NAME]"
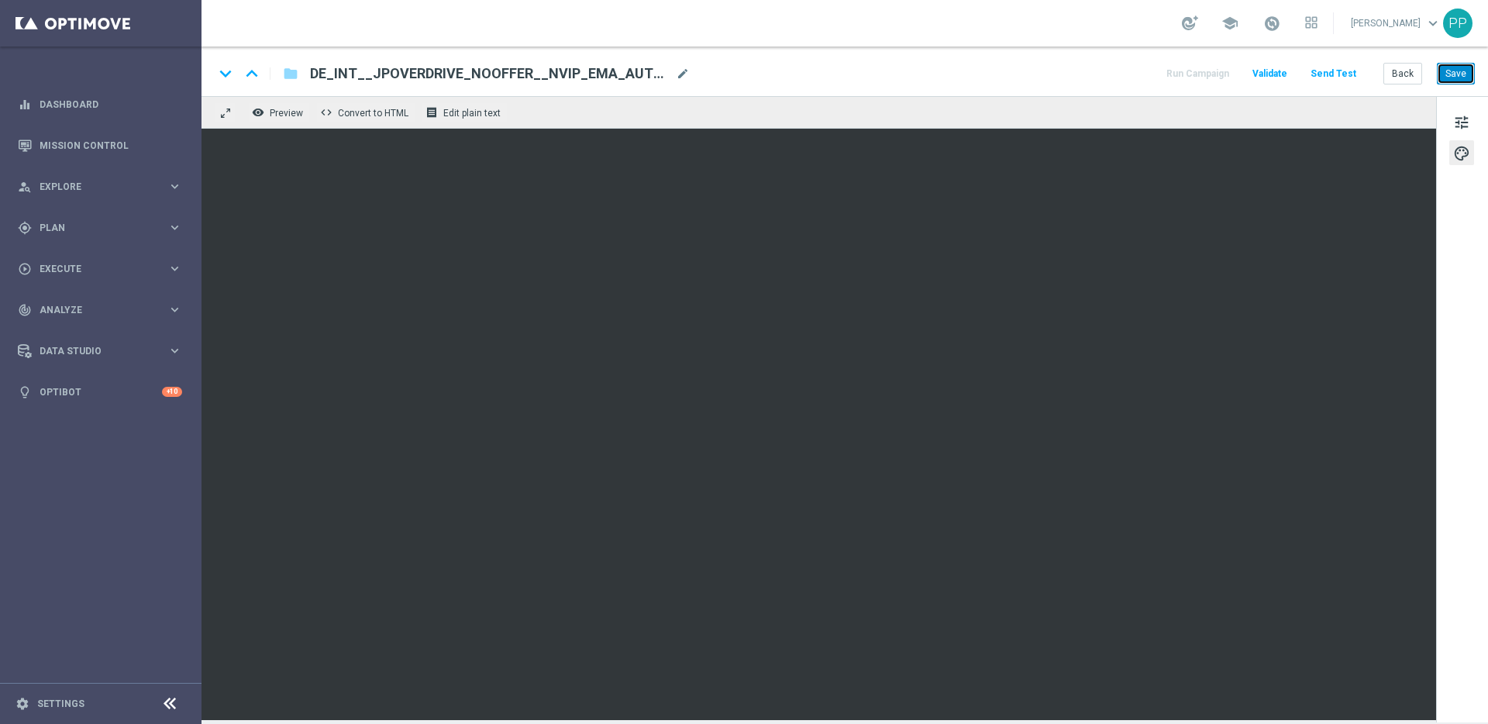
click at [1450, 78] on button "Save" at bounding box center [1456, 74] width 38 height 22
click at [1457, 74] on button "Save" at bounding box center [1456, 74] width 38 height 22
click at [1471, 569] on div "tune palette" at bounding box center [1462, 409] width 52 height 626
click at [1457, 78] on button "Save" at bounding box center [1456, 74] width 38 height 22
click at [1464, 74] on button "Save" at bounding box center [1456, 74] width 38 height 22
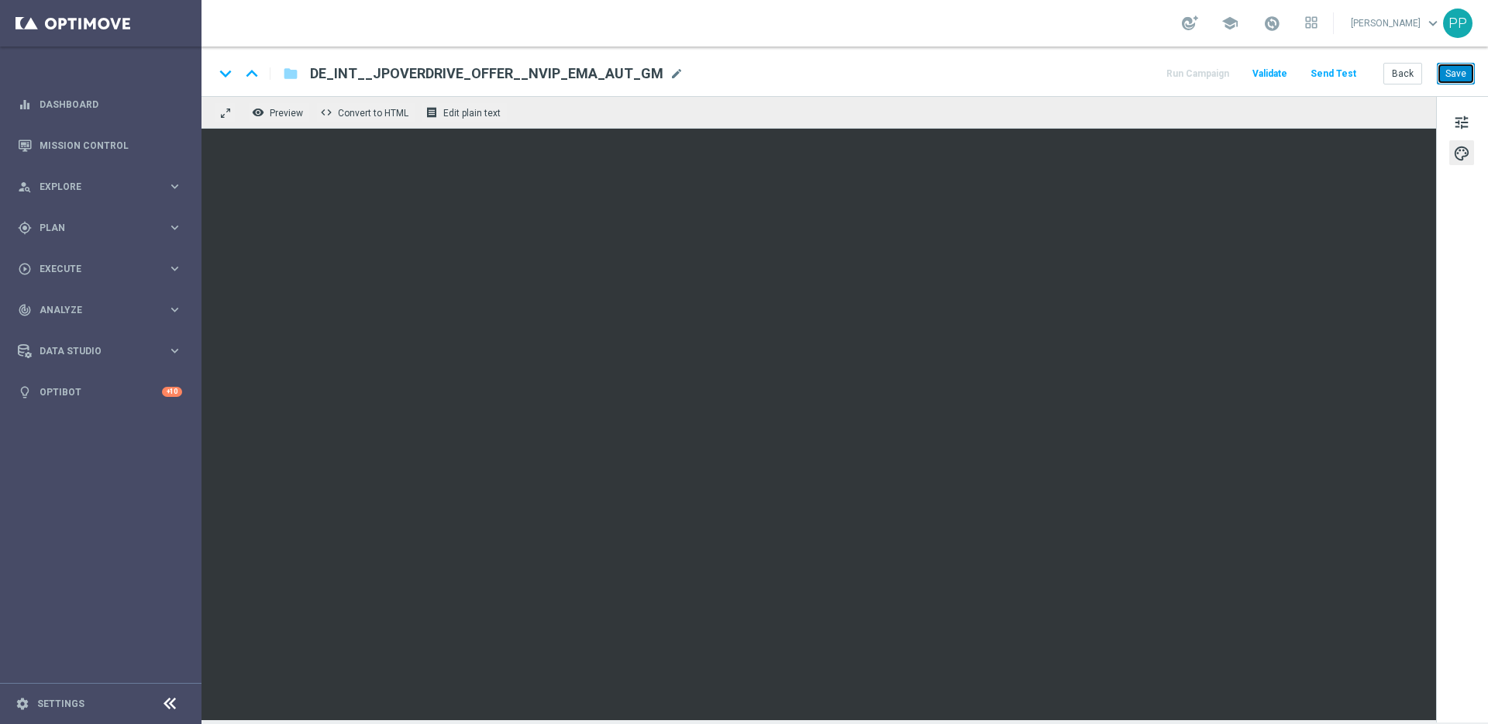
click at [1467, 77] on button "Save" at bounding box center [1456, 74] width 38 height 22
click at [1458, 68] on button "Save" at bounding box center [1456, 74] width 38 height 22
click at [1459, 73] on button "Save" at bounding box center [1456, 74] width 38 height 22
click at [1461, 74] on button "Save" at bounding box center [1456, 74] width 38 height 22
click at [1447, 73] on button "Save" at bounding box center [1456, 74] width 38 height 22
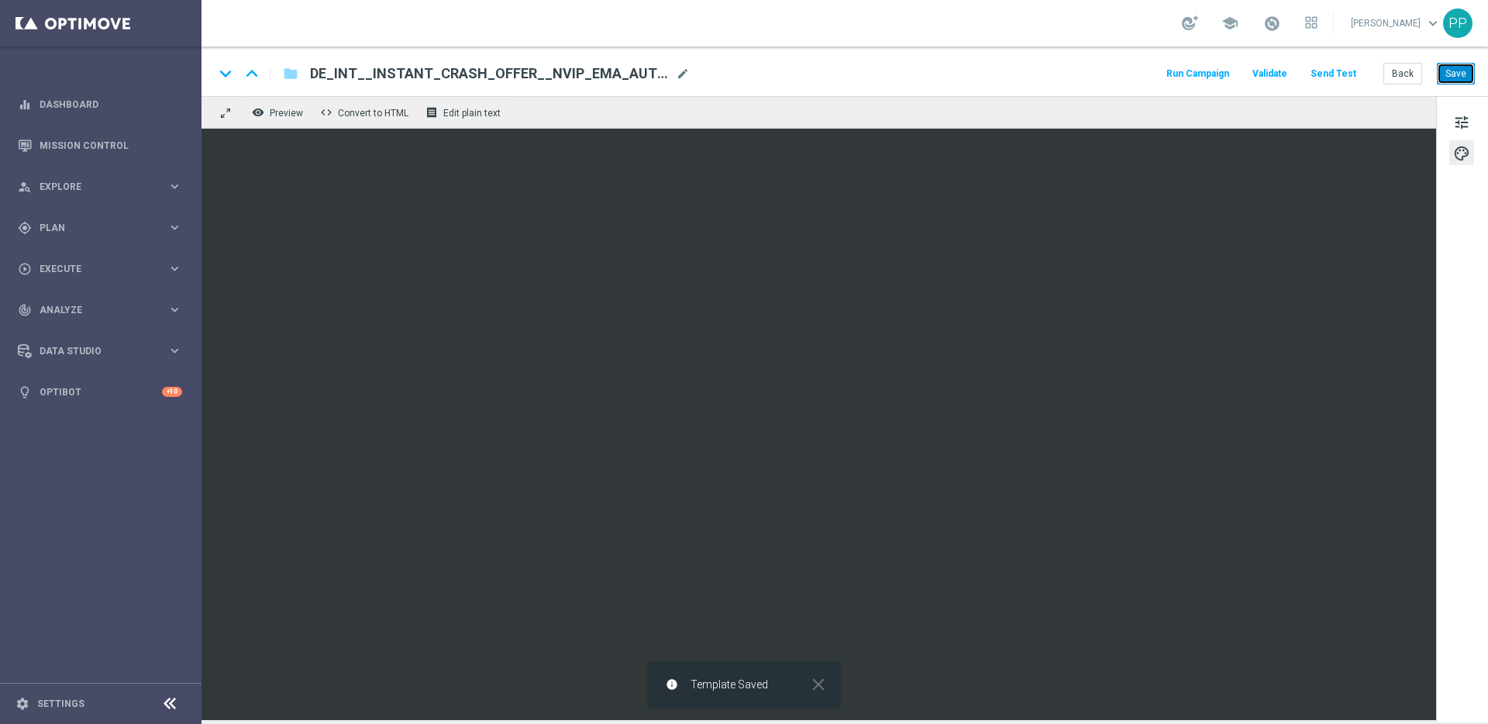
click at [1450, 78] on button "Save" at bounding box center [1456, 74] width 38 height 22
click at [1459, 68] on button "Save" at bounding box center [1456, 74] width 38 height 22
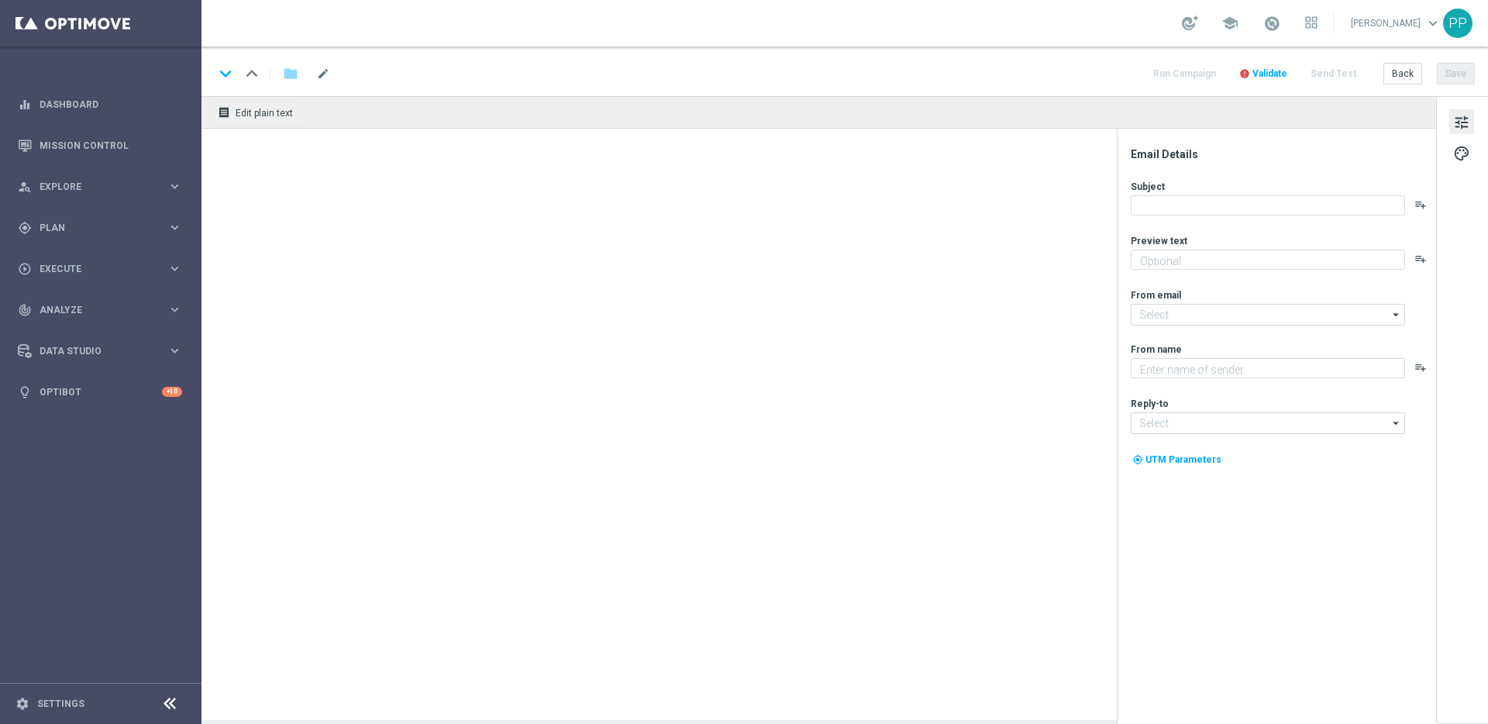
type textarea "Hier spielst du LIVE mit echten Dealern – und echten Gewinnen"
type input "[EMAIL_ADDRESS][DOMAIN_NAME]"
type textarea "Lottoland"
type input "[EMAIL_ADDRESS][DOMAIN_NAME]"
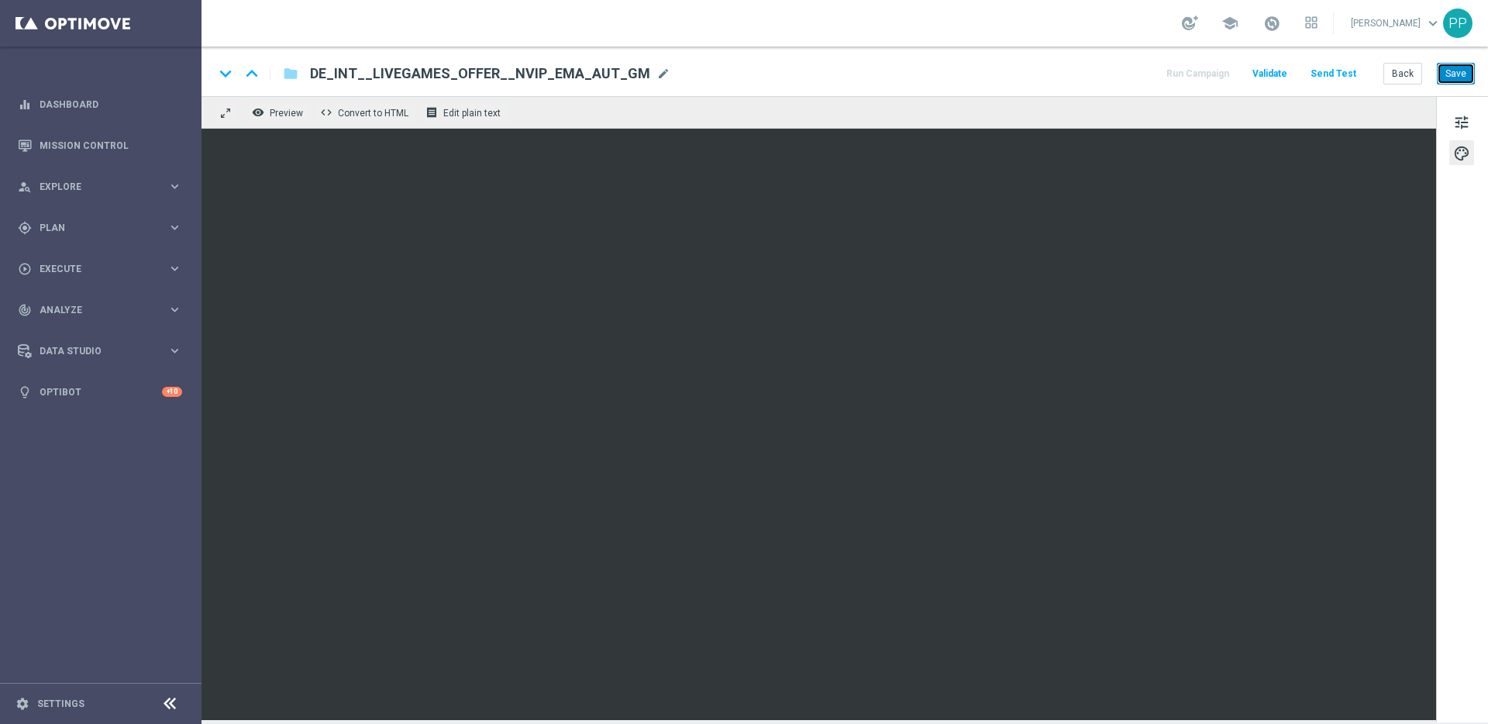
click at [1457, 83] on button "Save" at bounding box center [1456, 74] width 38 height 22
click at [1458, 75] on button "Save" at bounding box center [1456, 74] width 38 height 22
click at [1457, 72] on button "Save" at bounding box center [1456, 74] width 38 height 22
click at [1454, 80] on button "Save" at bounding box center [1456, 74] width 38 height 22
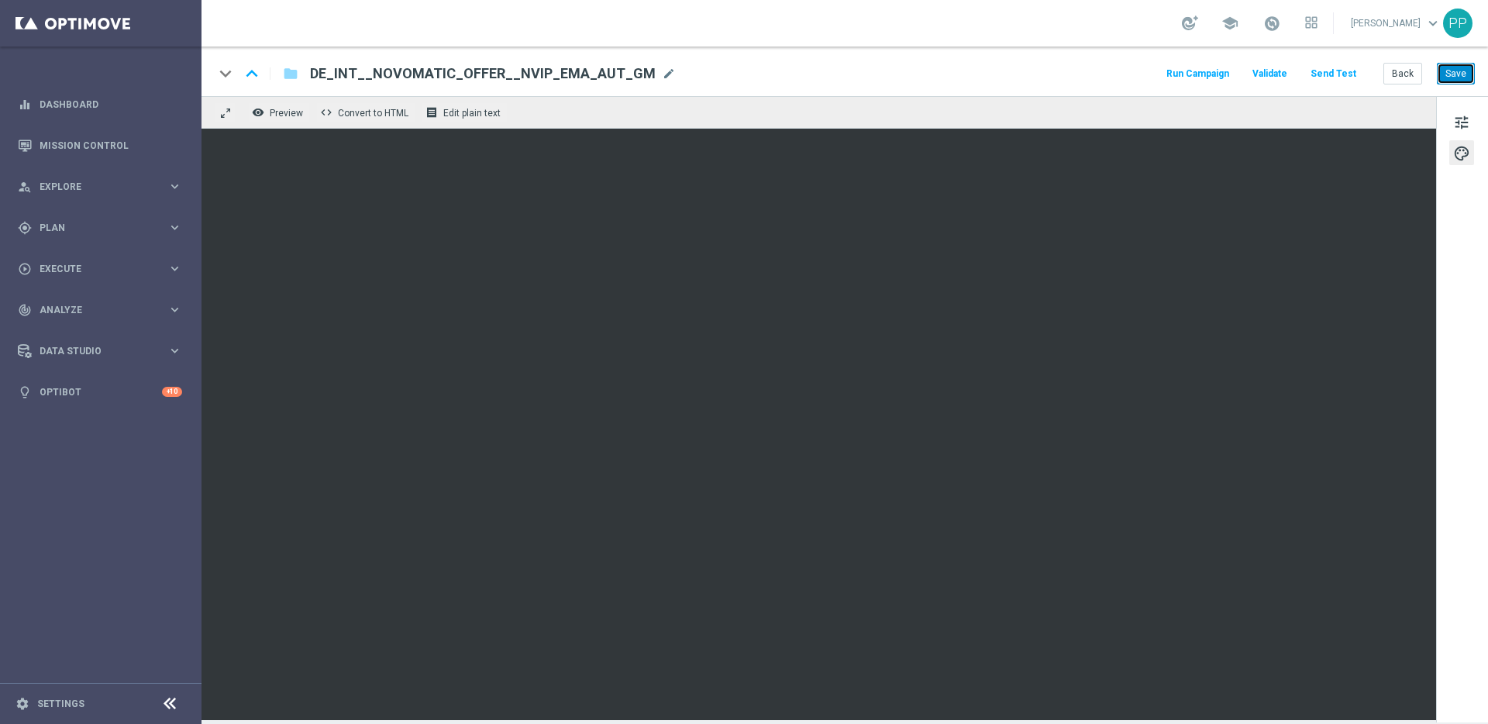
click at [1440, 73] on button "Save" at bounding box center [1456, 74] width 38 height 22
click at [1457, 71] on button "Save" at bounding box center [1456, 74] width 38 height 22
